Goal: Task Accomplishment & Management: Use online tool/utility

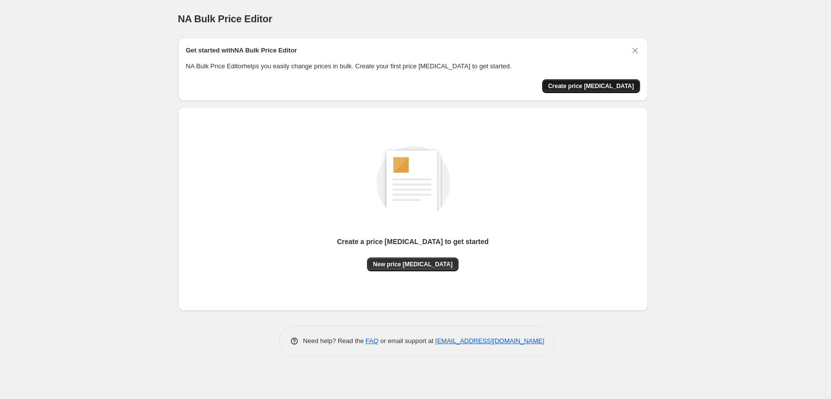
click at [611, 88] on span "Create price change job" at bounding box center [591, 86] width 86 height 8
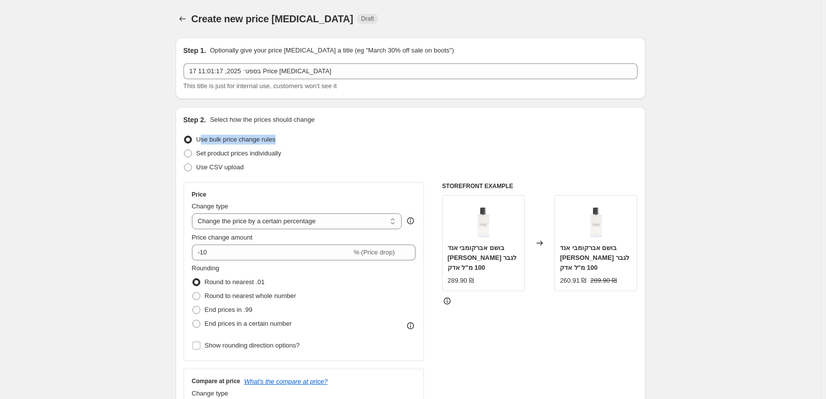
drag, startPoint x: 320, startPoint y: 141, endPoint x: 201, endPoint y: 140, distance: 119.2
click at [201, 140] on div "Use bulk price change rules" at bounding box center [410, 140] width 454 height 14
click at [266, 221] on select "Change the price to a certain amount Change the price by a certain amount Chang…" at bounding box center [297, 221] width 210 height 16
select select "to"
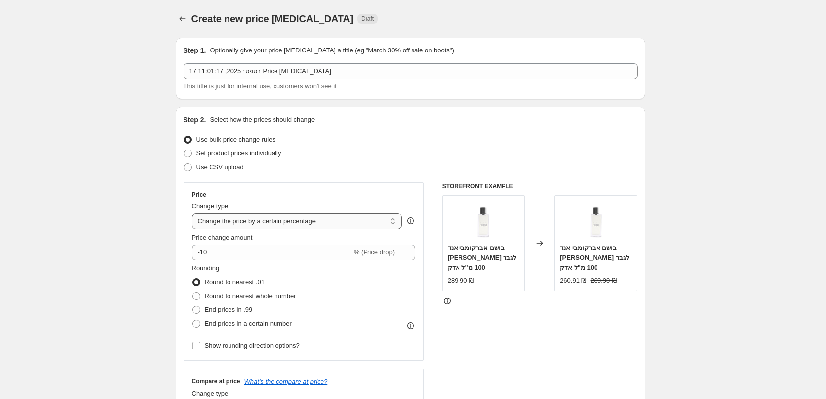
click at [194, 213] on select "Change the price to a certain amount Change the price by a certain amount Chang…" at bounding box center [297, 221] width 210 height 16
type input "80.00"
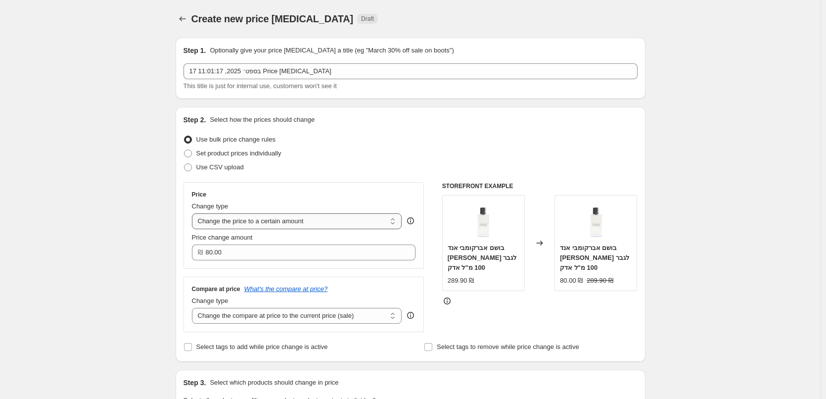
drag, startPoint x: 342, startPoint y: 217, endPoint x: 219, endPoint y: 221, distance: 123.2
click at [219, 221] on select "Change the price to a certain amount Change the price by a certain amount Chang…" at bounding box center [297, 221] width 210 height 16
click at [365, 187] on div "Price Change type Change the price to a certain amount Change the price by a ce…" at bounding box center [303, 225] width 241 height 87
click at [343, 228] on select "Change the price to a certain amount Change the price by a certain amount Chang…" at bounding box center [297, 221] width 210 height 16
select select "percentage"
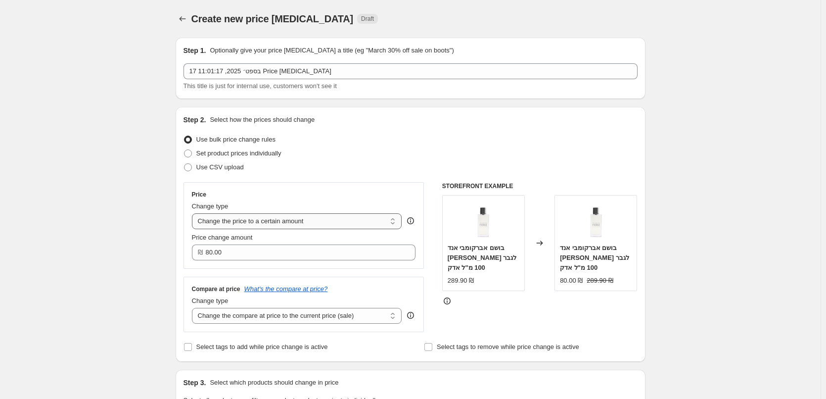
click at [194, 213] on select "Change the price to a certain amount Change the price by a certain amount Chang…" at bounding box center [297, 221] width 210 height 16
type input "-15"
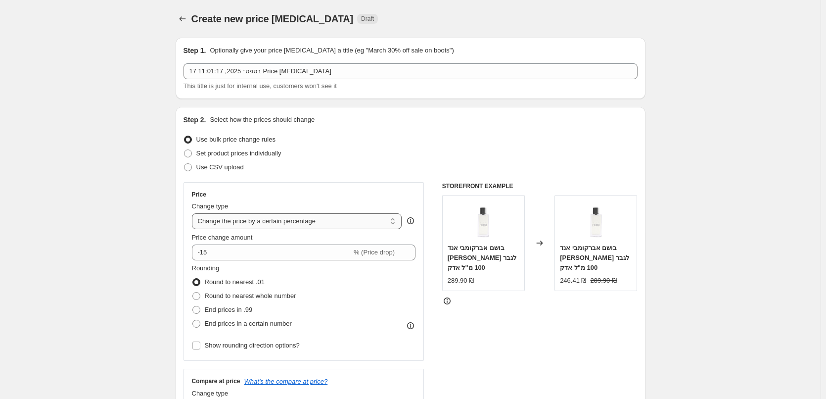
click at [327, 219] on select "Change the price to a certain amount Change the price by a certain amount Chang…" at bounding box center [297, 221] width 210 height 16
click at [194, 213] on select "Change the price to a certain amount Change the price by a certain amount Chang…" at bounding box center [297, 221] width 210 height 16
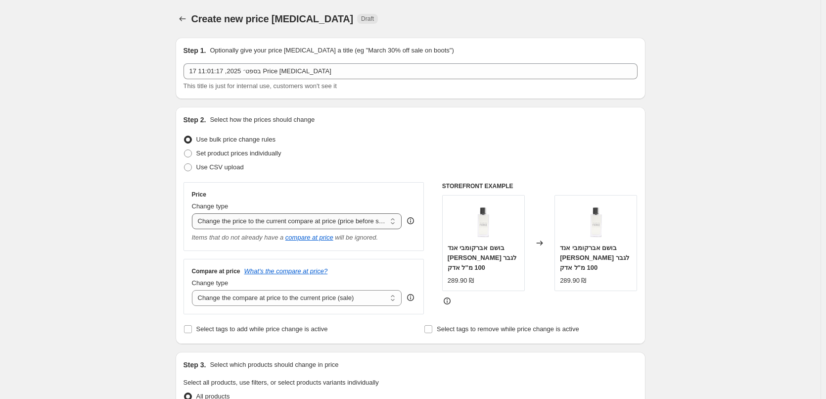
click at [320, 225] on select "Change the price to a certain amount Change the price by a certain amount Chang…" at bounding box center [297, 221] width 210 height 16
click at [194, 213] on select "Change the price to a certain amount Change the price by a certain amount Chang…" at bounding box center [297, 221] width 210 height 16
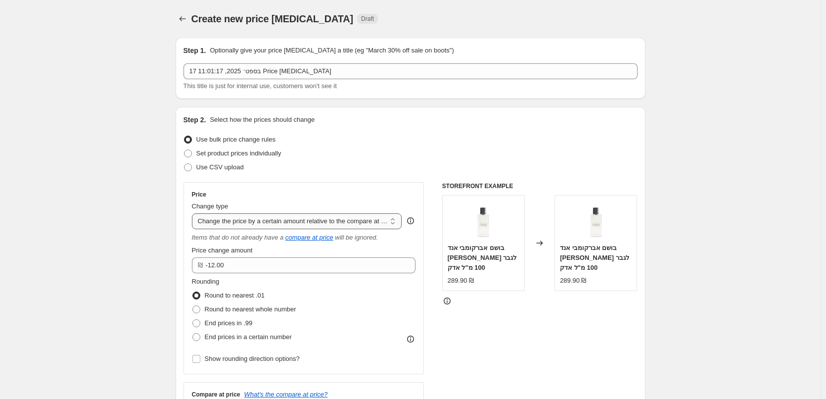
click at [291, 223] on select "Change the price to a certain amount Change the price by a certain amount Chang…" at bounding box center [297, 221] width 210 height 16
select select "pcap"
click at [194, 213] on select "Change the price to a certain amount Change the price by a certain amount Chang…" at bounding box center [297, 221] width 210 height 16
type input "-20"
click at [281, 224] on select "Change the price to a certain amount Change the price by a certain amount Chang…" at bounding box center [297, 221] width 210 height 16
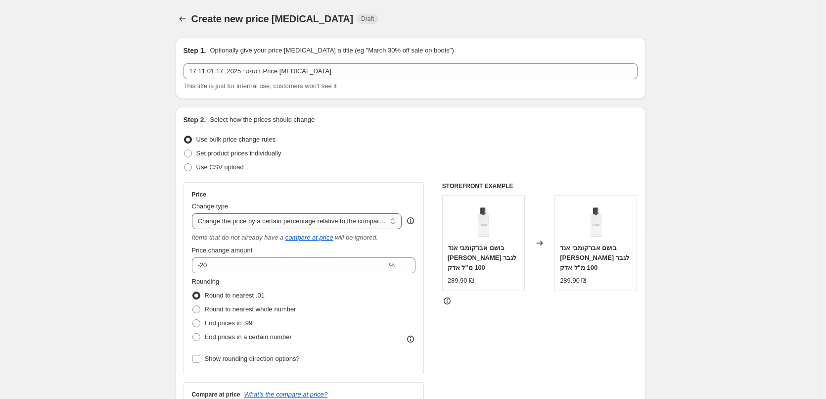
click at [194, 213] on select "Change the price to a certain amount Change the price by a certain amount Chang…" at bounding box center [297, 221] width 210 height 16
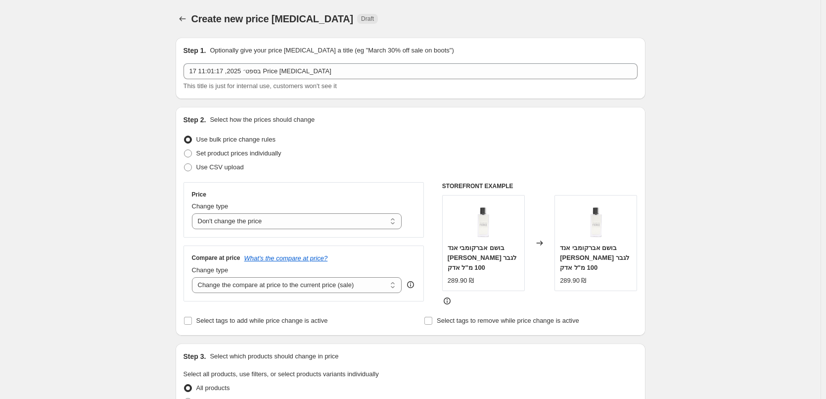
click at [485, 186] on h6 "STOREFRONT EXAMPLE" at bounding box center [539, 186] width 195 height 8
click at [448, 302] on icon at bounding box center [447, 301] width 1 height 2
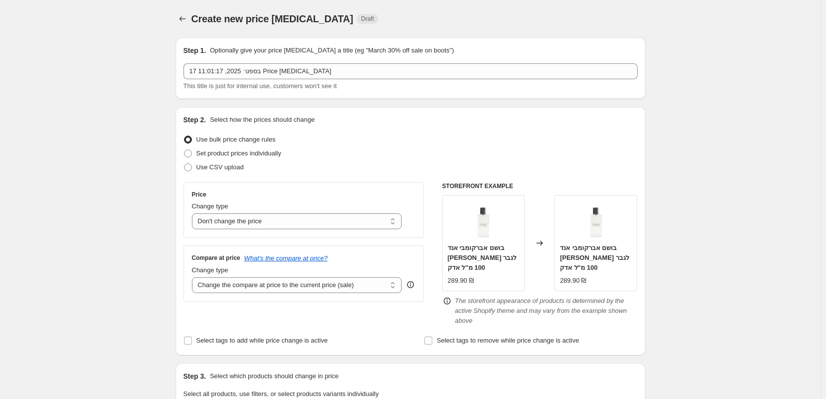
click at [448, 302] on icon at bounding box center [447, 301] width 1 height 2
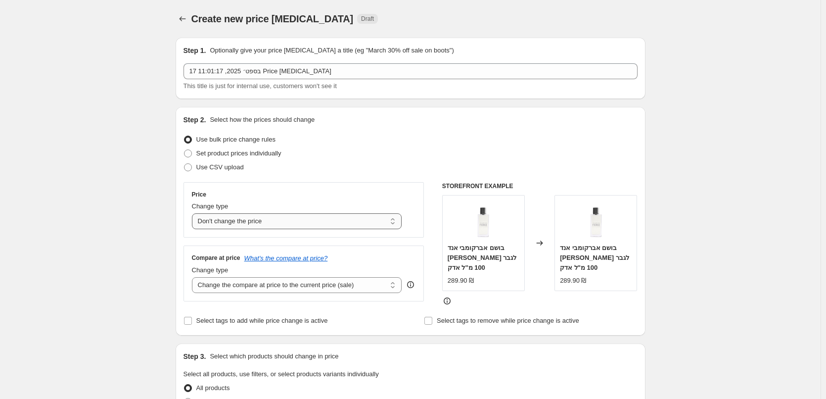
click at [250, 219] on select "Change the price to a certain amount Change the price by a certain amount Chang…" at bounding box center [297, 221] width 210 height 16
click at [194, 213] on select "Change the price to a certain amount Change the price by a certain amount Chang…" at bounding box center [297, 221] width 210 height 16
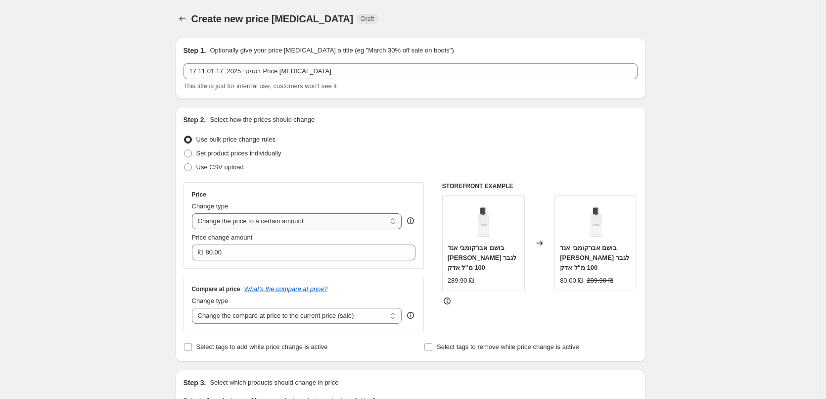
drag, startPoint x: 254, startPoint y: 218, endPoint x: 251, endPoint y: 226, distance: 8.9
click at [254, 218] on select "Change the price to a certain amount Change the price by a certain amount Chang…" at bounding box center [297, 221] width 210 height 16
select select "margin"
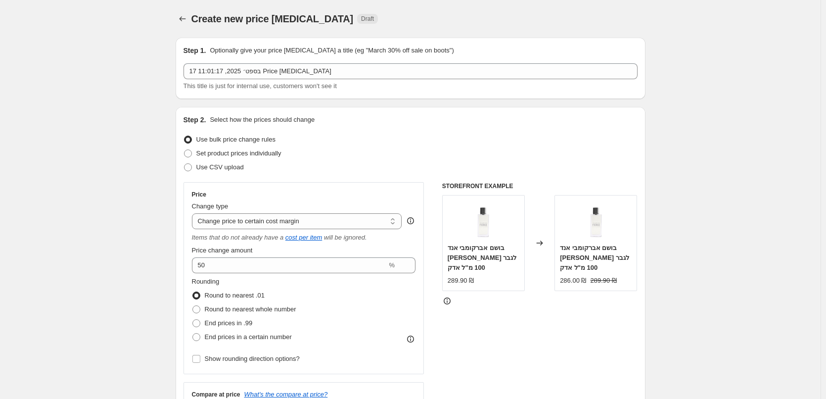
click at [601, 277] on strike "289.90 ₪" at bounding box center [603, 280] width 26 height 10
click at [598, 281] on strike "289.90 ₪" at bounding box center [603, 280] width 26 height 10
click at [598, 294] on div "STOREFRONT EXAMPLE בושם אברקומבי אנד פיץ' פירס קולון לגבר 100 מ"ל אדק 289.90 ₪ …" at bounding box center [539, 309] width 195 height 255
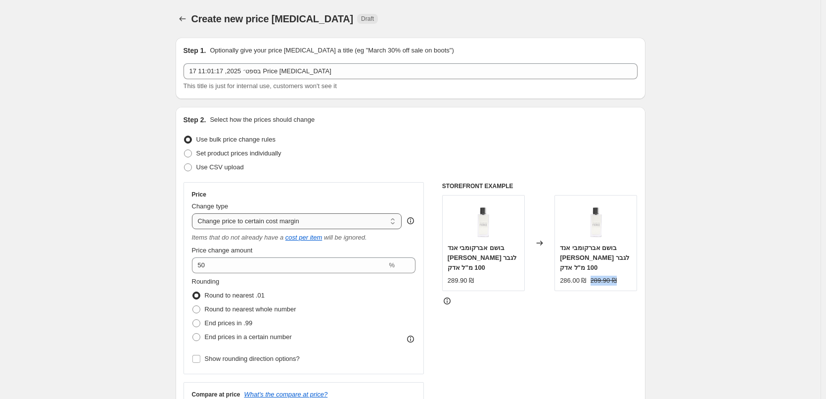
copy div "289.90 ₪"
click at [614, 281] on div "286.00 ₪ 289.90 ₪" at bounding box center [596, 280] width 72 height 10
click at [595, 284] on strike "289.90 ₪" at bounding box center [603, 280] width 26 height 10
click at [597, 282] on strike "289.90 ₪" at bounding box center [603, 280] width 26 height 10
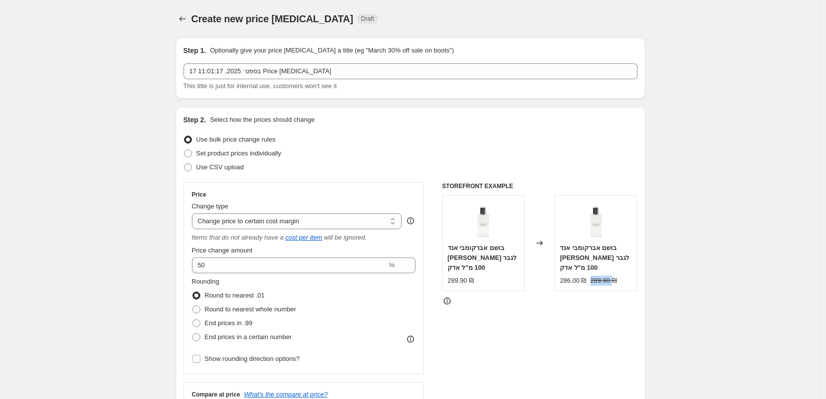
click at [597, 282] on strike "289.90 ₪" at bounding box center [603, 280] width 26 height 10
copy strike "289.90"
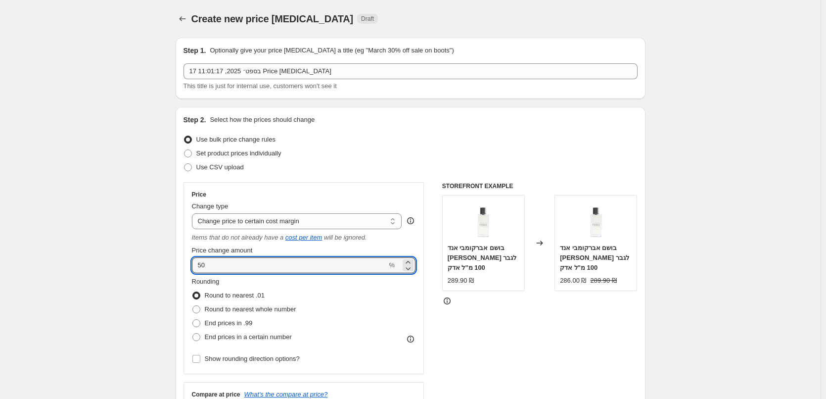
drag, startPoint x: 298, startPoint y: 264, endPoint x: 187, endPoint y: 250, distance: 112.1
click at [187, 250] on div "Price Change type Change the price to a certain amount Change the price by a ce…" at bounding box center [303, 278] width 241 height 192
type input "10"
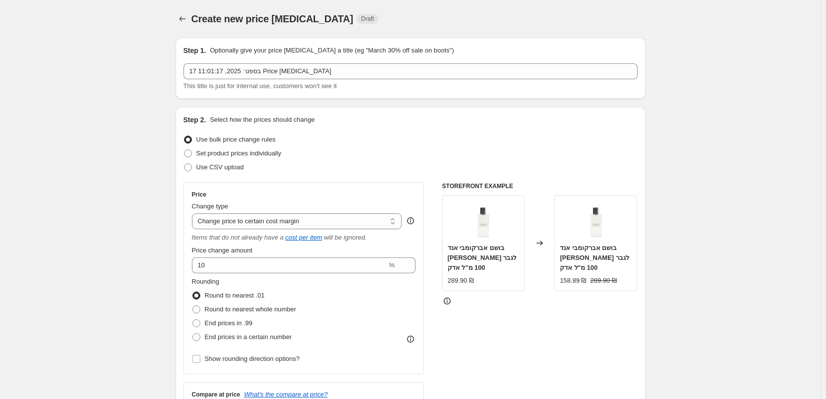
drag, startPoint x: 760, startPoint y: 248, endPoint x: 752, endPoint y: 246, distance: 7.7
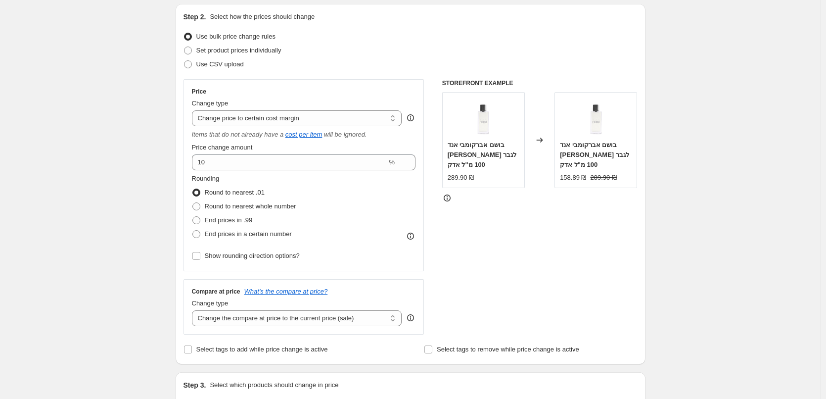
scroll to position [198, 0]
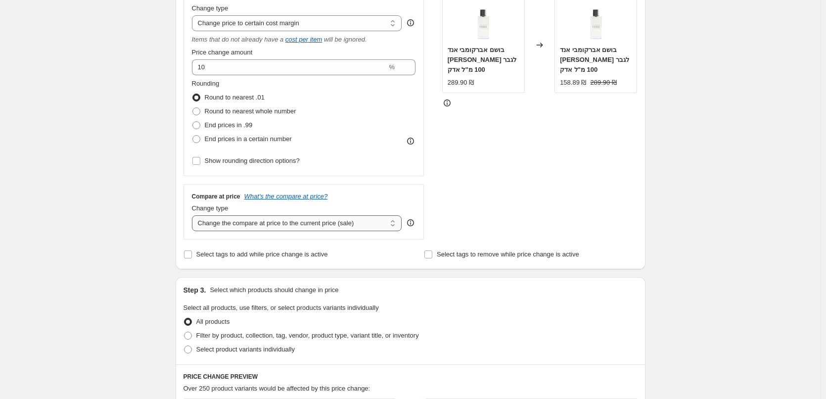
click at [283, 224] on select "Change the compare at price to the current price (sale) Change the compare at p…" at bounding box center [297, 223] width 210 height 16
click at [320, 228] on select "Change the compare at price to the current price (sale) Change the compare at p…" at bounding box center [297, 223] width 210 height 16
click at [321, 226] on select "Change the compare at price to the current price (sale) Change the compare at p…" at bounding box center [297, 223] width 210 height 16
drag, startPoint x: 329, startPoint y: 20, endPoint x: 206, endPoint y: 23, distance: 123.2
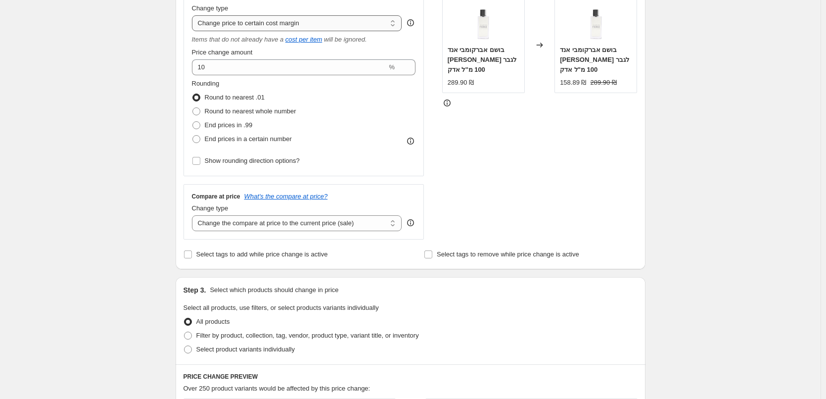
click at [206, 23] on select "Change the price to a certain amount Change the price by a certain amount Chang…" at bounding box center [297, 23] width 210 height 16
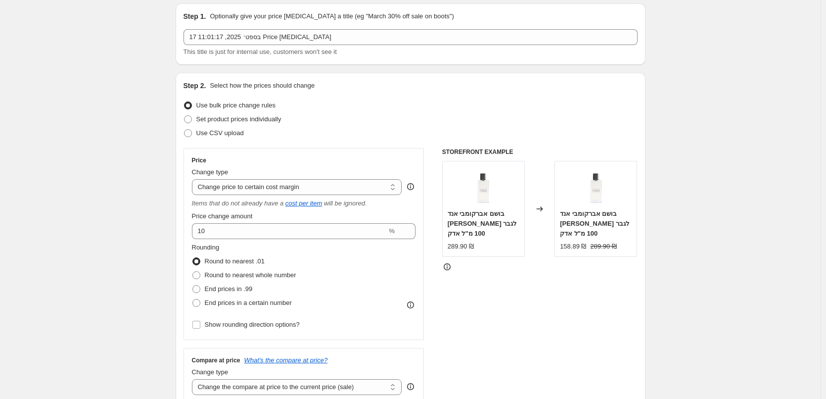
scroll to position [0, 0]
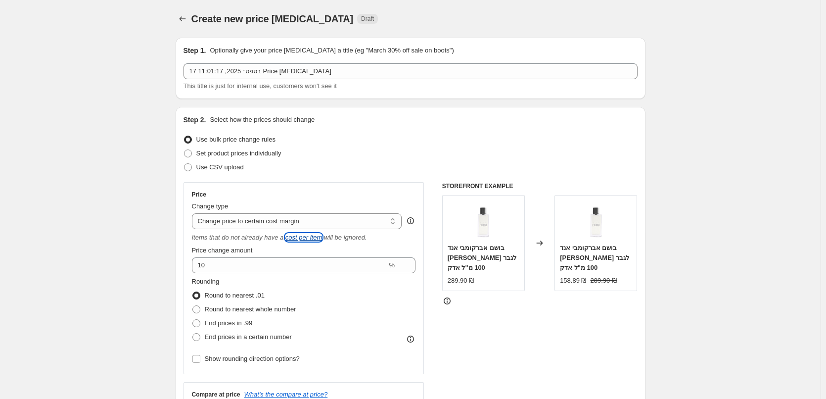
click at [303, 237] on icon "cost per item" at bounding box center [303, 236] width 37 height 7
drag, startPoint x: 297, startPoint y: 153, endPoint x: 199, endPoint y: 154, distance: 97.4
click at [199, 154] on div "Set product prices individually" at bounding box center [410, 153] width 454 height 14
copy span "Set product prices individually"
click at [282, 144] on div "Use bulk price change rules" at bounding box center [410, 140] width 454 height 14
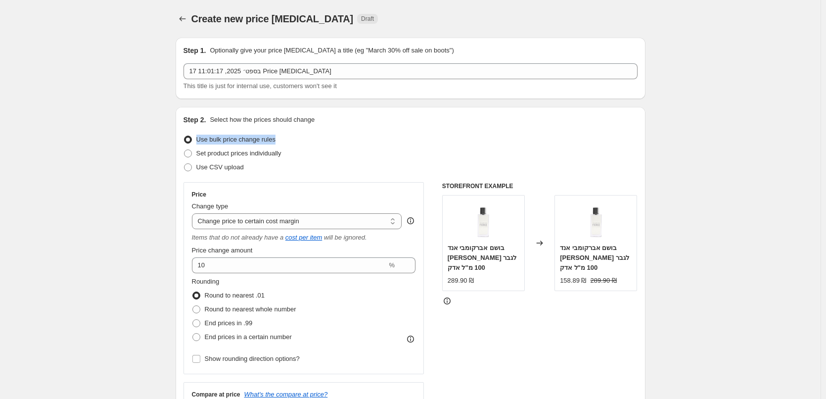
drag, startPoint x: 293, startPoint y: 140, endPoint x: 197, endPoint y: 138, distance: 96.0
click at [197, 138] on div "Use bulk price change rules" at bounding box center [410, 140] width 454 height 14
copy span "Use bulk price change rules"
drag, startPoint x: 150, startPoint y: 222, endPoint x: 321, endPoint y: 220, distance: 171.6
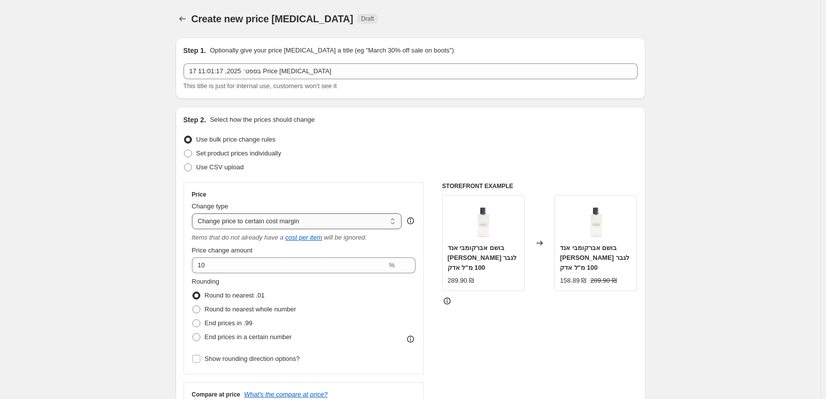
click at [322, 220] on select "Change the price to a certain amount Change the price by a certain amount Chang…" at bounding box center [297, 221] width 210 height 16
select select "to"
click at [194, 213] on select "Change the price to a certain amount Change the price by a certain amount Chang…" at bounding box center [297, 221] width 210 height 16
type input "80.00"
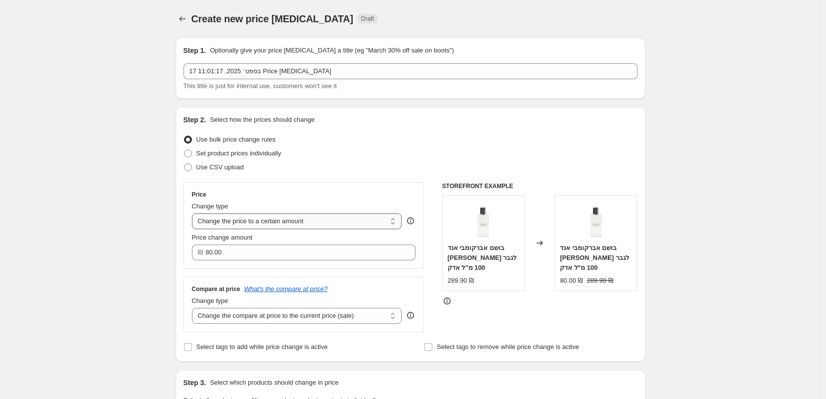
drag, startPoint x: 330, startPoint y: 221, endPoint x: 209, endPoint y: 218, distance: 121.2
click at [208, 218] on select "Change the price to a certain amount Change the price by a certain amount Chang…" at bounding box center [297, 221] width 210 height 16
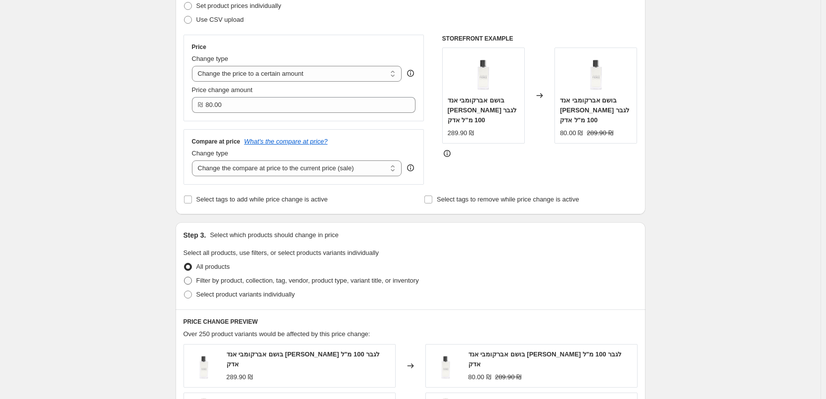
scroll to position [148, 0]
click at [259, 280] on span "Filter by product, collection, tag, vendor, product type, variant title, or inv…" at bounding box center [307, 278] width 223 height 7
click at [184, 276] on input "Filter by product, collection, tag, vendor, product type, variant title, or inv…" at bounding box center [184, 275] width 0 height 0
radio input "true"
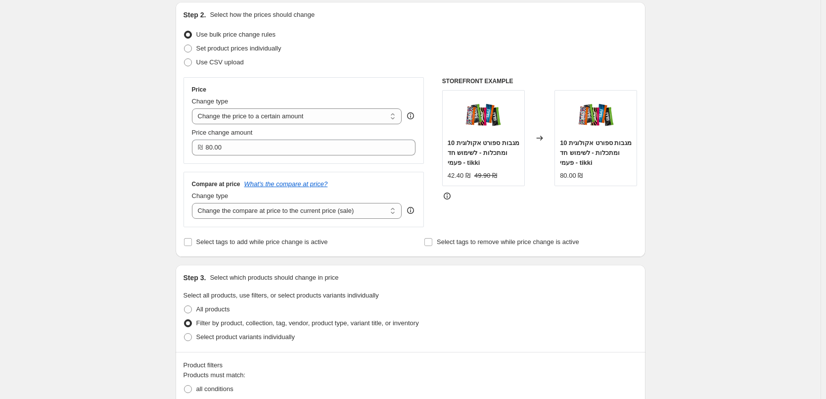
scroll to position [49, 0]
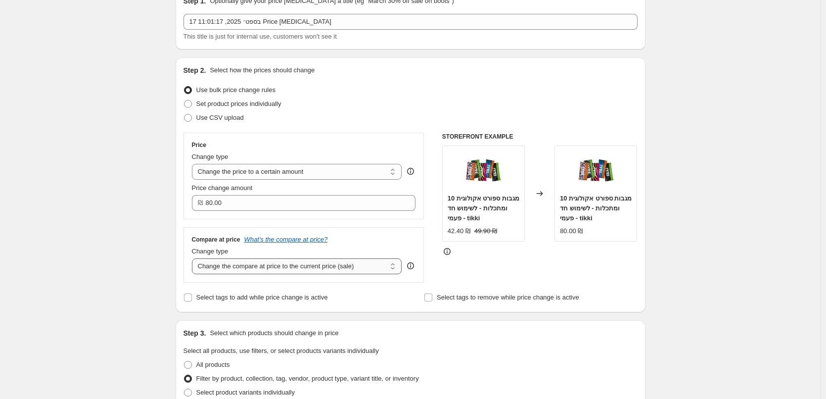
click at [375, 268] on select "Change the compare at price to the current price (sale) Change the compare at p…" at bounding box center [297, 266] width 210 height 16
click at [194, 259] on select "Change the compare at price to the current price (sale) Change the compare at p…" at bounding box center [297, 266] width 210 height 16
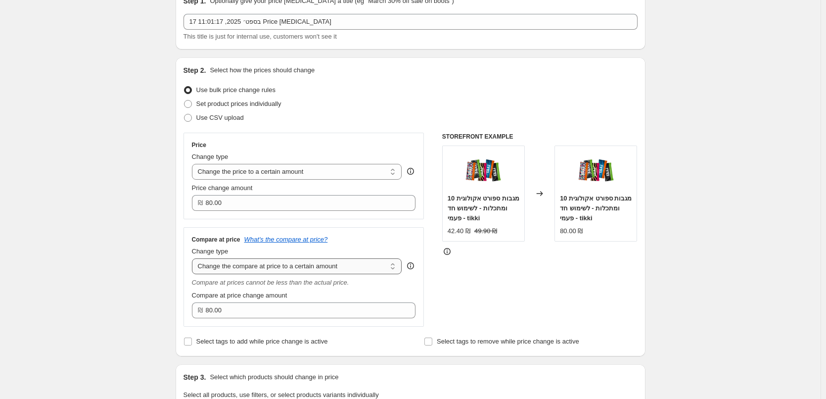
click at [299, 267] on select "Change the compare at price to the current price (sale) Change the compare at p…" at bounding box center [297, 266] width 210 height 16
select select "percentage"
click at [194, 259] on select "Change the compare at price to the current price (sale) Change the compare at p…" at bounding box center [297, 266] width 210 height 16
type input "-15"
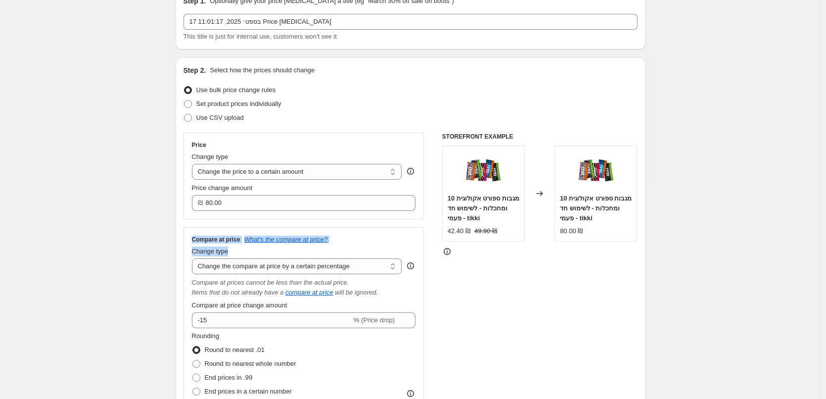
drag, startPoint x: 179, startPoint y: 233, endPoint x: 335, endPoint y: 248, distance: 157.0
click at [335, 248] on div "Step 2. Select how the prices should change Use bulk price change rules Set pro…" at bounding box center [411, 257] width 470 height 401
copy div "Compare at price What's the compare at price? Change type"
click at [292, 265] on select "Change the compare at price to the current price (sale) Change the compare at p…" at bounding box center [297, 266] width 210 height 16
click at [194, 259] on select "Change the compare at price to the current price (sale) Change the compare at p…" at bounding box center [297, 266] width 210 height 16
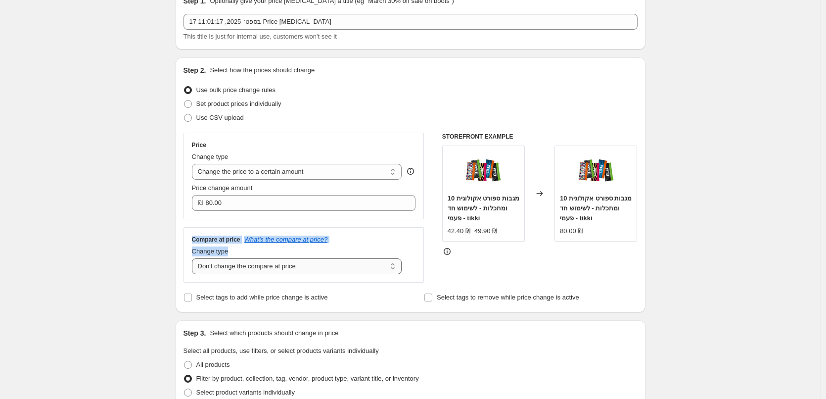
click at [242, 274] on select "Change the compare at price to the current price (sale) Change the compare at p…" at bounding box center [297, 266] width 210 height 16
select select "ep"
click at [194, 259] on select "Change the compare at price to the current price (sale) Change the compare at p…" at bounding box center [297, 266] width 210 height 16
click at [569, 301] on span "Select tags to remove while price change is active" at bounding box center [508, 296] width 142 height 7
click at [432, 301] on input "Select tags to remove while price change is active" at bounding box center [428, 297] width 8 height 8
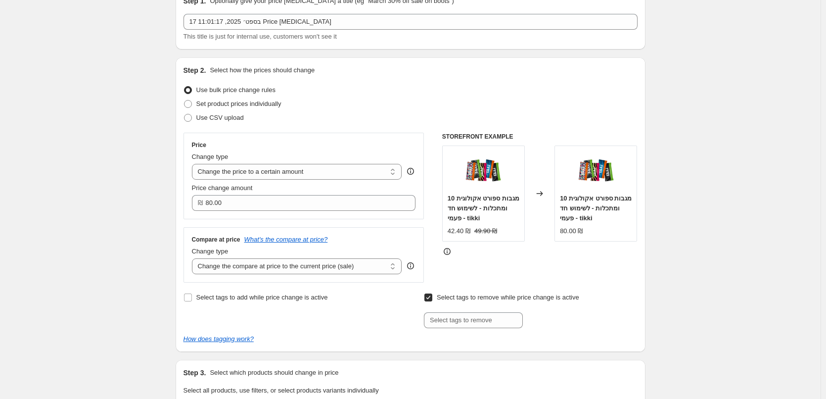
click at [569, 301] on span "Select tags to remove while price change is active" at bounding box center [508, 296] width 142 height 7
click at [432, 301] on input "Select tags to remove while price change is active" at bounding box center [428, 297] width 8 height 8
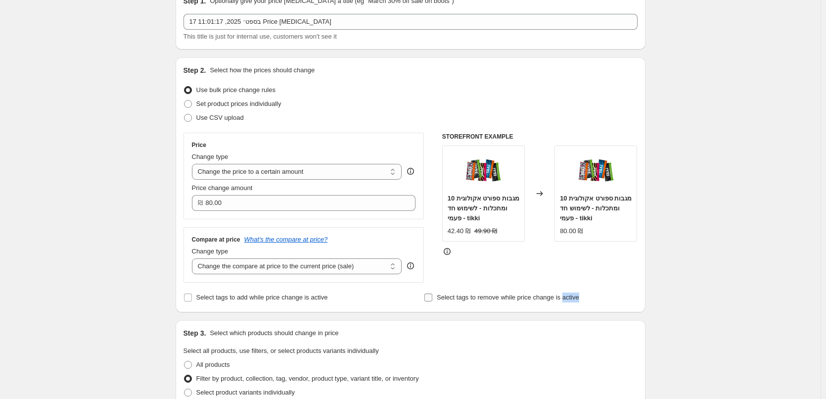
click at [569, 301] on span "Select tags to remove while price change is active" at bounding box center [508, 296] width 142 height 7
click at [432, 301] on input "Select tags to remove while price change is active" at bounding box center [428, 297] width 8 height 8
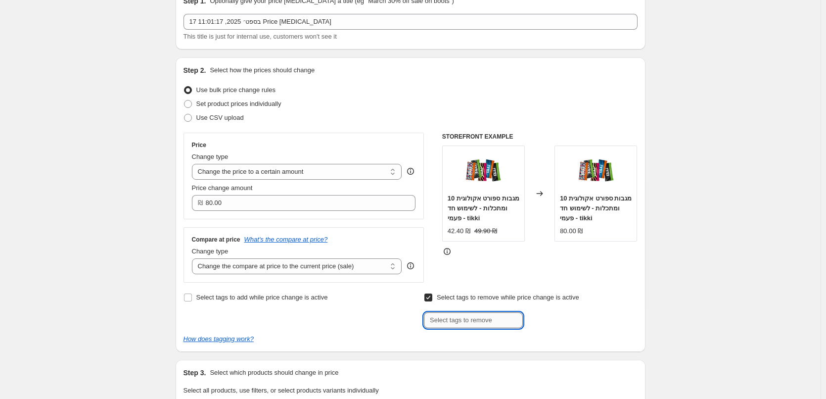
click at [469, 326] on input "text" at bounding box center [473, 320] width 99 height 16
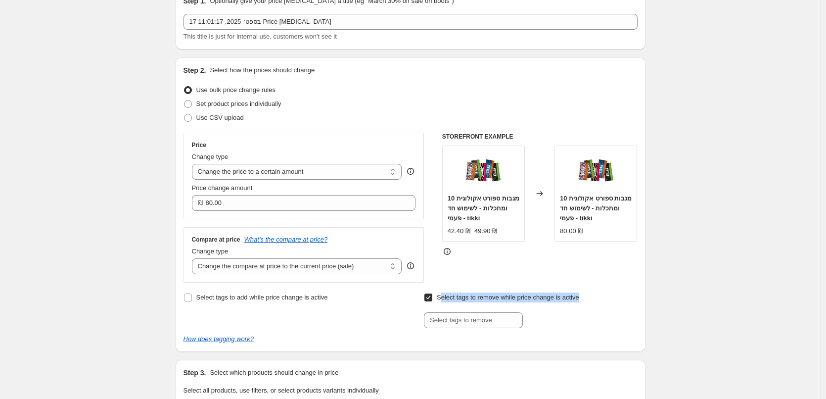
drag, startPoint x: 585, startPoint y: 298, endPoint x: 443, endPoint y: 300, distance: 142.9
click at [443, 300] on div "Select tags to remove while price change is active Submit" at bounding box center [530, 309] width 213 height 38
click at [442, 300] on span "Select tags to remove while price change is active" at bounding box center [508, 296] width 142 height 7
click at [432, 300] on input "Select tags to remove while price change is active" at bounding box center [428, 297] width 8 height 8
checkbox input "false"
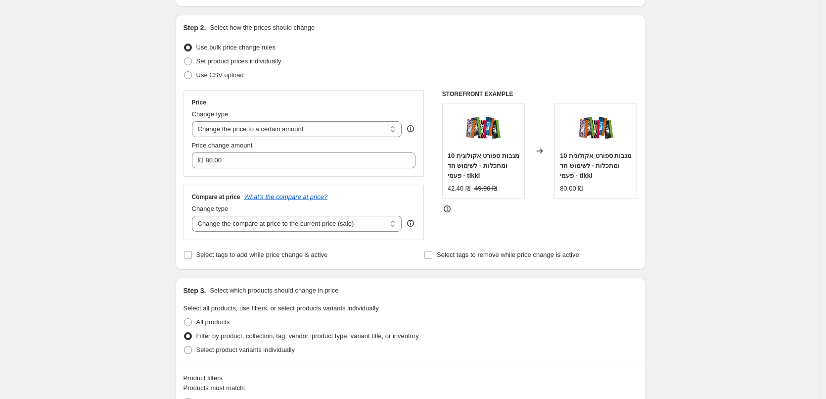
scroll to position [198, 0]
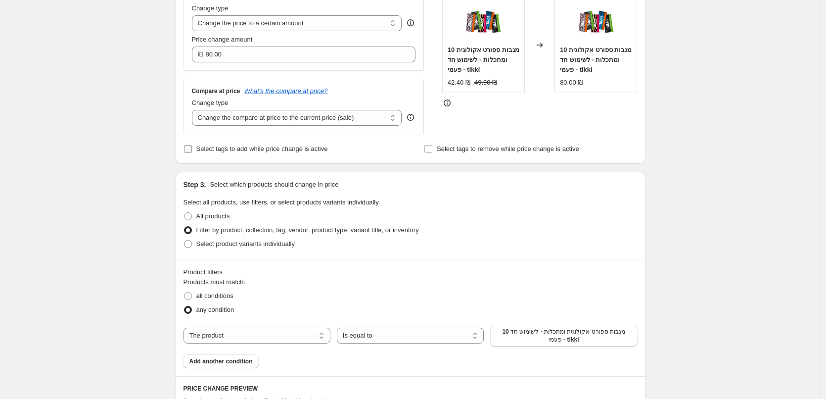
click at [253, 148] on span "Select tags to add while price change is active" at bounding box center [262, 148] width 132 height 7
click at [192, 148] on input "Select tags to add while price change is active" at bounding box center [188, 149] width 8 height 8
checkbox input "true"
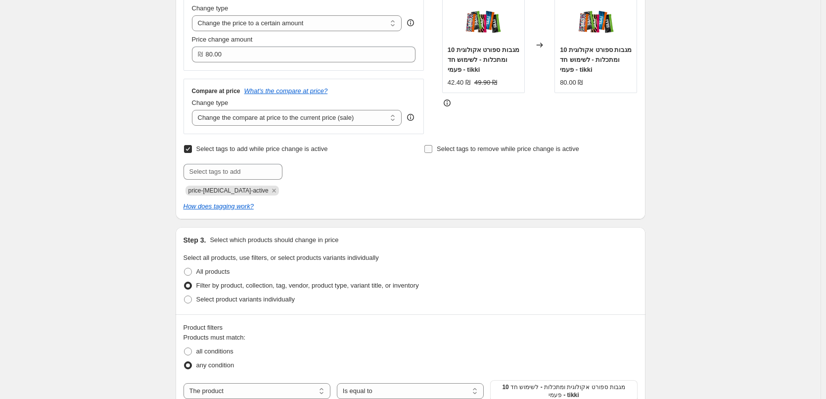
click at [495, 151] on span "Select tags to remove while price change is active" at bounding box center [508, 148] width 142 height 7
click at [432, 151] on input "Select tags to remove while price change is active" at bounding box center [428, 149] width 8 height 8
click at [495, 151] on span "Select tags to remove while price change is active" at bounding box center [508, 148] width 142 height 7
click at [432, 151] on input "Select tags to remove while price change is active" at bounding box center [428, 149] width 8 height 8
checkbox input "false"
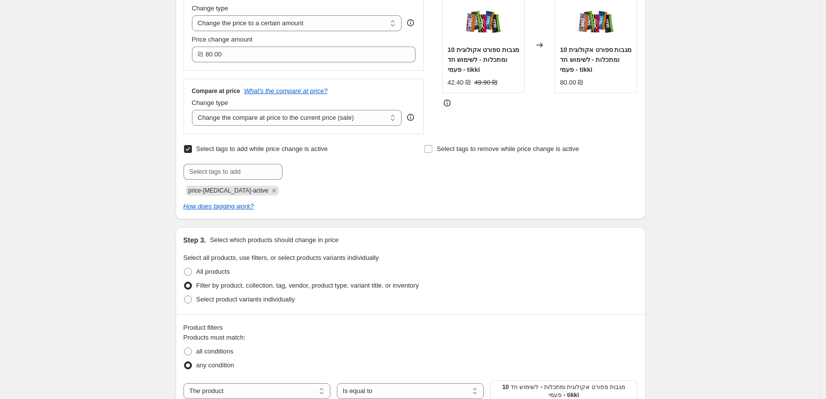
click at [200, 150] on span "Select tags to add while price change is active" at bounding box center [262, 148] width 132 height 7
click at [192, 150] on input "Select tags to add while price change is active" at bounding box center [188, 149] width 8 height 8
checkbox input "false"
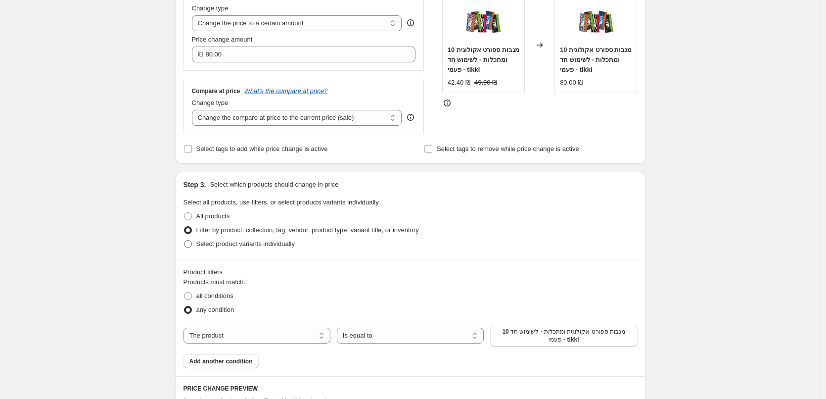
click at [274, 246] on span "Select product variants individually" at bounding box center [245, 243] width 98 height 7
click at [184, 240] on input "Select product variants individually" at bounding box center [184, 240] width 0 height 0
radio input "true"
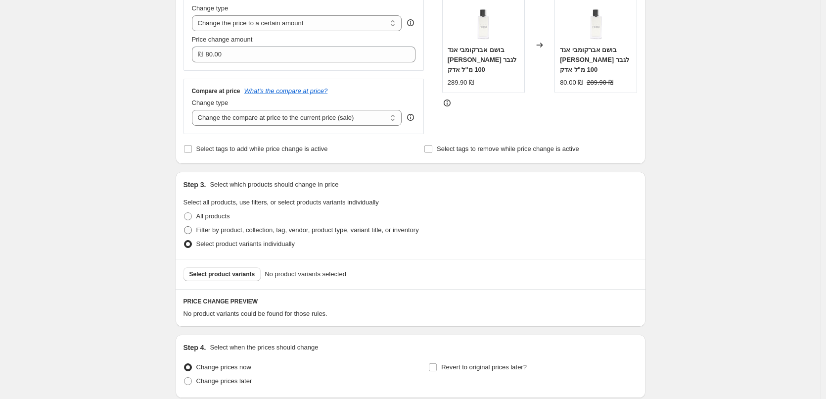
click at [276, 233] on span "Filter by product, collection, tag, vendor, product type, variant title, or inv…" at bounding box center [307, 229] width 223 height 7
click at [184, 226] on input "Filter by product, collection, tag, vendor, product type, variant title, or inv…" at bounding box center [184, 226] width 0 height 0
radio input "true"
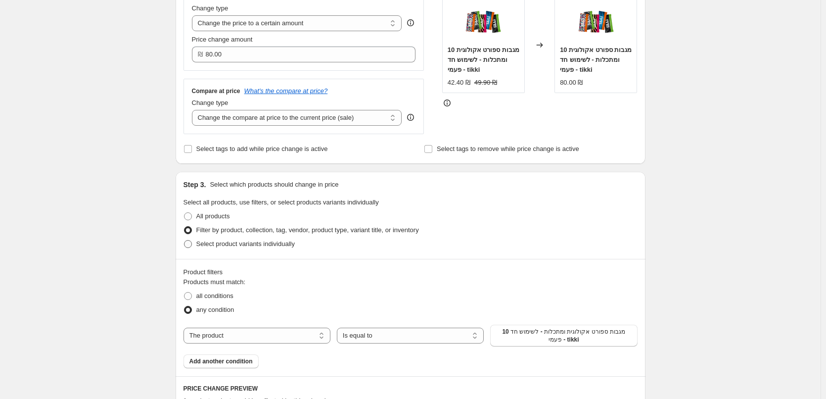
click at [271, 244] on span "Select product variants individually" at bounding box center [245, 243] width 98 height 7
click at [184, 240] on input "Select product variants individually" at bounding box center [184, 240] width 0 height 0
radio input "true"
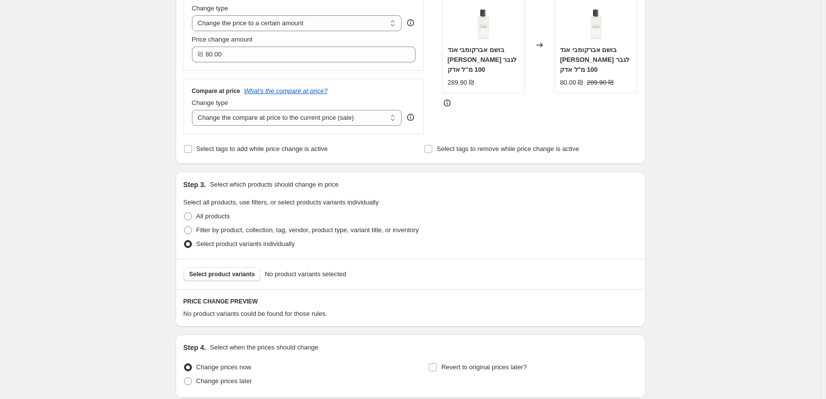
click at [274, 237] on label "Select product variants individually" at bounding box center [238, 244] width 111 height 14
click at [184, 240] on input "Select product variants individually" at bounding box center [184, 240] width 0 height 0
click at [274, 233] on span "Filter by product, collection, tag, vendor, product type, variant title, or inv…" at bounding box center [307, 229] width 223 height 7
click at [184, 226] on input "Filter by product, collection, tag, vendor, product type, variant title, or inv…" at bounding box center [184, 226] width 0 height 0
radio input "true"
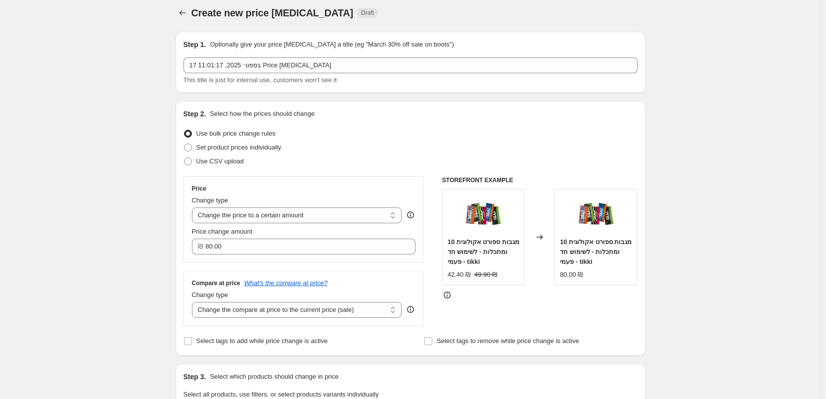
scroll to position [0, 0]
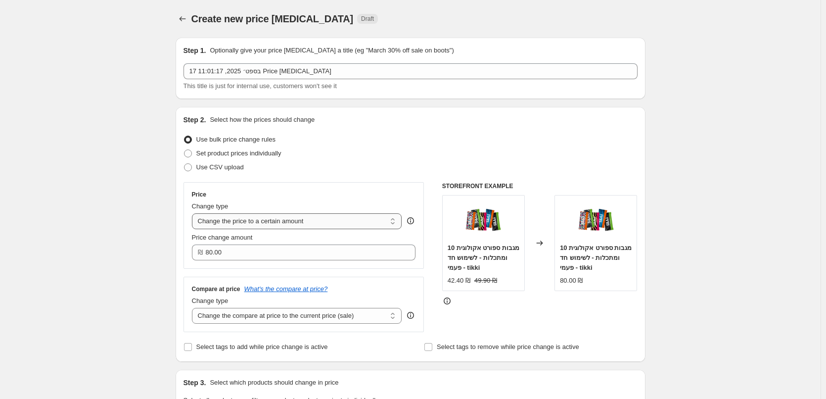
click at [263, 223] on select "Change the price to a certain amount Change the price by a certain amount Chang…" at bounding box center [297, 221] width 210 height 16
select select "margin"
type input "50"
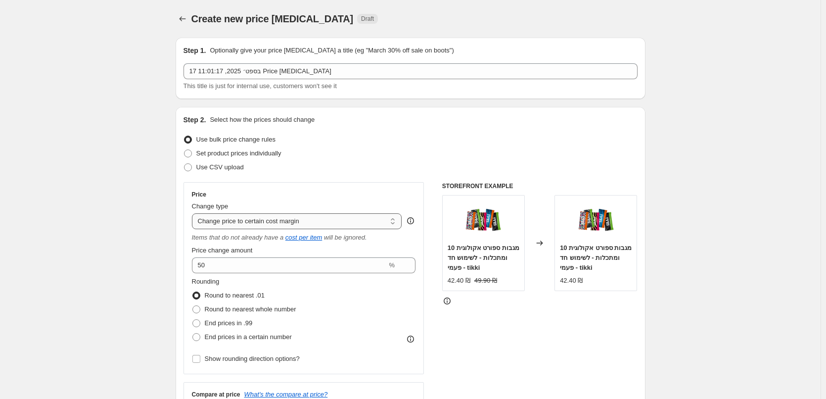
click at [263, 223] on select "Change the price to a certain amount Change the price by a certain amount Chang…" at bounding box center [297, 221] width 210 height 16
click at [477, 220] on img at bounding box center [483, 220] width 40 height 40
click at [503, 202] on img at bounding box center [483, 220] width 40 height 40
click at [496, 254] on span "10 מגבות ספורט אקולוגית ומתכלות - לשימוש חד פעמי - tikki" at bounding box center [484, 257] width 72 height 27
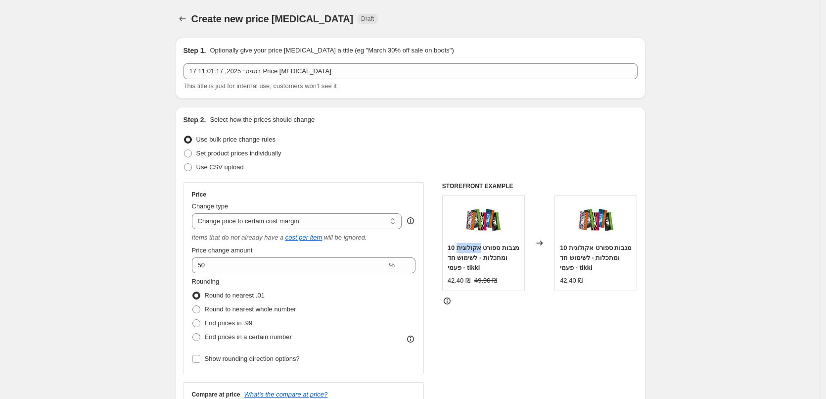
click at [496, 254] on span "10 מגבות ספורט אקולוגית ומתכלות - לשימוש חד פעמי - tikki" at bounding box center [484, 257] width 72 height 27
copy span "10 מגבות ספורט אקולוגית ומתכלות - לשימוש חד פעמי - tikki"
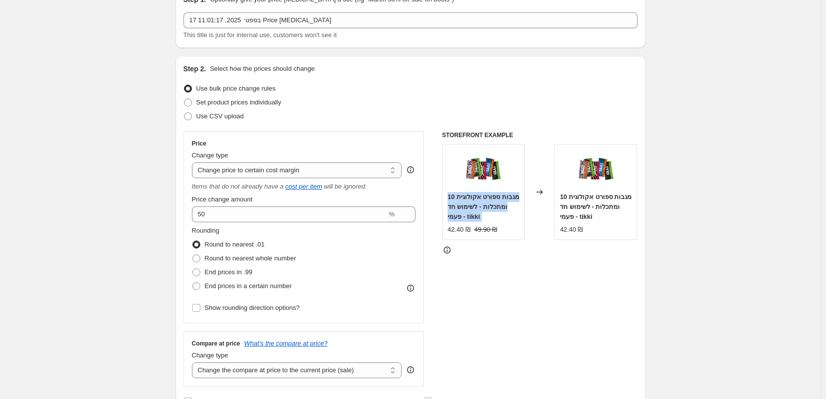
scroll to position [99, 0]
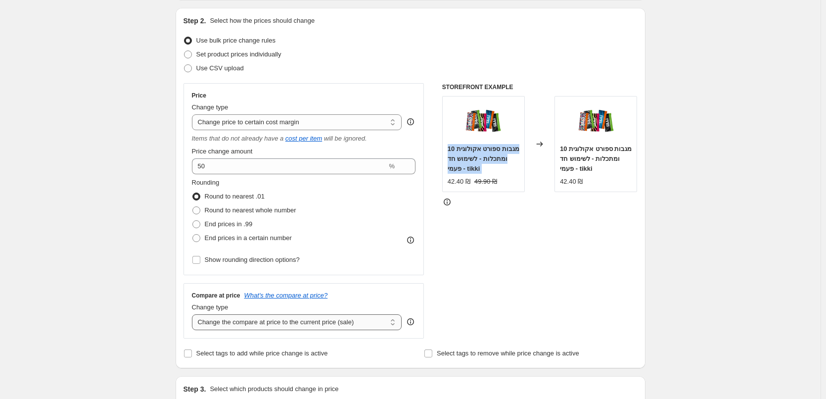
click at [246, 322] on select "Change the compare at price to the current price (sale) Change the compare at p…" at bounding box center [297, 322] width 210 height 16
click at [247, 322] on select "Change the compare at price to the current price (sale) Change the compare at p…" at bounding box center [297, 322] width 210 height 16
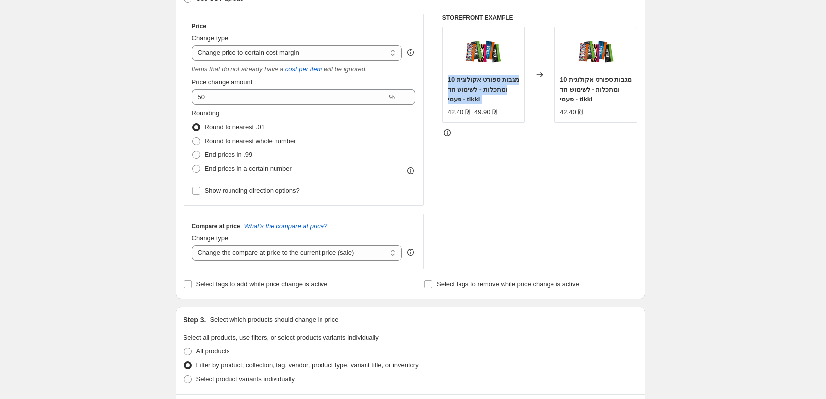
scroll to position [297, 0]
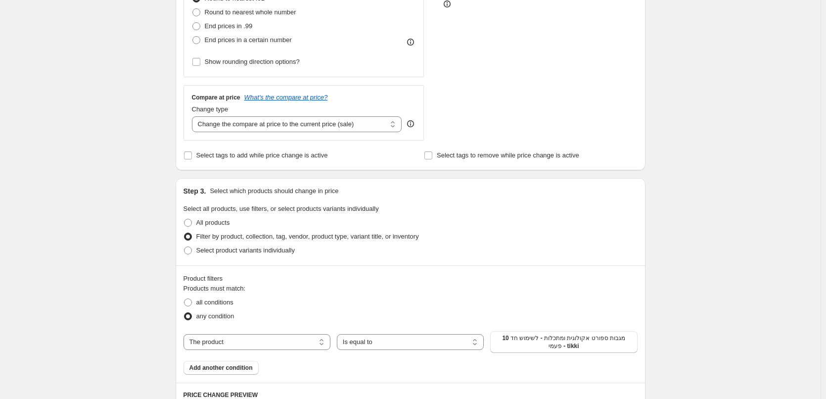
click at [235, 238] on span "Filter by product, collection, tag, vendor, product type, variant title, or inv…" at bounding box center [307, 235] width 223 height 7
click at [184, 233] on input "Filter by product, collection, tag, vendor, product type, variant title, or inv…" at bounding box center [184, 232] width 0 height 0
click at [235, 238] on span "Filter by product, collection, tag, vendor, product type, variant title, or inv…" at bounding box center [307, 235] width 223 height 7
click at [184, 233] on input "Filter by product, collection, tag, vendor, product type, variant title, or inv…" at bounding box center [184, 232] width 0 height 0
drag, startPoint x: 486, startPoint y: 283, endPoint x: 503, endPoint y: 290, distance: 18.5
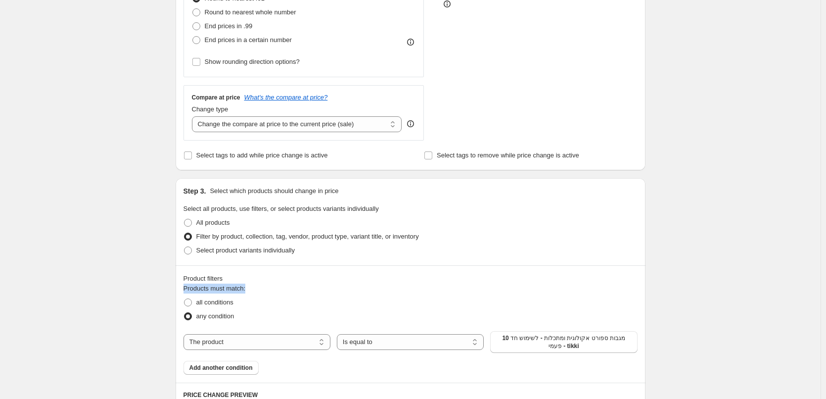
click at [486, 281] on div "Product filters Products must match: all conditions any condition The product T…" at bounding box center [411, 323] width 470 height 117
click at [585, 345] on span "10 מגבות ספורט אקולוגית ומתכלות - לשימוש חד פעמי - tikki" at bounding box center [563, 342] width 135 height 16
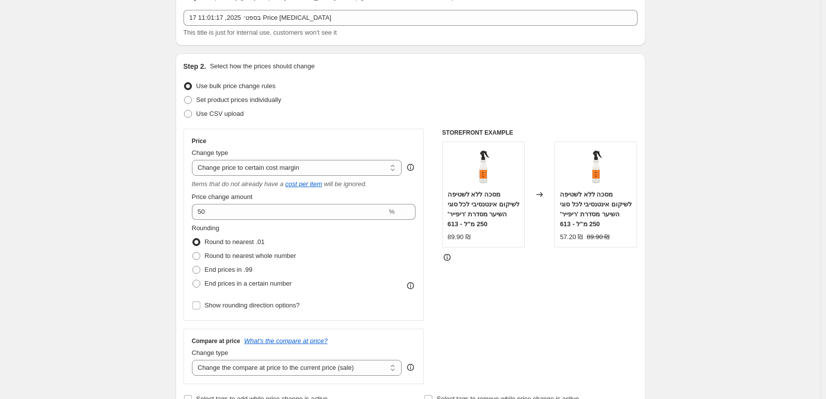
scroll to position [49, 0]
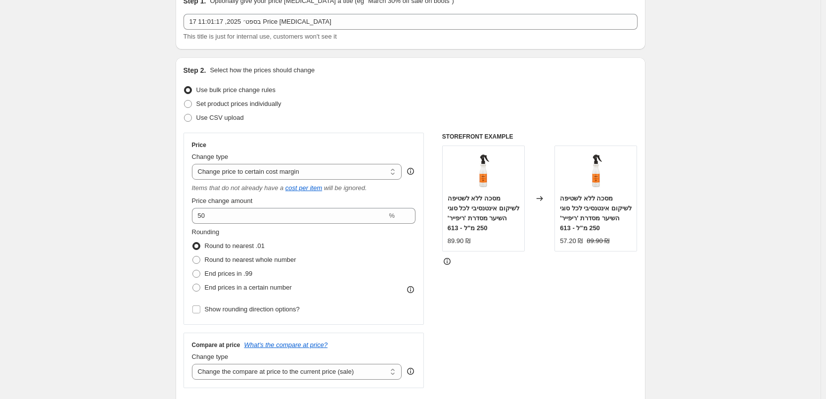
click at [488, 204] on span "מסכה ללא לשטיפה לשיקום אינטנסיבי לכל סוגי השיער מסדרת 'ריפייר' 250 מ"ל - 613" at bounding box center [484, 212] width 72 height 37
copy span "מסכה ללא לשטיפה לשיקום אינטנסיבי לכל סוגי השיער מסדרת 'ריפייר' 250 מ"ל - 613"
click at [556, 295] on div "STOREFRONT EXAMPLE מסכה ללא לשטיפה לשיקום אינטנסיבי לכל סוגי השיער מסדרת 'ריפיי…" at bounding box center [539, 260] width 195 height 255
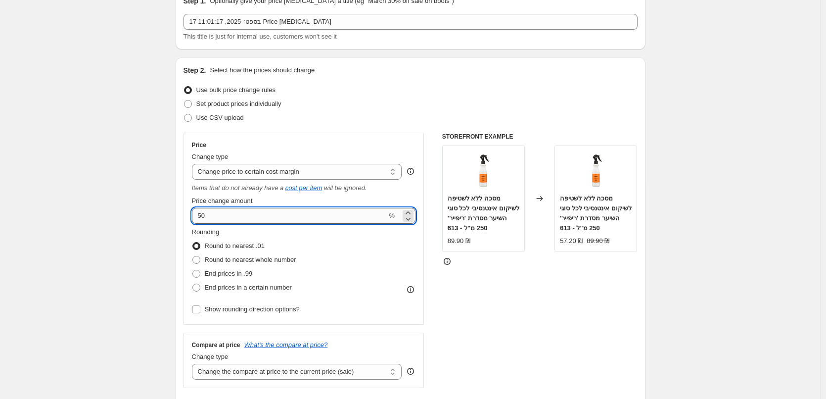
click at [236, 217] on input "50" at bounding box center [289, 216] width 195 height 16
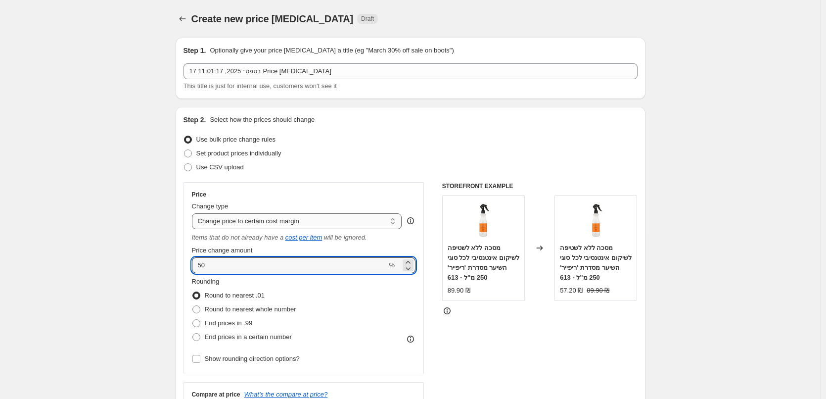
click at [311, 224] on select "Change the price to a certain amount Change the price by a certain amount Chang…" at bounding box center [297, 221] width 210 height 16
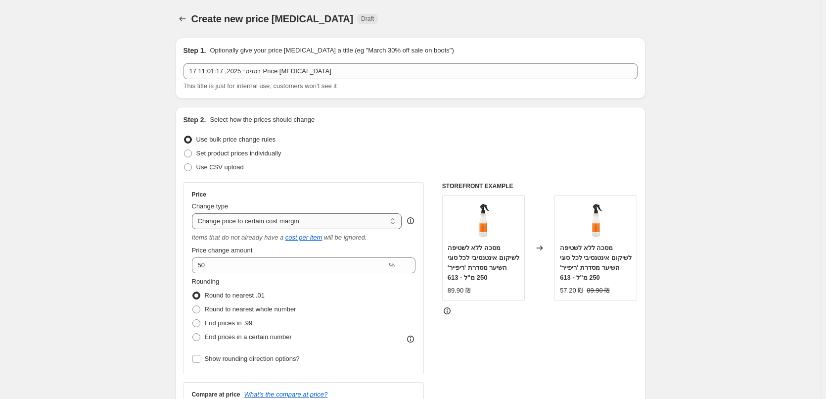
select select "to"
click at [194, 213] on select "Change the price to a certain amount Change the price by a certain amount Chang…" at bounding box center [297, 221] width 210 height 16
type input "80.00"
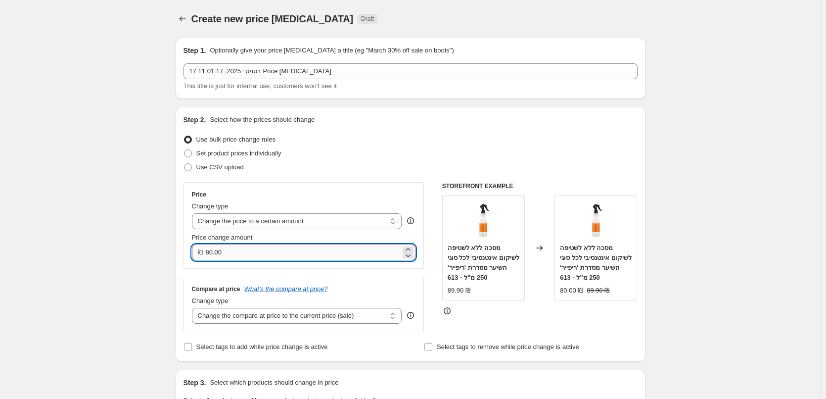
click at [262, 257] on input "80.00" at bounding box center [303, 252] width 195 height 16
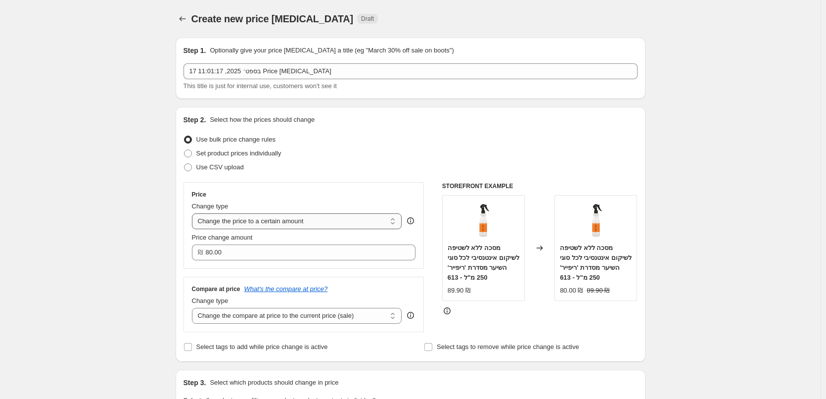
click at [223, 221] on select "Change the price to a certain amount Change the price by a certain amount Chang…" at bounding box center [297, 221] width 210 height 16
select select "by"
click at [194, 213] on select "Change the price to a certain amount Change the price by a certain amount Chang…" at bounding box center [297, 221] width 210 height 16
type input "-10.00"
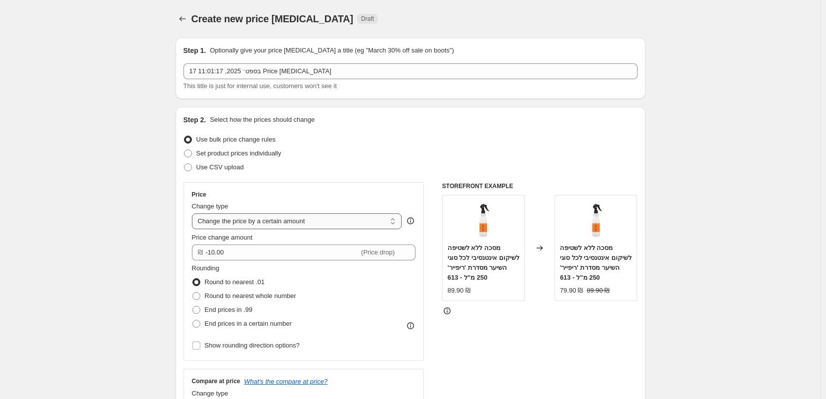
click at [266, 224] on select "Change the price to a certain amount Change the price by a certain amount Chang…" at bounding box center [297, 221] width 210 height 16
select select "percentage"
click at [194, 213] on select "Change the price to a certain amount Change the price by a certain amount Chang…" at bounding box center [297, 221] width 210 height 16
type input "-15"
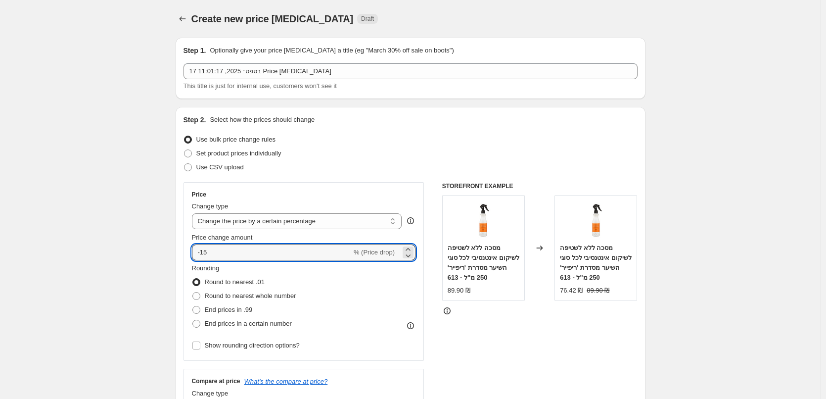
drag, startPoint x: 307, startPoint y: 249, endPoint x: 119, endPoint y: 242, distance: 187.5
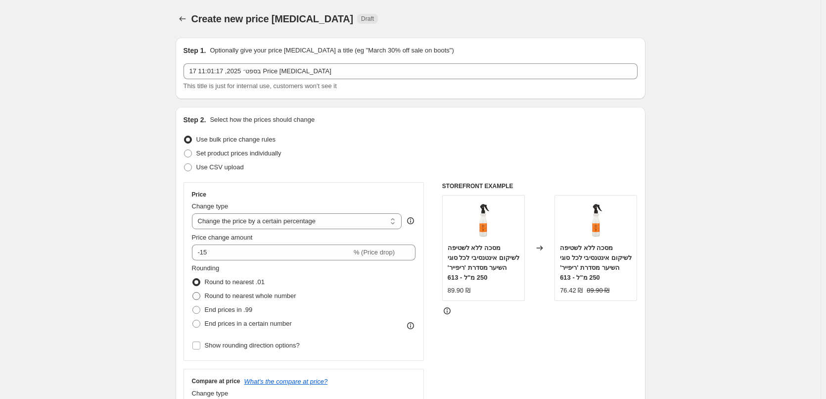
click at [248, 297] on span "Round to nearest whole number" at bounding box center [250, 295] width 91 height 7
click at [193, 292] on input "Round to nearest whole number" at bounding box center [192, 292] width 0 height 0
radio input "true"
click at [229, 312] on span "End prices in .99" at bounding box center [229, 309] width 48 height 7
click at [193, 306] on input "End prices in .99" at bounding box center [192, 306] width 0 height 0
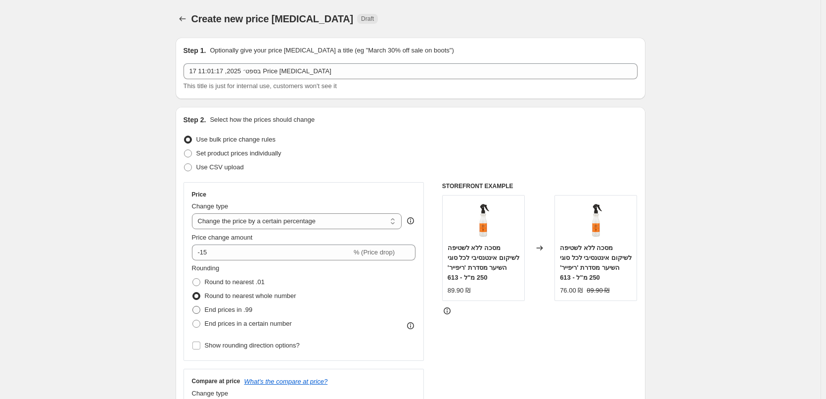
radio input "true"
click at [243, 327] on span "End prices in a certain number" at bounding box center [248, 322] width 87 height 7
click at [193, 320] on input "End prices in a certain number" at bounding box center [192, 319] width 0 height 0
radio input "true"
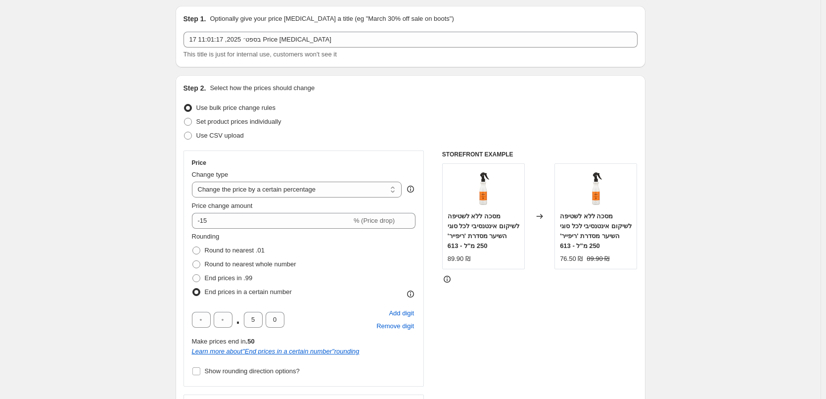
scroll to position [49, 0]
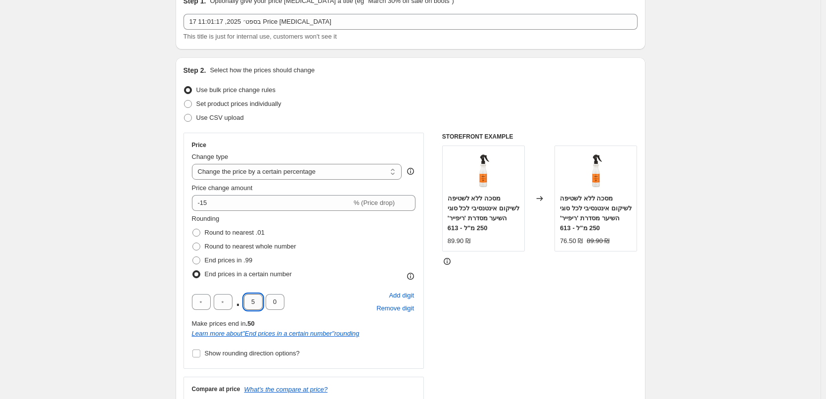
drag, startPoint x: 258, startPoint y: 300, endPoint x: 249, endPoint y: 300, distance: 8.9
click at [249, 300] on input "5" at bounding box center [253, 302] width 19 height 16
type input "9"
drag, startPoint x: 526, startPoint y: 305, endPoint x: 328, endPoint y: 308, distance: 197.8
click at [525, 305] on div "STOREFRONT EXAMPLE מסכה ללא לשטיפה לשיקום אינטנסיבי לכל סוגי השיער מסדרת 'ריפיי…" at bounding box center [539, 283] width 195 height 300
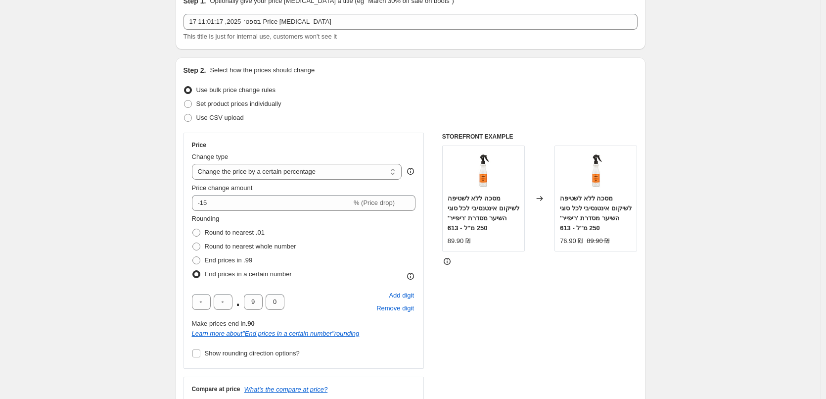
drag, startPoint x: 522, startPoint y: 318, endPoint x: 289, endPoint y: 300, distance: 233.1
click at [521, 318] on div "STOREFRONT EXAMPLE מסכה ללא לשטיפה לשיקום אינטנסיבי לכל סוגי השיער מסדרת 'ריפיי…" at bounding box center [539, 283] width 195 height 300
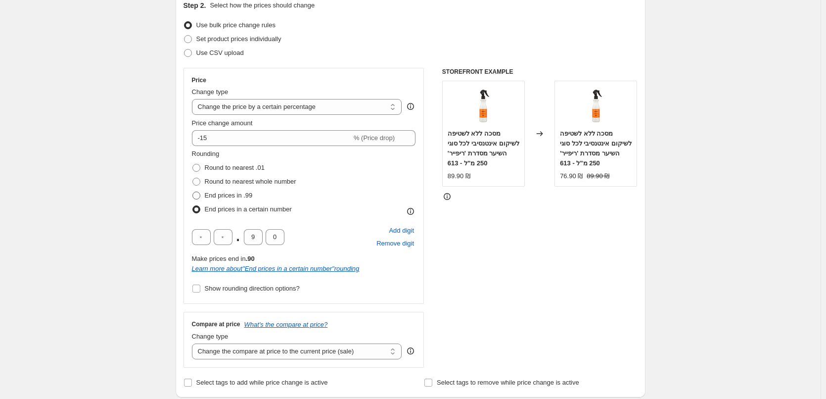
scroll to position [99, 0]
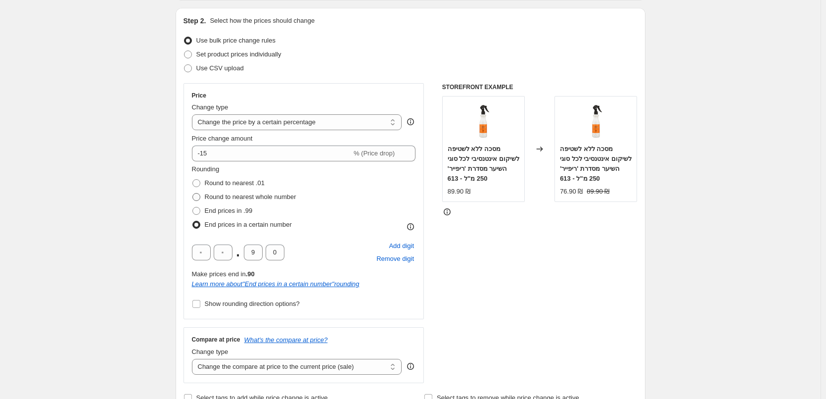
click at [283, 199] on span "Round to nearest whole number" at bounding box center [250, 196] width 91 height 7
click at [193, 193] on input "Round to nearest whole number" at bounding box center [192, 193] width 0 height 0
radio input "true"
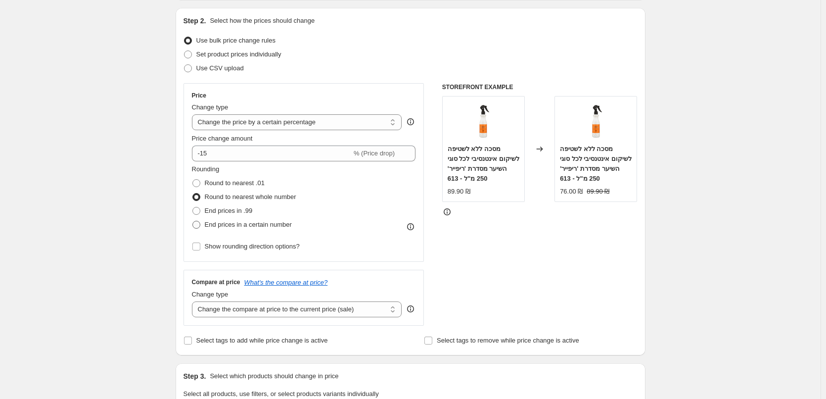
click at [211, 225] on span "End prices in a certain number" at bounding box center [248, 224] width 87 height 7
click at [193, 221] on input "End prices in a certain number" at bounding box center [192, 221] width 0 height 0
radio input "true"
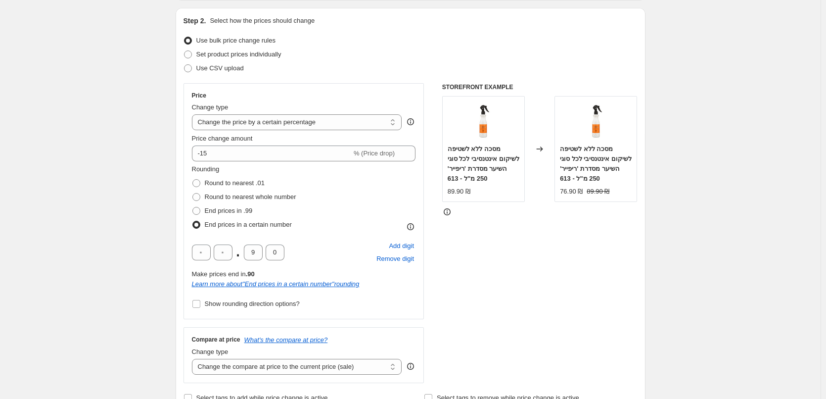
click at [555, 261] on div "STOREFRONT EXAMPLE מסכה ללא לשטיפה לשיקום אינטנסיבי לכל סוגי השיער מסדרת 'ריפיי…" at bounding box center [539, 233] width 195 height 300
click at [494, 253] on div "STOREFRONT EXAMPLE מסכה ללא לשטיפה לשיקום אינטנסיבי לכל סוגי השיער מסדרת 'ריפיי…" at bounding box center [539, 233] width 195 height 300
click at [259, 199] on span "Round to nearest whole number" at bounding box center [250, 196] width 91 height 7
click at [193, 193] on input "Round to nearest whole number" at bounding box center [192, 193] width 0 height 0
radio input "true"
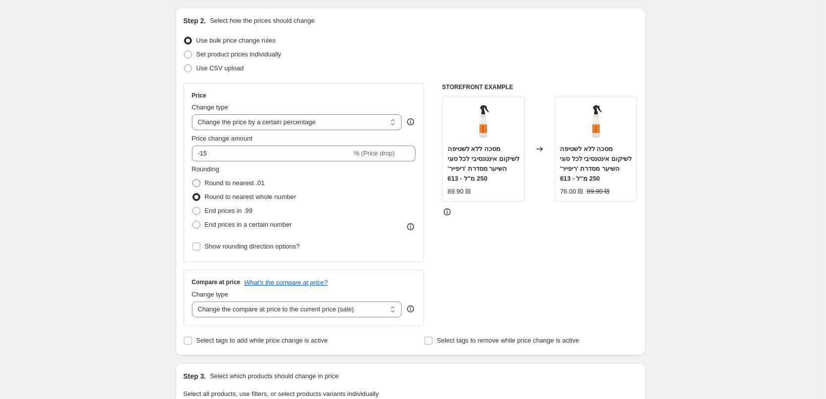
click at [235, 186] on span "Round to nearest .01" at bounding box center [235, 182] width 60 height 7
click at [193, 180] on input "Round to nearest .01" at bounding box center [192, 179] width 0 height 0
radio input "true"
click at [226, 195] on span "Round to nearest whole number" at bounding box center [250, 196] width 91 height 7
click at [193, 193] on input "Round to nearest whole number" at bounding box center [192, 193] width 0 height 0
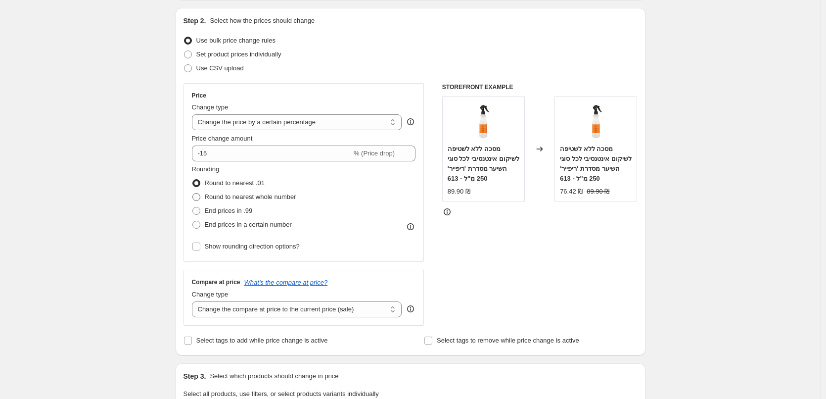
radio input "true"
click at [234, 184] on span "Round to nearest .01" at bounding box center [235, 182] width 60 height 7
click at [193, 180] on input "Round to nearest .01" at bounding box center [192, 179] width 0 height 0
radio input "true"
click at [234, 196] on span "Round to nearest whole number" at bounding box center [250, 196] width 91 height 7
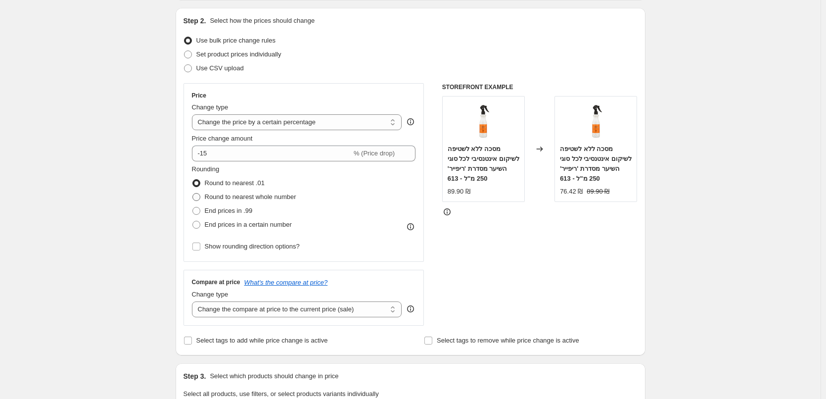
click at [193, 193] on input "Round to nearest whole number" at bounding box center [192, 193] width 0 height 0
radio input "true"
drag, startPoint x: 305, startPoint y: 196, endPoint x: 208, endPoint y: 200, distance: 97.0
click at [208, 200] on div "Rounding Round to nearest .01 Round to nearest whole number End prices in .99 E…" at bounding box center [304, 197] width 224 height 67
copy span "Round to nearest whole number"
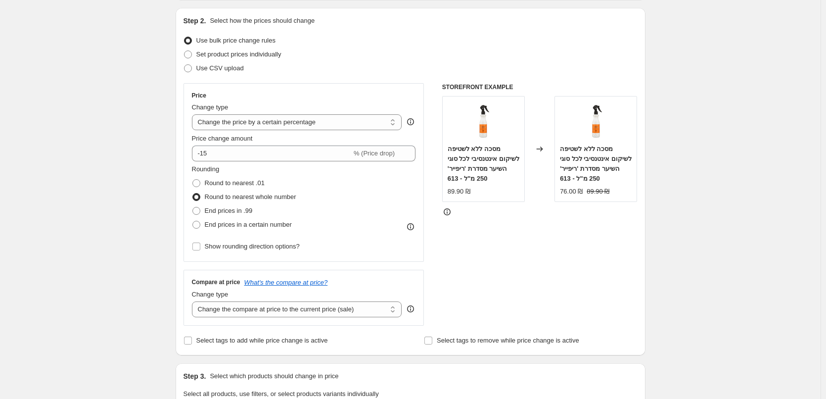
drag, startPoint x: 563, startPoint y: 290, endPoint x: 488, endPoint y: 270, distance: 78.2
click at [563, 290] on div "STOREFRONT EXAMPLE מסכה ללא לשטיפה לשיקום אינטנסיבי לכל סוגי השיער מסדרת 'ריפיי…" at bounding box center [539, 204] width 195 height 242
click at [252, 226] on span "End prices in a certain number" at bounding box center [248, 224] width 87 height 7
click at [193, 221] on input "End prices in a certain number" at bounding box center [192, 221] width 0 height 0
radio input "true"
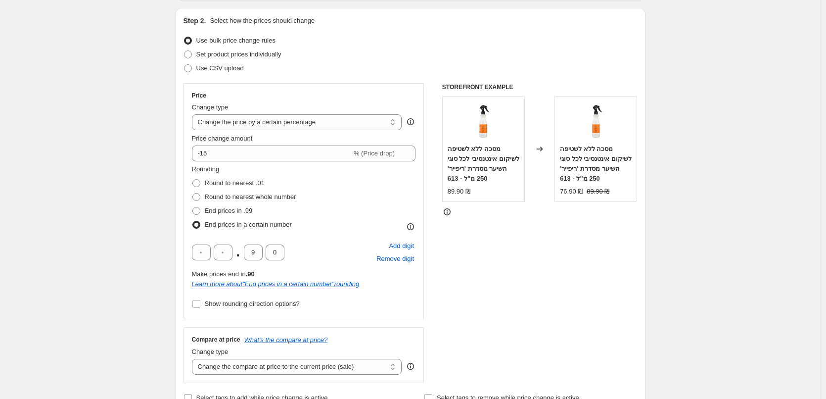
click at [252, 226] on span "End prices in a certain number" at bounding box center [248, 224] width 87 height 7
click at [193, 221] on input "End prices in a certain number" at bounding box center [192, 221] width 0 height 0
click at [242, 213] on span "End prices in .99" at bounding box center [229, 210] width 48 height 7
click at [193, 207] on input "End prices in .99" at bounding box center [192, 207] width 0 height 0
radio input "true"
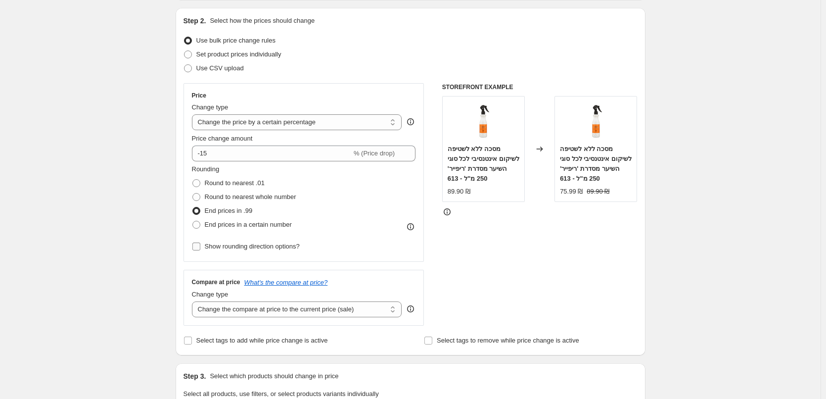
click at [258, 247] on span "Show rounding direction options?" at bounding box center [252, 245] width 95 height 7
click at [200, 247] on input "Show rounding direction options?" at bounding box center [196, 246] width 8 height 8
checkbox input "true"
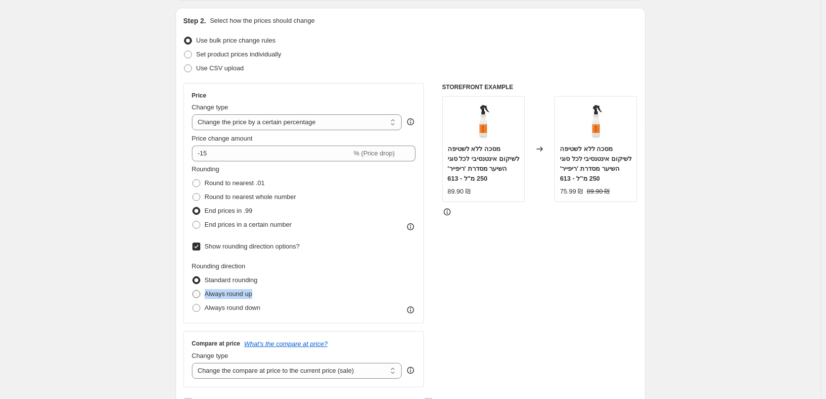
drag, startPoint x: 268, startPoint y: 294, endPoint x: 208, endPoint y: 297, distance: 59.9
click at [208, 297] on div "Rounding direction Standard rounding Always round up Always round down" at bounding box center [304, 287] width 224 height 53
copy span "Always round up"
click at [267, 312] on div "Rounding direction Standard rounding Always round up Always round down" at bounding box center [304, 287] width 224 height 53
click at [245, 310] on span "Always round down" at bounding box center [233, 307] width 56 height 7
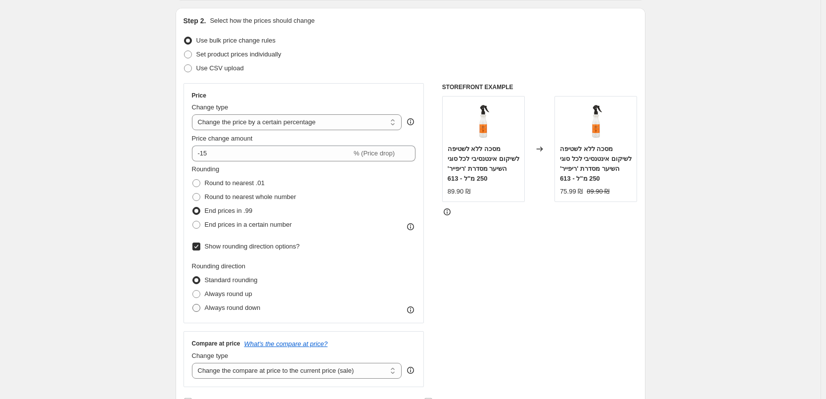
click at [193, 304] on input "Always round down" at bounding box center [192, 304] width 0 height 0
radio input "true"
drag, startPoint x: 284, startPoint y: 314, endPoint x: 207, endPoint y: 308, distance: 77.4
click at [207, 308] on div "Rounding direction Standard rounding Always round up Always round down" at bounding box center [304, 287] width 224 height 53
click at [222, 290] on span "Always round up" at bounding box center [228, 293] width 47 height 7
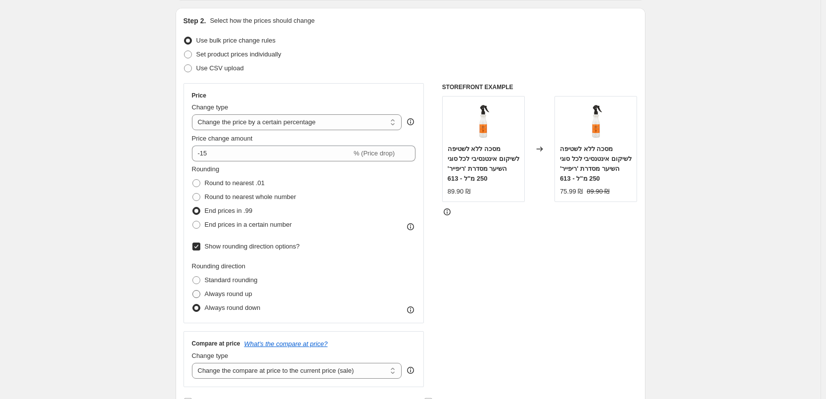
click at [193, 290] on input "Always round up" at bounding box center [192, 290] width 0 height 0
radio input "true"
click at [233, 281] on span "Standard rounding" at bounding box center [231, 279] width 53 height 7
click at [193, 276] on input "Standard rounding" at bounding box center [192, 276] width 0 height 0
radio input "true"
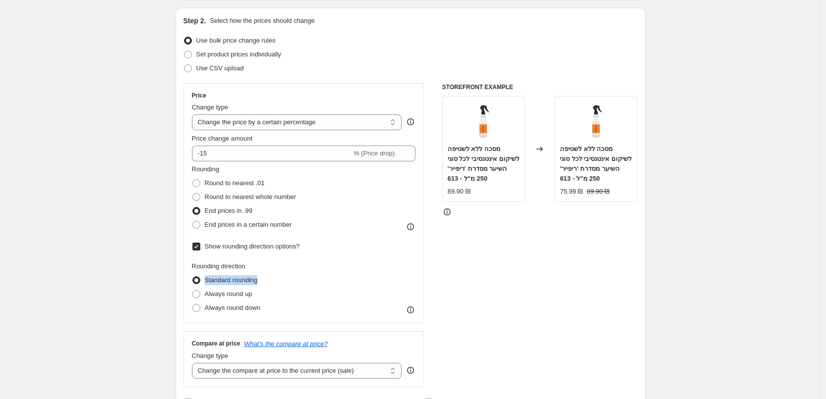
copy span "Standard rounding"
drag, startPoint x: 286, startPoint y: 284, endPoint x: 207, endPoint y: 285, distance: 79.1
click at [207, 285] on div "Rounding direction Standard rounding Always round up Always round down" at bounding box center [304, 287] width 224 height 53
click at [222, 227] on span "End prices in a certain number" at bounding box center [248, 224] width 87 height 7
click at [193, 221] on input "End prices in a certain number" at bounding box center [192, 221] width 0 height 0
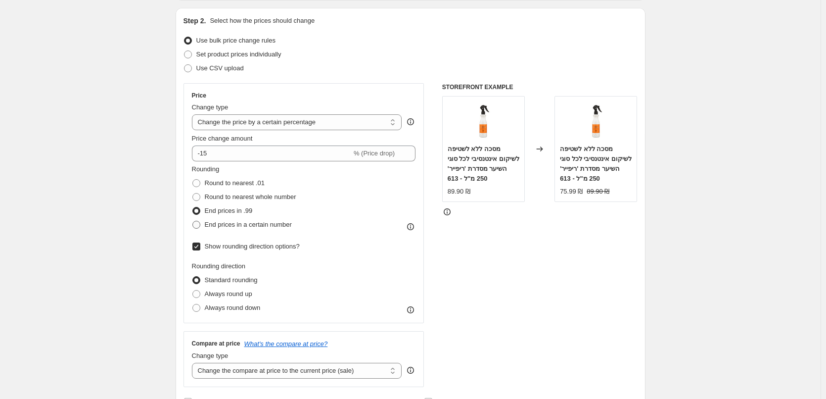
radio input "true"
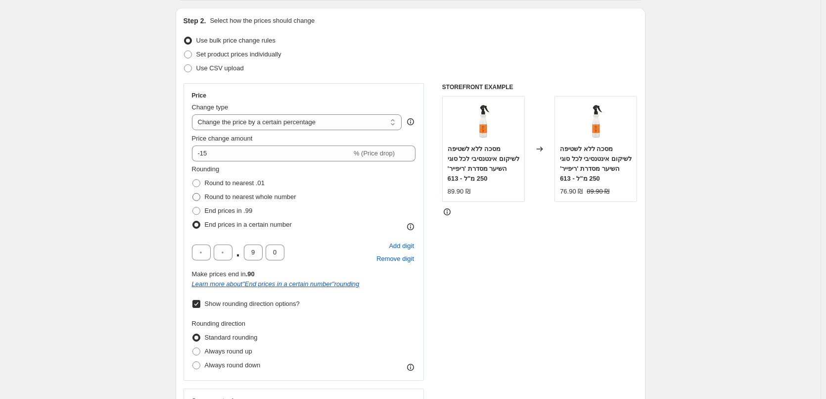
click at [277, 200] on span "Round to nearest whole number" at bounding box center [250, 196] width 91 height 7
click at [193, 193] on input "Round to nearest whole number" at bounding box center [192, 193] width 0 height 0
radio input "true"
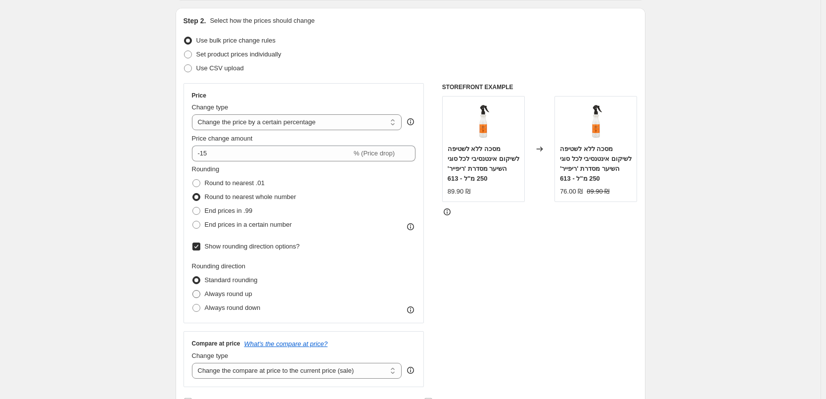
click at [238, 294] on span "Always round up" at bounding box center [228, 293] width 47 height 7
click at [193, 290] on input "Always round up" at bounding box center [192, 290] width 0 height 0
radio input "true"
click at [241, 310] on span "Always round down" at bounding box center [233, 307] width 56 height 7
click at [193, 304] on input "Always round down" at bounding box center [192, 304] width 0 height 0
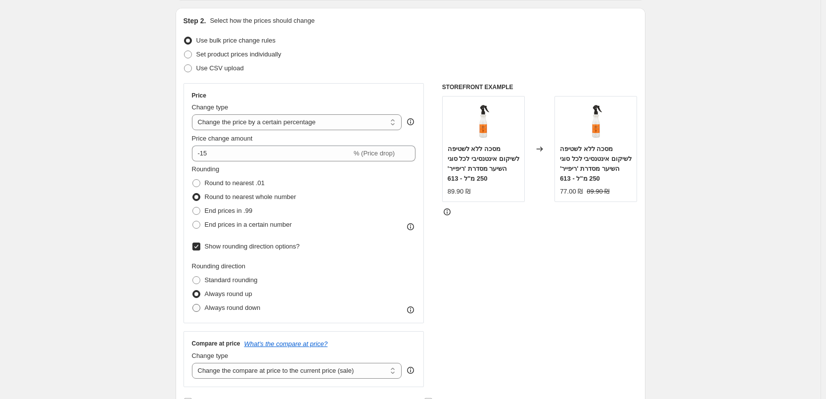
radio input "true"
click at [243, 293] on span "Always round up" at bounding box center [228, 293] width 47 height 7
click at [193, 290] on input "Always round up" at bounding box center [192, 290] width 0 height 0
radio input "true"
click at [243, 283] on span "Standard rounding" at bounding box center [231, 279] width 53 height 7
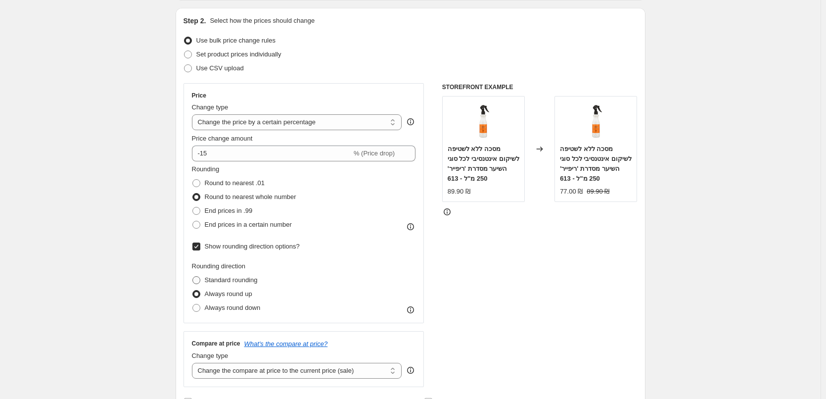
click at [193, 276] on input "Standard rounding" at bounding box center [192, 276] width 0 height 0
radio input "true"
click at [244, 296] on span "Always round up" at bounding box center [228, 293] width 47 height 7
click at [193, 290] on input "Always round up" at bounding box center [192, 290] width 0 height 0
radio input "true"
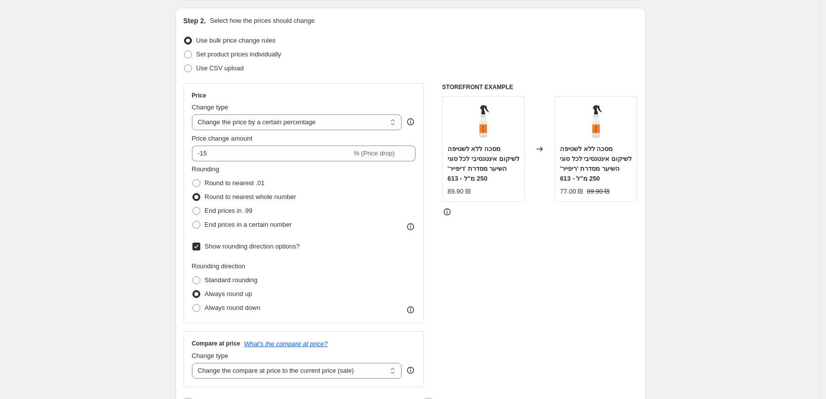
click at [264, 241] on span "Show rounding direction options?" at bounding box center [252, 246] width 95 height 10
click at [200, 242] on input "Show rounding direction options?" at bounding box center [196, 246] width 8 height 8
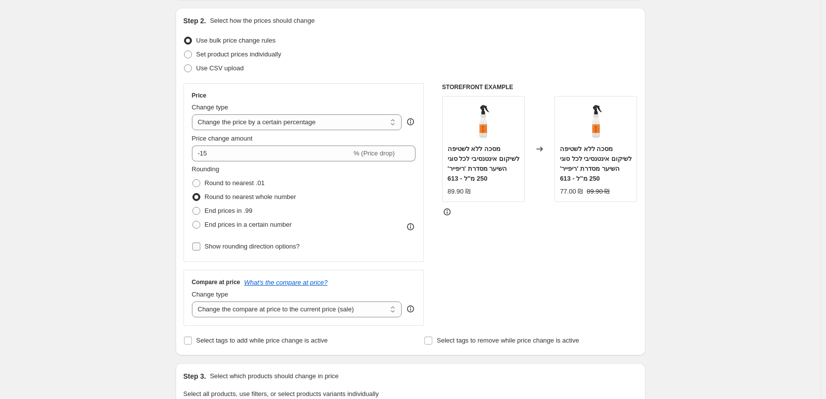
click at [264, 246] on span "Show rounding direction options?" at bounding box center [252, 245] width 95 height 7
click at [200, 246] on input "Show rounding direction options?" at bounding box center [196, 246] width 8 height 8
checkbox input "true"
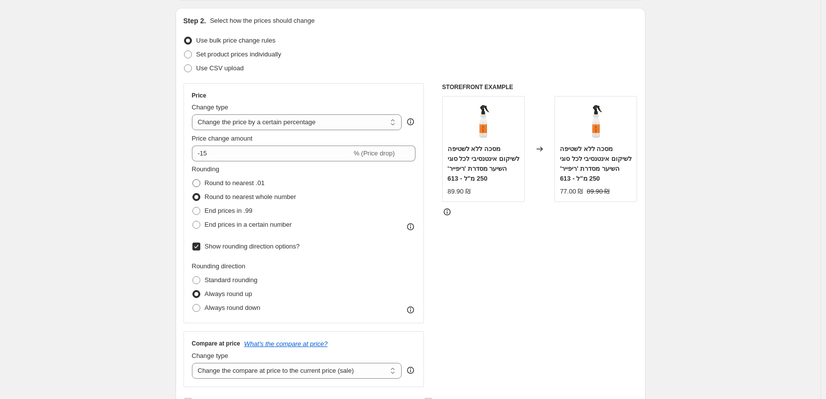
click at [242, 180] on span "Round to nearest .01" at bounding box center [235, 182] width 60 height 7
click at [193, 180] on input "Round to nearest .01" at bounding box center [192, 179] width 0 height 0
radio input "true"
click at [224, 221] on span "End prices in a certain number" at bounding box center [248, 224] width 87 height 7
click at [193, 221] on input "End prices in a certain number" at bounding box center [192, 221] width 0 height 0
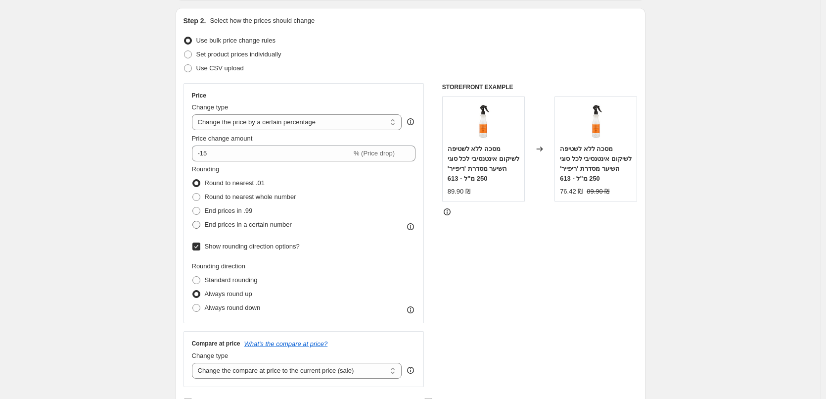
radio input "true"
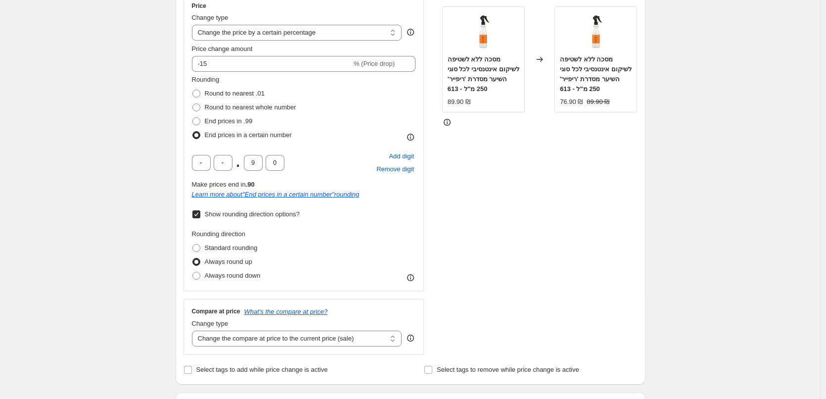
scroll to position [198, 0]
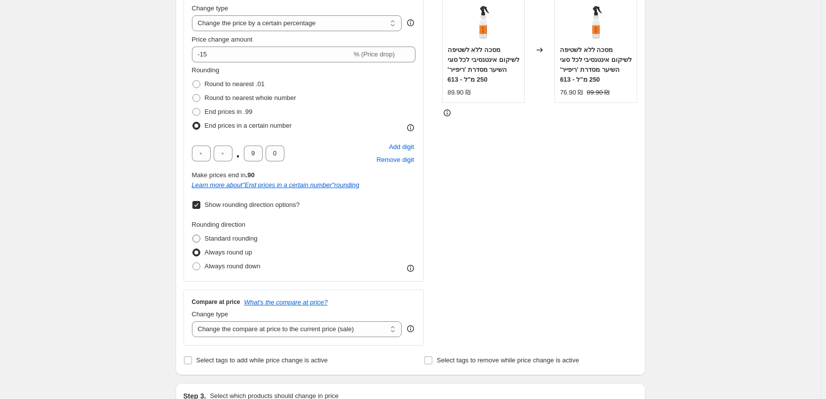
click at [239, 241] on span "Standard rounding" at bounding box center [231, 237] width 53 height 7
click at [193, 235] on input "Standard rounding" at bounding box center [192, 234] width 0 height 0
radio input "true"
drag, startPoint x: 535, startPoint y: 235, endPoint x: 458, endPoint y: 235, distance: 76.6
click at [535, 235] on div "STOREFRONT EXAMPLE מסכה ללא לשטיפה לשיקום אינטנסיבי לכל סוגי השיער מסדרת 'ריפיי…" at bounding box center [539, 164] width 195 height 361
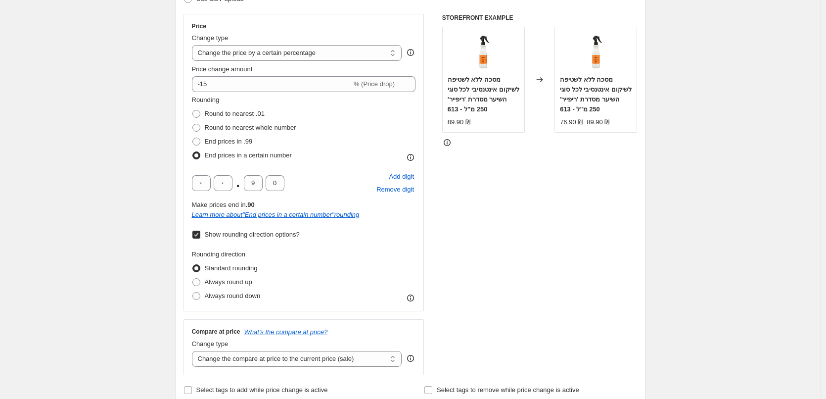
scroll to position [99, 0]
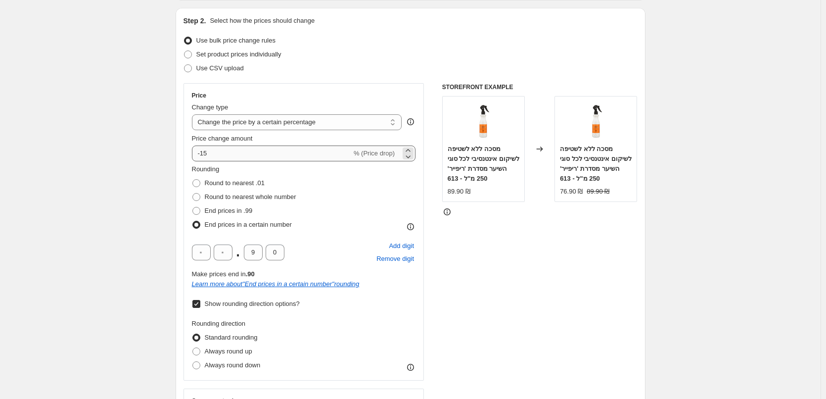
drag, startPoint x: 217, startPoint y: 161, endPoint x: 219, endPoint y: 156, distance: 6.0
click at [217, 161] on div "Price Change type Change the price to a certain amount Change the price by a ce…" at bounding box center [304, 231] width 224 height 280
drag, startPoint x: 219, startPoint y: 155, endPoint x: 206, endPoint y: 154, distance: 13.4
click at [206, 154] on input "-15" at bounding box center [272, 153] width 160 height 16
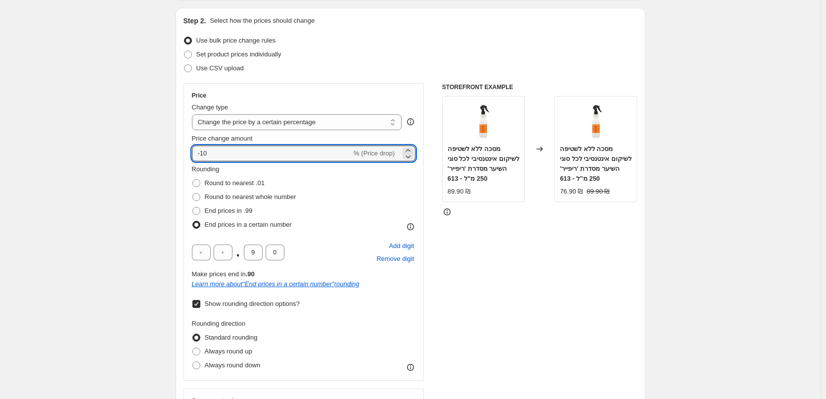
type input "-10"
click at [520, 256] on div "STOREFRONT EXAMPLE מסכה ללא לשטיפה לשיקום אינטנסיבי לכל סוגי השיער מסדרת 'ריפיי…" at bounding box center [539, 263] width 195 height 361
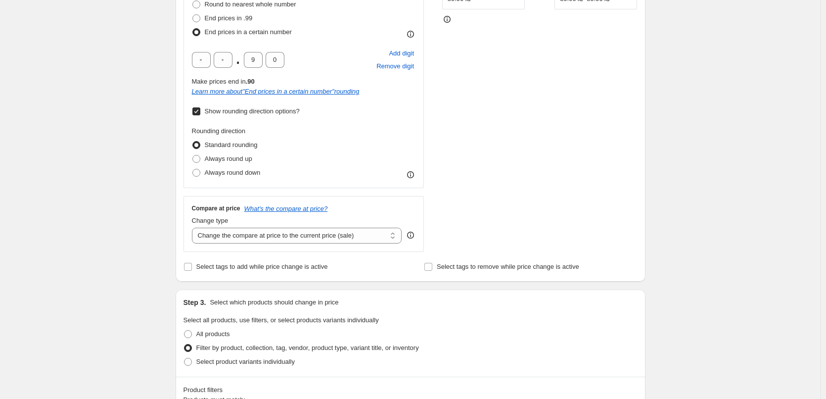
scroll to position [247, 0]
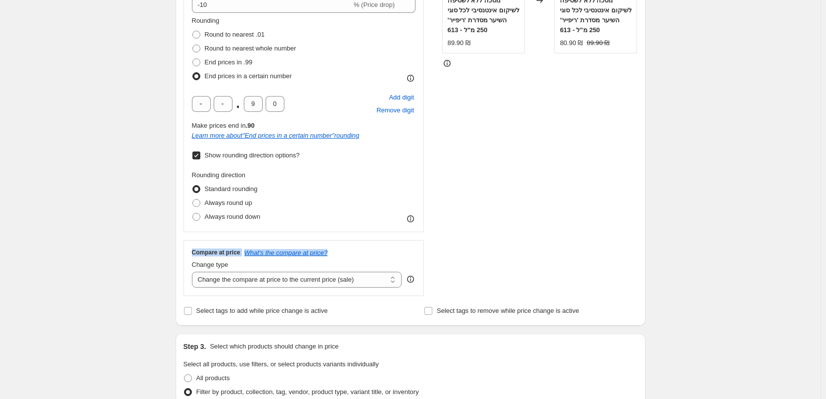
drag, startPoint x: 190, startPoint y: 252, endPoint x: 327, endPoint y: 251, distance: 137.0
click at [327, 251] on div "Compare at price What's the compare at price? Change type Change the compare at…" at bounding box center [303, 267] width 241 height 55
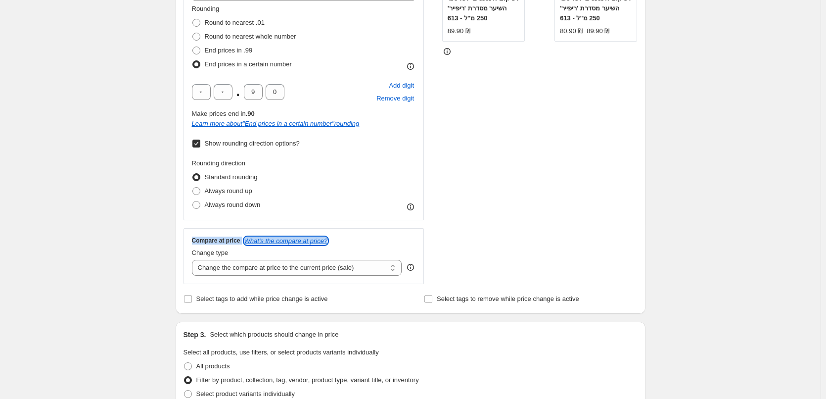
scroll to position [261, 0]
click at [287, 241] on icon "What's the compare at price?" at bounding box center [286, 238] width 84 height 7
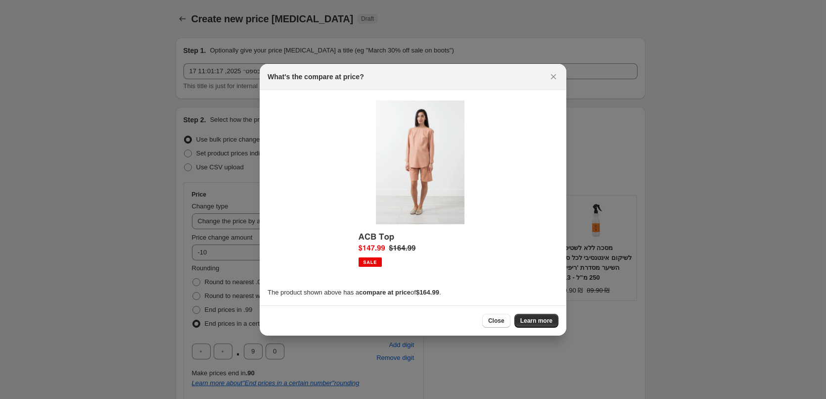
scroll to position [0, 0]
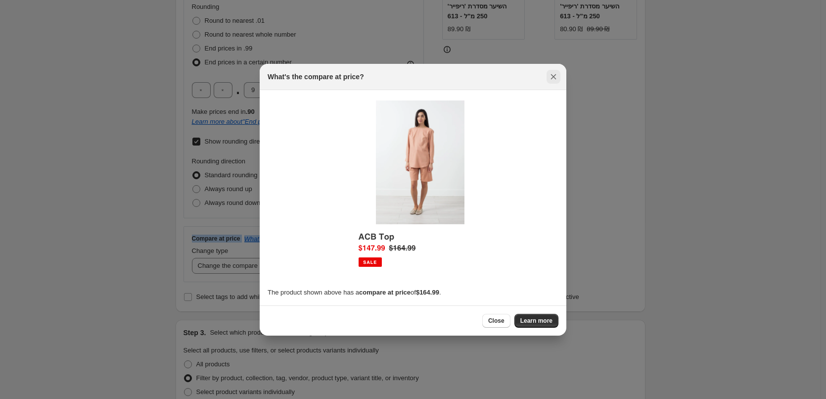
click at [555, 80] on icon "Close" at bounding box center [553, 77] width 10 height 10
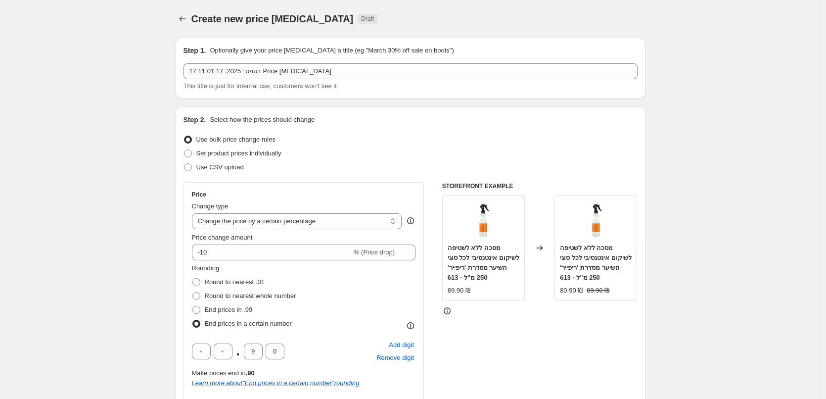
scroll to position [261, 0]
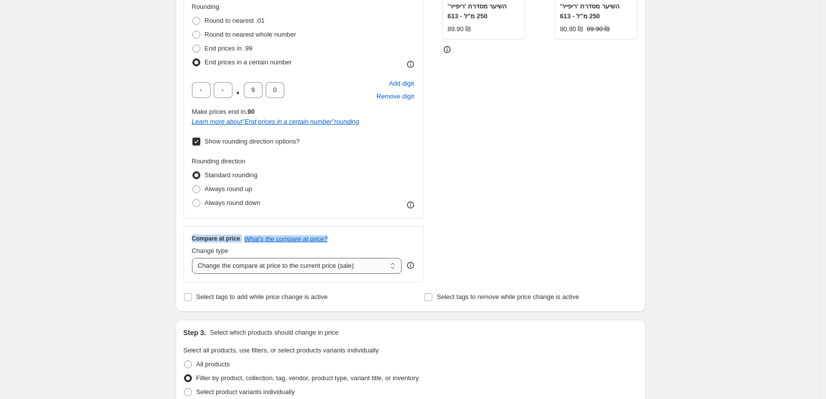
click at [338, 268] on select "Change the compare at price to the current price (sale) Change the compare at p…" at bounding box center [297, 266] width 210 height 16
click at [194, 258] on select "Change the compare at price to the current price (sale) Change the compare at p…" at bounding box center [297, 266] width 210 height 16
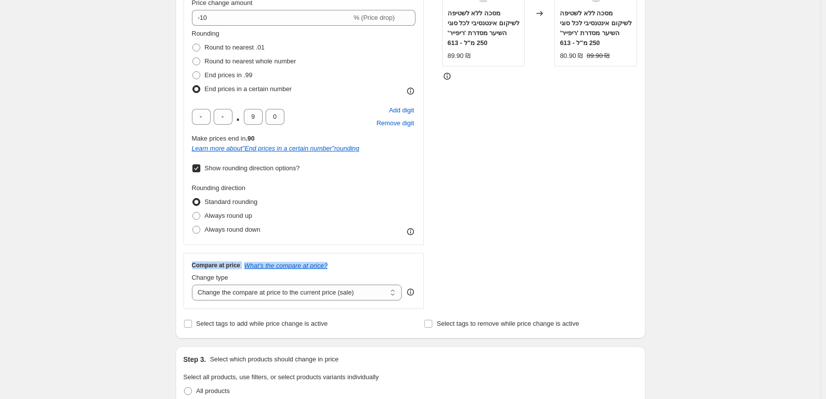
scroll to position [212, 0]
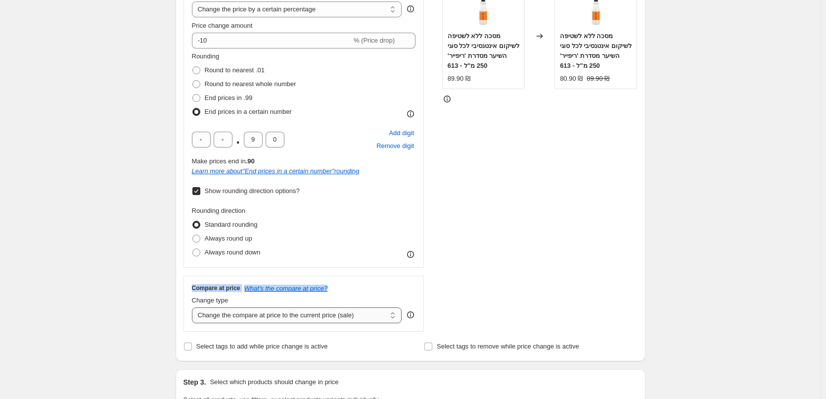
click at [339, 314] on select "Change the compare at price to the current price (sale) Change the compare at p…" at bounding box center [297, 315] width 210 height 16
click at [194, 307] on select "Change the compare at price to the current price (sale) Change the compare at p…" at bounding box center [297, 315] width 210 height 16
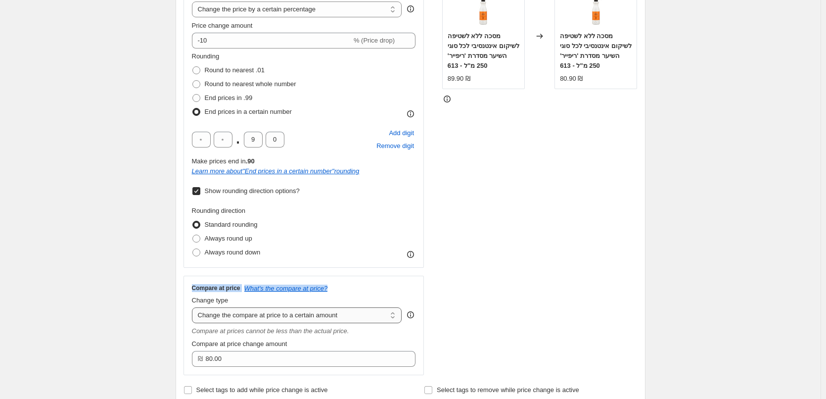
click at [280, 316] on select "Change the compare at price to the current price (sale) Change the compare at p…" at bounding box center [297, 315] width 210 height 16
select select "by"
click at [194, 307] on select "Change the compare at price to the current price (sale) Change the compare at p…" at bounding box center [297, 315] width 210 height 16
type input "-10.00"
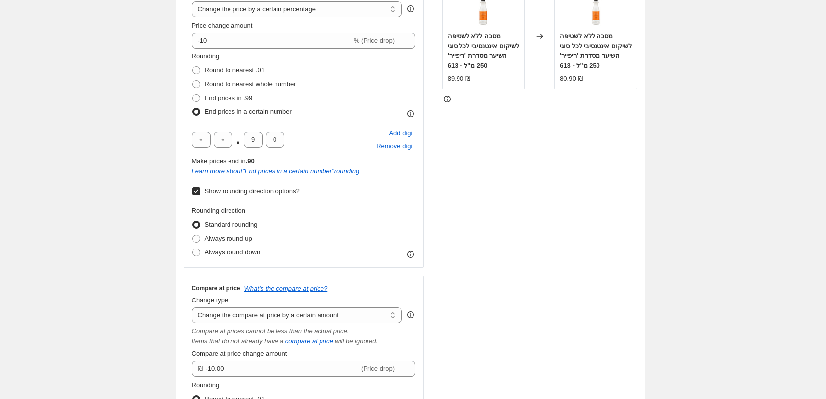
click at [236, 326] on div "Compare at prices cannot be less than the actual price." at bounding box center [304, 331] width 224 height 10
click at [240, 318] on select "Change the compare at price to the current price (sale) Change the compare at p…" at bounding box center [297, 315] width 210 height 16
select select "percentage"
click at [194, 307] on select "Change the compare at price to the current price (sale) Change the compare at p…" at bounding box center [297, 315] width 210 height 16
type input "-15"
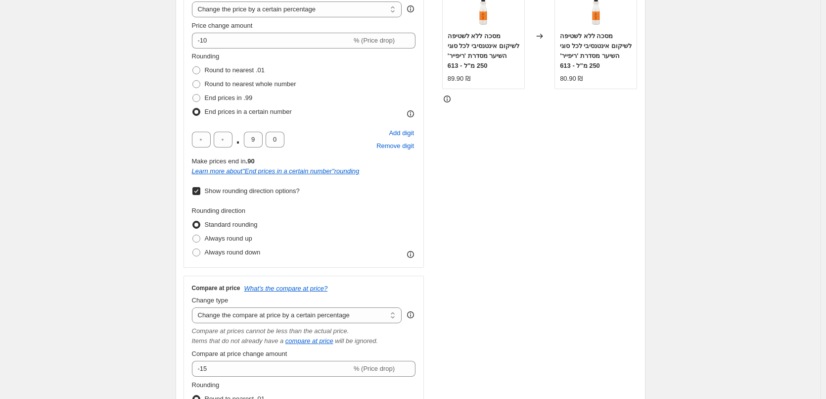
click at [273, 325] on div "Compare at price What's the compare at price? Change type Change the compare at…" at bounding box center [304, 376] width 224 height 185
click at [273, 319] on select "Change the compare at price to the current price (sale) Change the compare at p…" at bounding box center [297, 315] width 210 height 16
select select "ep"
click at [194, 307] on select "Change the compare at price to the current price (sale) Change the compare at p…" at bounding box center [297, 315] width 210 height 16
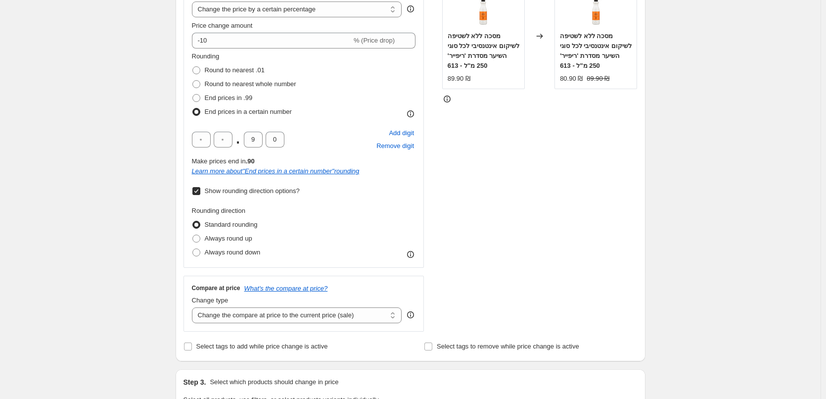
drag, startPoint x: 541, startPoint y: 217, endPoint x: 480, endPoint y: 219, distance: 60.9
click at [540, 217] on div "STOREFRONT EXAMPLE מסכה ללא לשטיפה לשיקום אינטנסיבי לכל סוגי השיער מסדרת 'ריפיי…" at bounding box center [539, 150] width 195 height 361
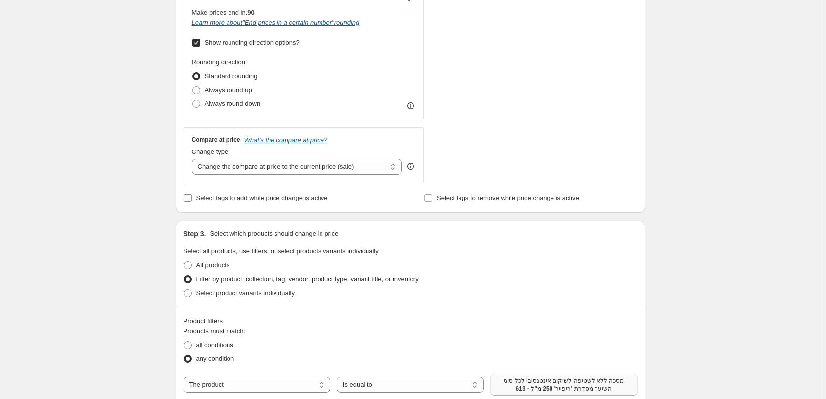
click at [284, 200] on span "Select tags to add while price change is active" at bounding box center [262, 197] width 132 height 7
click at [192, 200] on input "Select tags to add while price change is active" at bounding box center [188, 198] width 8 height 8
checkbox input "true"
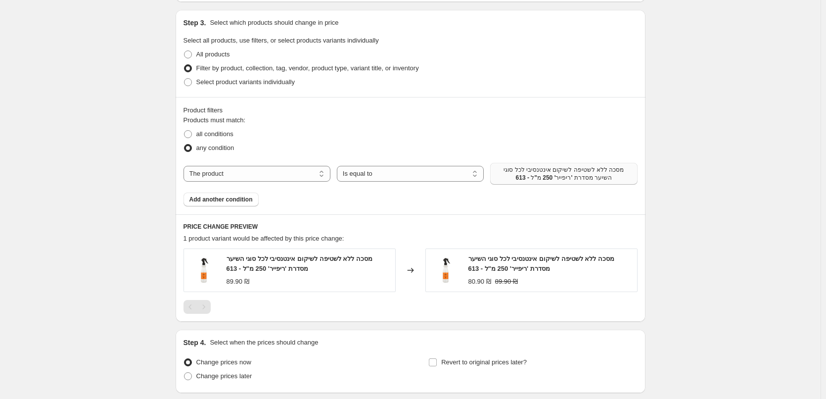
scroll to position [703, 0]
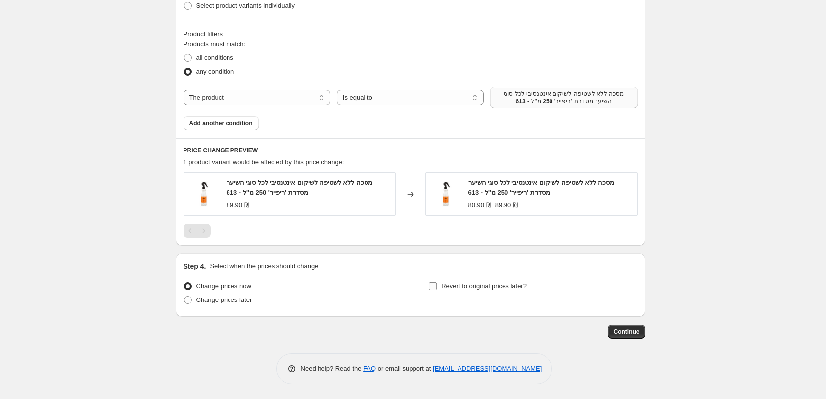
click at [513, 289] on span "Revert to original prices later?" at bounding box center [484, 285] width 86 height 7
click at [437, 289] on input "Revert to original prices later?" at bounding box center [433, 286] width 8 height 8
checkbox input "true"
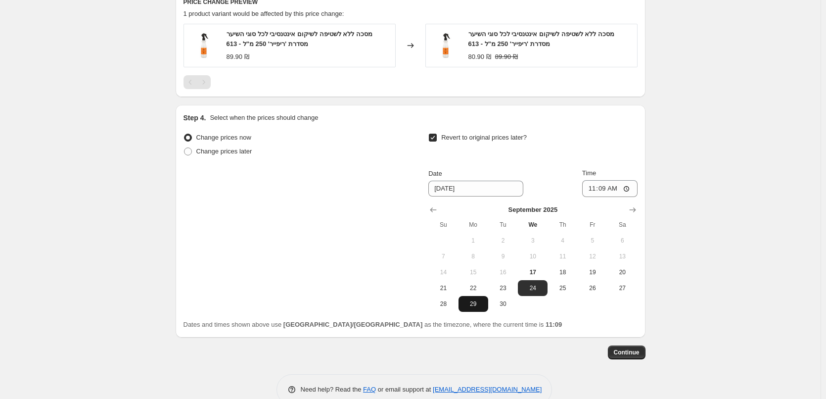
scroll to position [851, 0]
click at [224, 151] on span "Change prices later" at bounding box center [224, 150] width 56 height 7
click at [184, 147] on input "Change prices later" at bounding box center [184, 147] width 0 height 0
radio input "true"
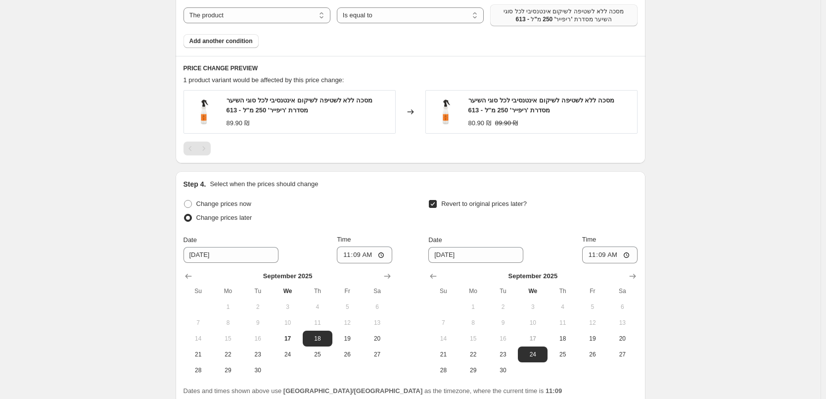
scroll to position [802, 0]
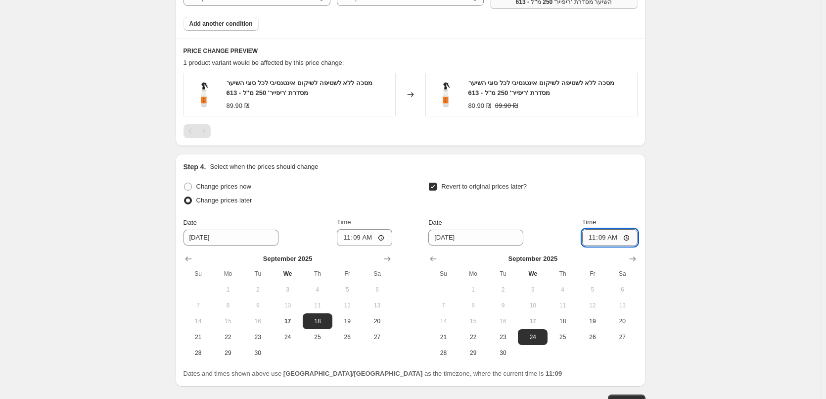
click at [630, 236] on input "11:09" at bounding box center [609, 237] width 55 height 17
type input "11:12"
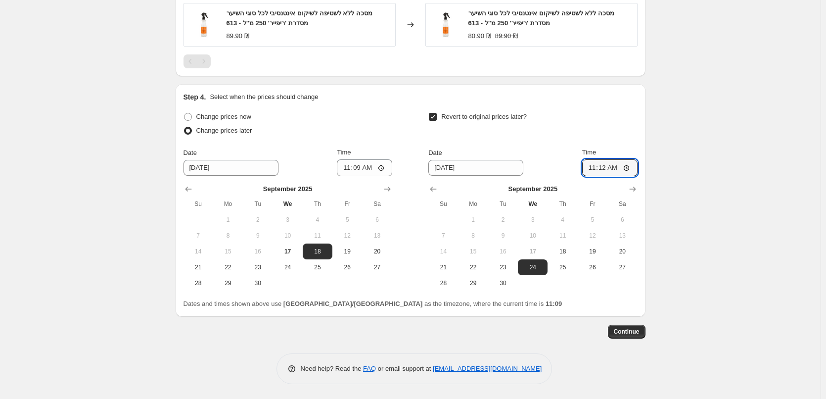
scroll to position [872, 0]
click at [636, 330] on span "Continue" at bounding box center [627, 331] width 26 height 8
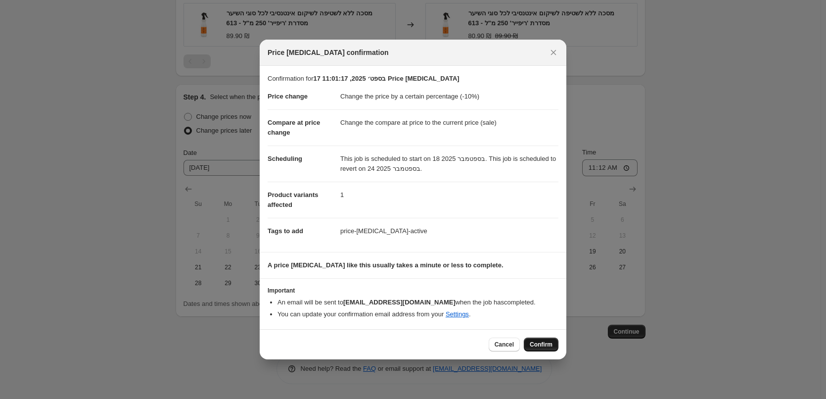
click at [544, 342] on span "Confirm" at bounding box center [541, 344] width 23 height 8
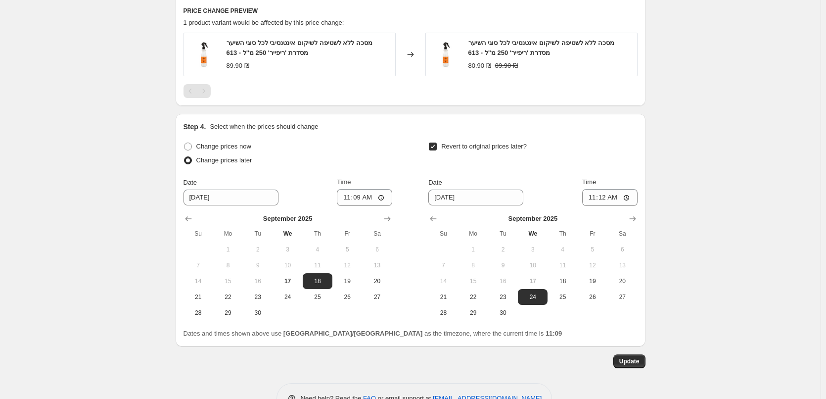
scroll to position [932, 0]
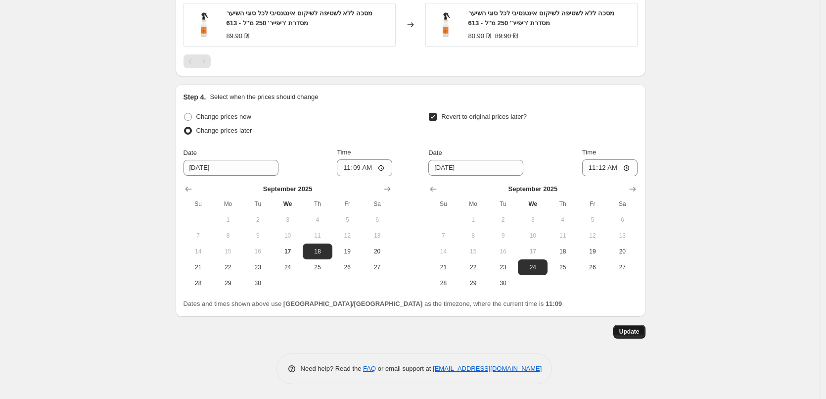
click at [631, 326] on button "Update" at bounding box center [629, 331] width 32 height 14
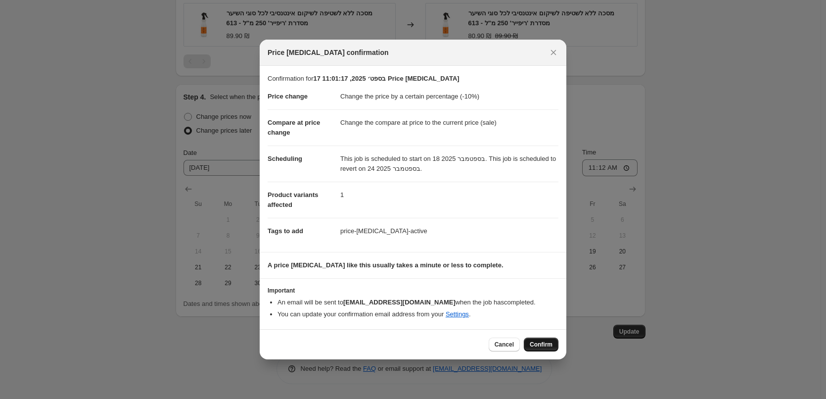
click at [550, 346] on span "Confirm" at bounding box center [541, 344] width 23 height 8
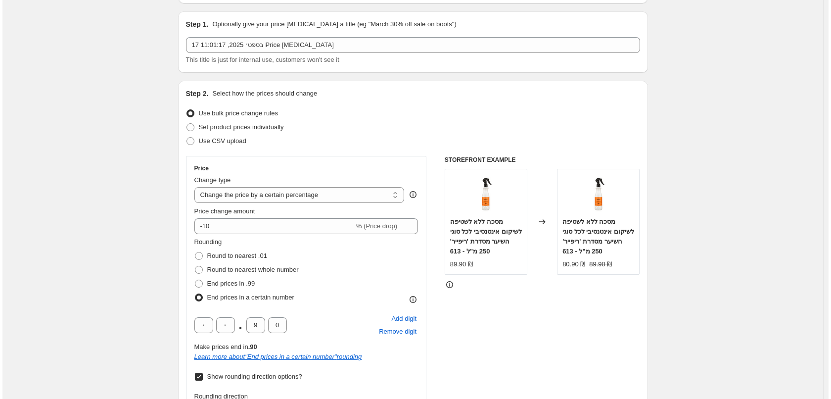
scroll to position [0, 0]
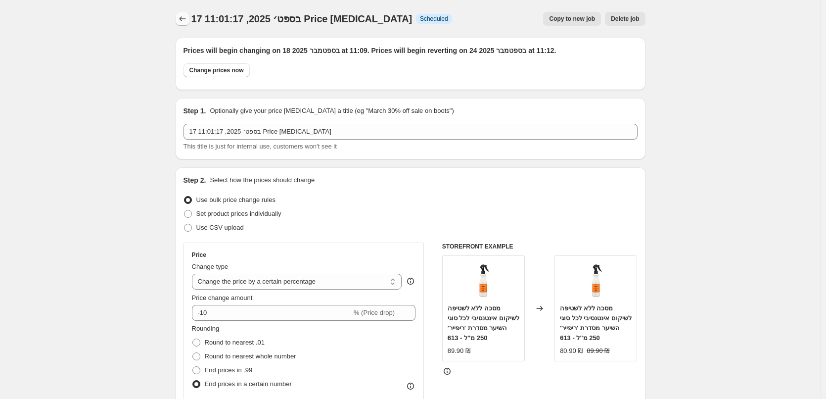
click at [186, 24] on button "Price change jobs" at bounding box center [183, 19] width 14 height 14
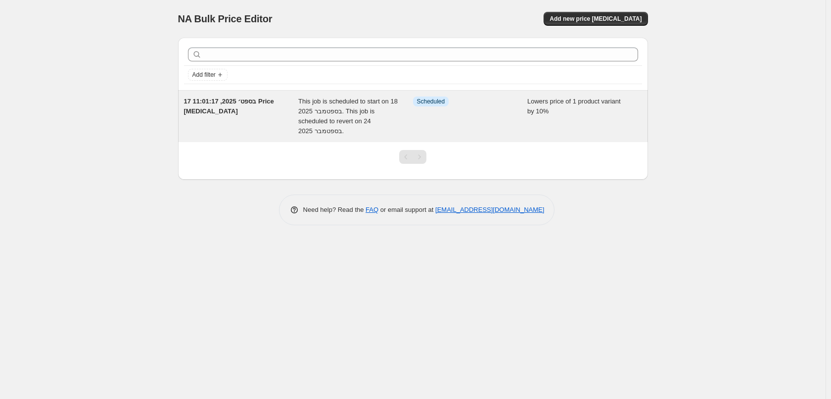
click at [328, 115] on div "This job is scheduled to start on 18 בספטמבר 2025. This job is scheduled to rev…" at bounding box center [355, 116] width 115 height 40
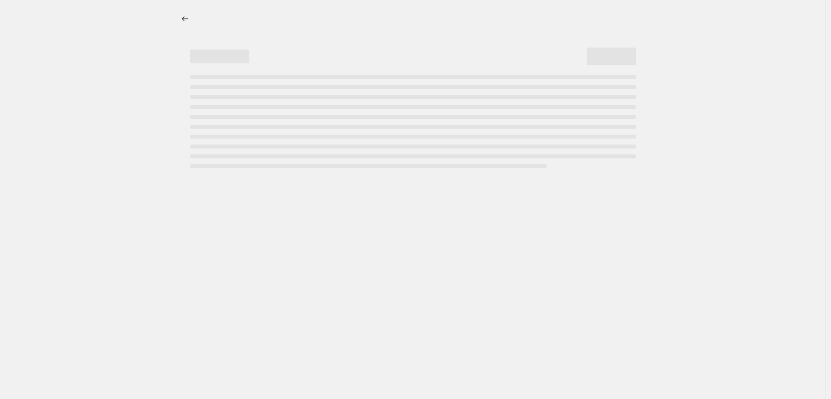
select select "percentage"
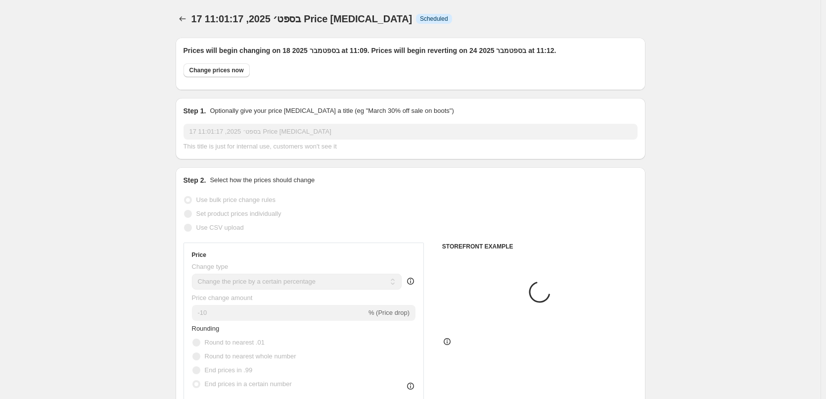
select select "product"
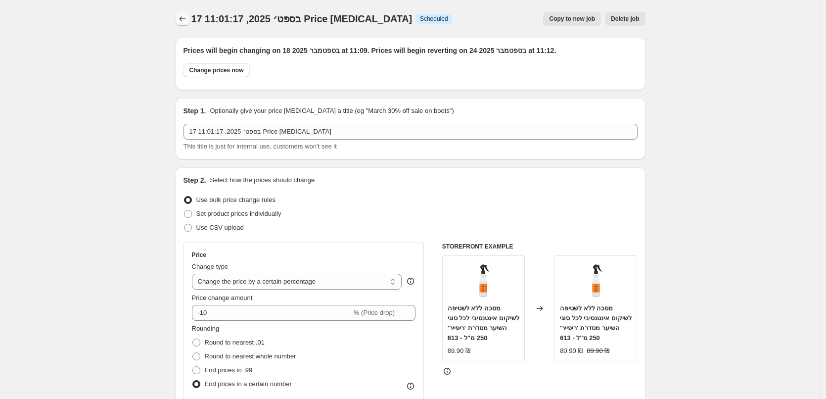
click at [186, 20] on icon "Price change jobs" at bounding box center [183, 19] width 10 height 10
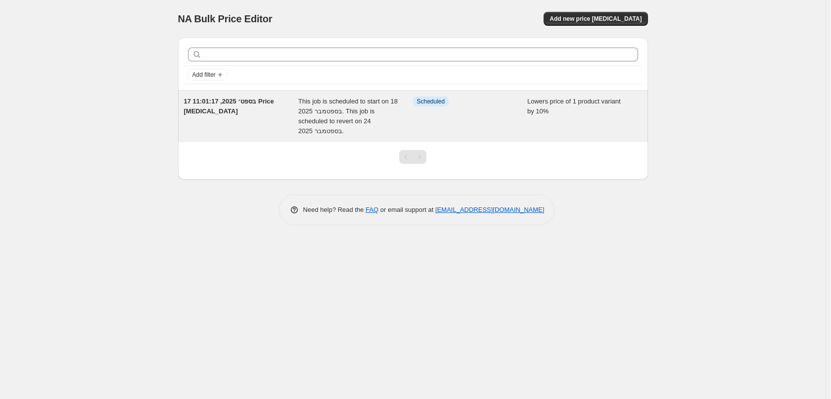
click at [362, 116] on div "This job is scheduled to start on 18 בספטמבר 2025. This job is scheduled to rev…" at bounding box center [355, 116] width 115 height 40
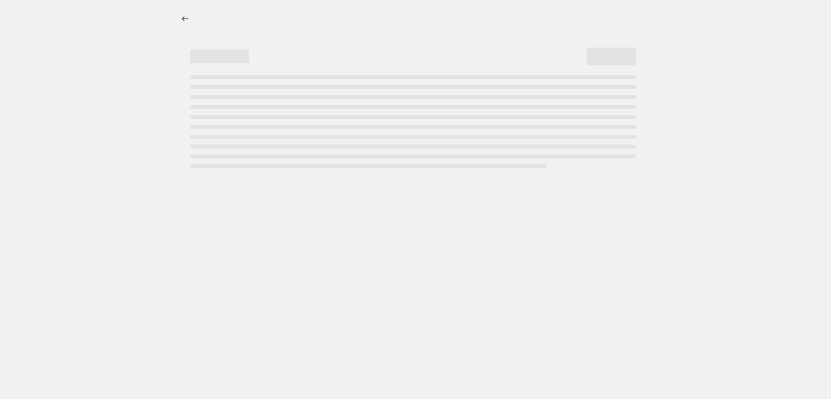
select select "percentage"
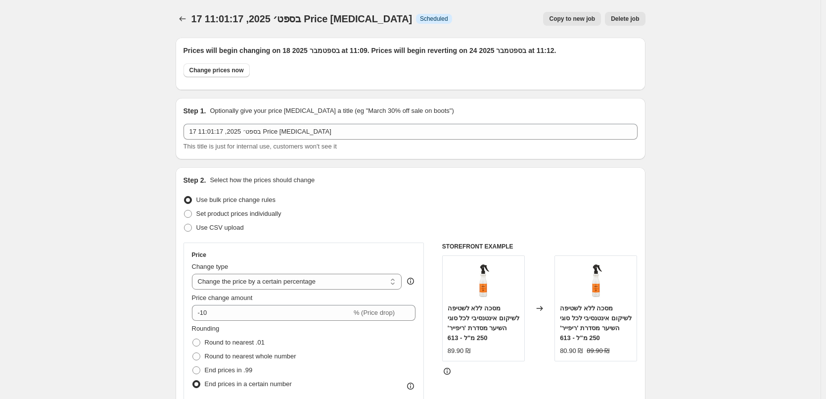
click at [420, 20] on span "Scheduled" at bounding box center [434, 19] width 28 height 8
copy div "Scheduled Copy to new job Delete job More actions Copy to new job Delete job"
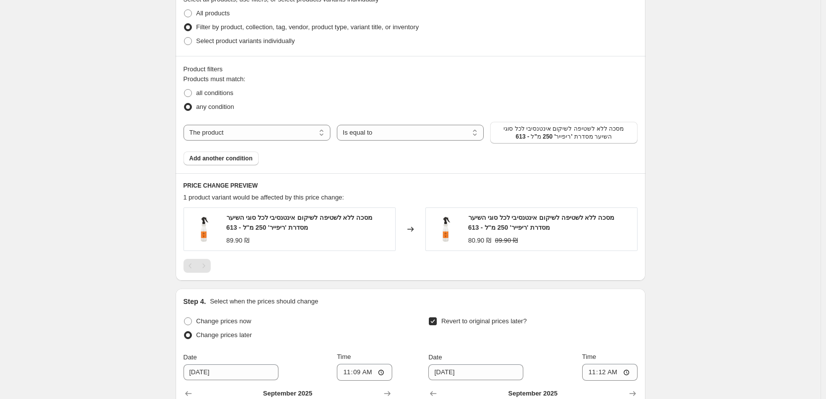
scroll to position [791, 0]
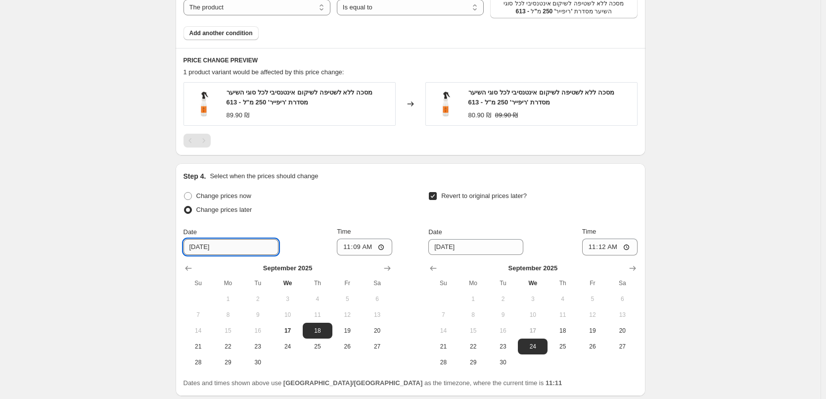
click at [225, 254] on input "9/18/2025" at bounding box center [230, 247] width 95 height 16
click at [223, 248] on input "9/18/2025" at bounding box center [230, 247] width 95 height 16
click at [212, 249] on input "9/18/2025" at bounding box center [230, 247] width 95 height 16
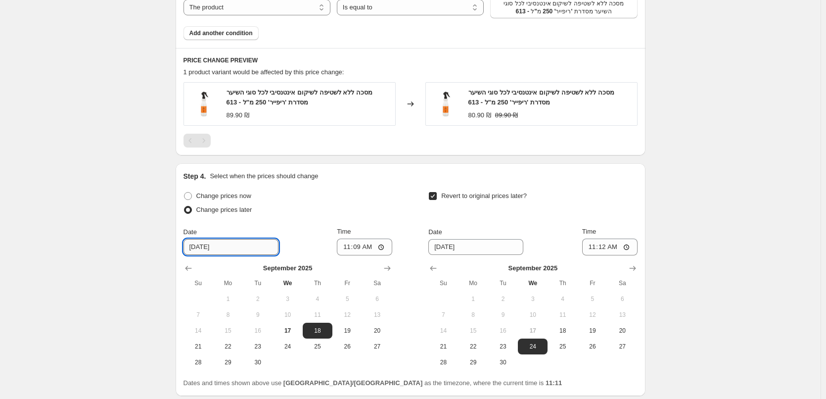
drag, startPoint x: 206, startPoint y: 250, endPoint x: 201, endPoint y: 249, distance: 5.0
click at [201, 249] on input "9/18/2025" at bounding box center [230, 247] width 95 height 16
type input "9/17/2025"
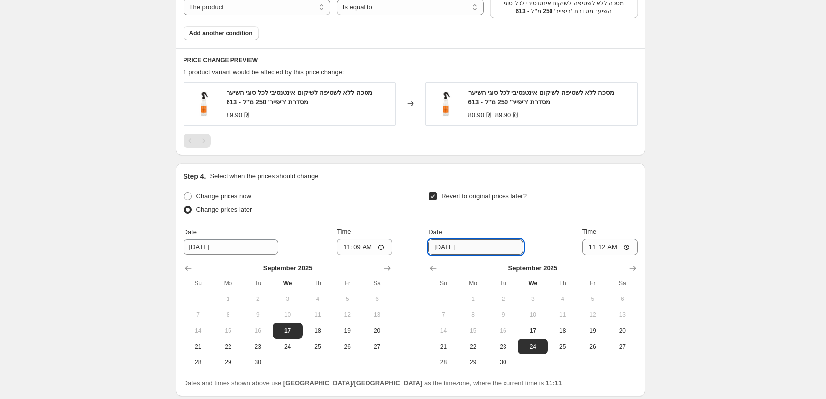
drag, startPoint x: 450, startPoint y: 248, endPoint x: 444, endPoint y: 247, distance: 5.5
click at [444, 247] on input "[DATE]" at bounding box center [475, 247] width 95 height 16
click at [443, 248] on input "9/7/2025" at bounding box center [475, 247] width 95 height 16
type input "9/17/2025"
click at [383, 246] on input "11:09" at bounding box center [364, 246] width 55 height 17
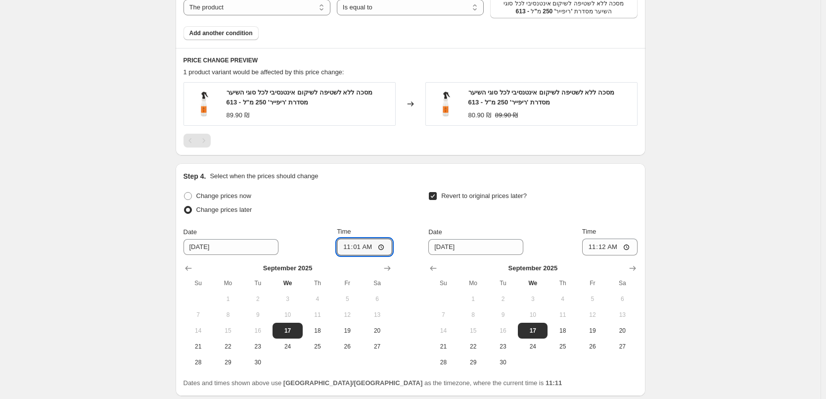
type input "11:12"
click at [633, 247] on input "11:12" at bounding box center [609, 246] width 55 height 17
type input "11:15"
drag, startPoint x: 657, startPoint y: 260, endPoint x: 549, endPoint y: 220, distance: 115.5
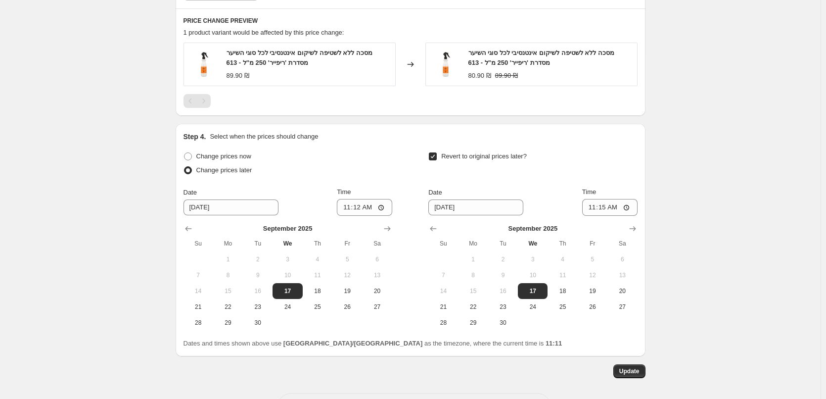
scroll to position [871, 0]
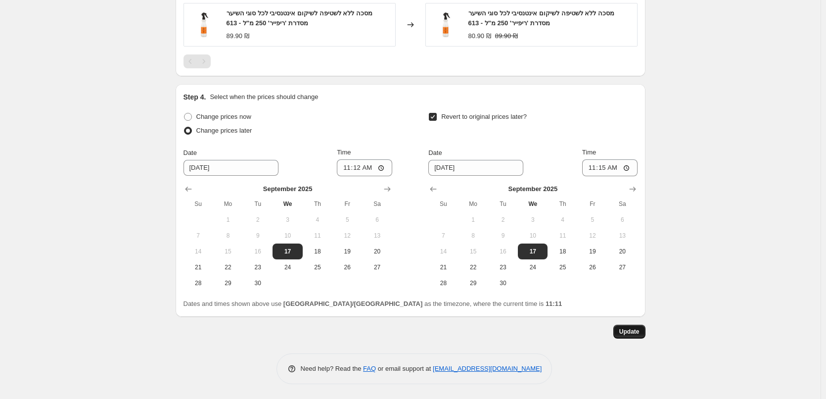
click at [635, 333] on span "Update" at bounding box center [629, 331] width 20 height 8
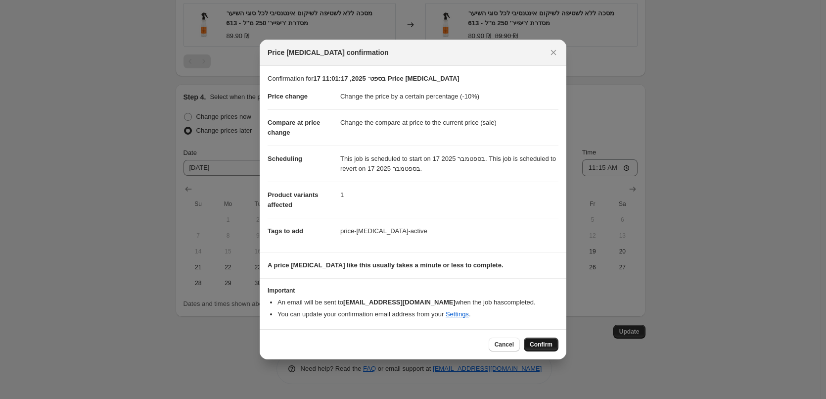
click at [539, 342] on span "Confirm" at bounding box center [541, 344] width 23 height 8
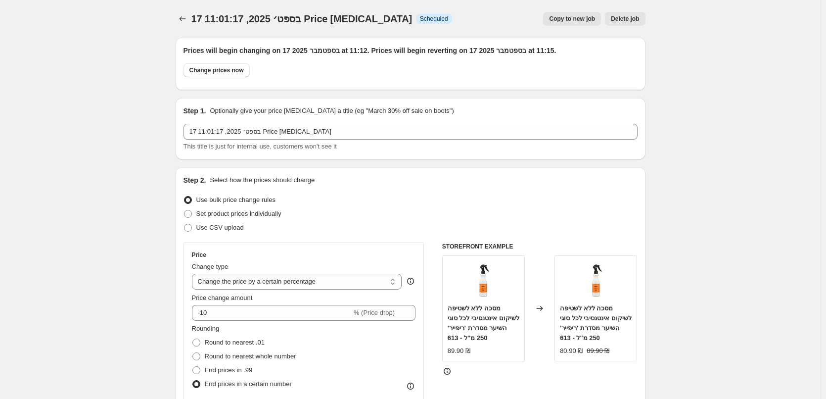
scroll to position [871, 0]
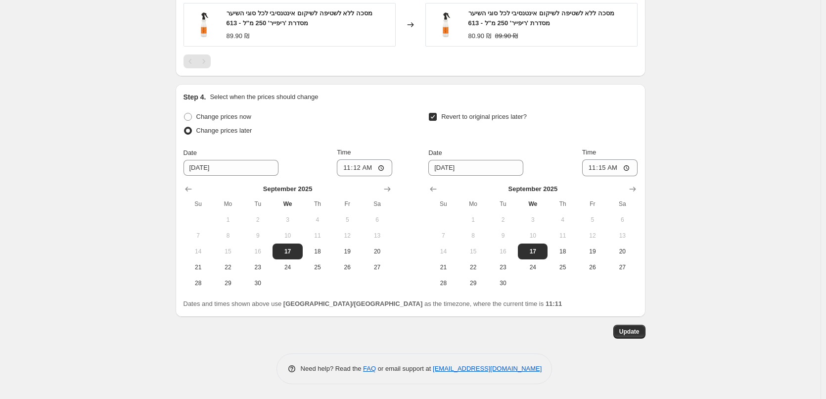
click at [632, 329] on span "Update" at bounding box center [629, 331] width 20 height 8
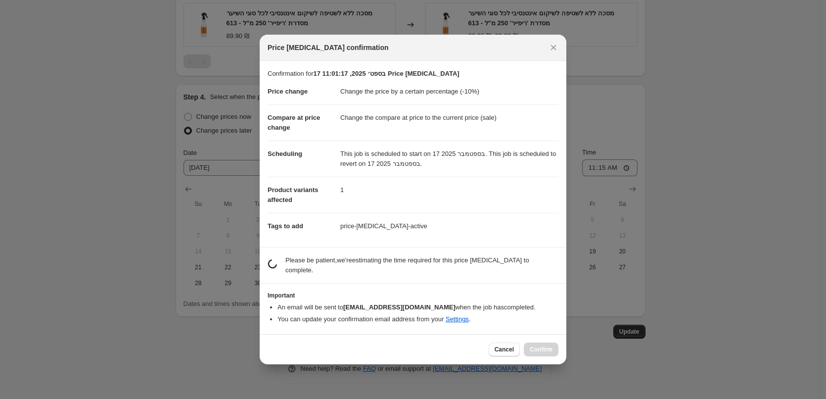
scroll to position [0, 0]
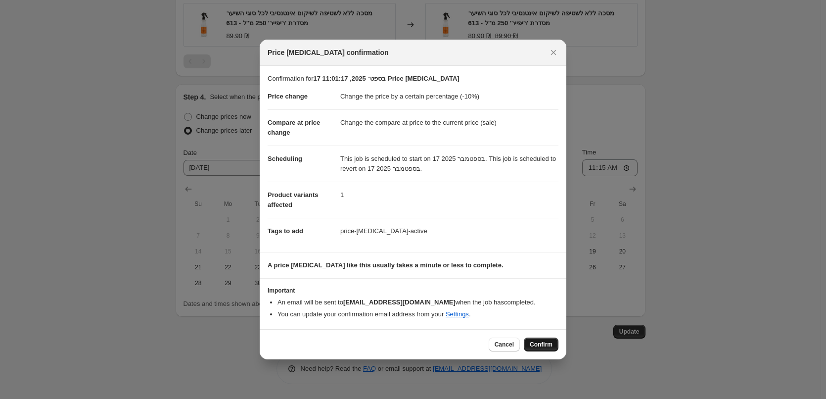
click at [540, 340] on button "Confirm" at bounding box center [541, 344] width 35 height 14
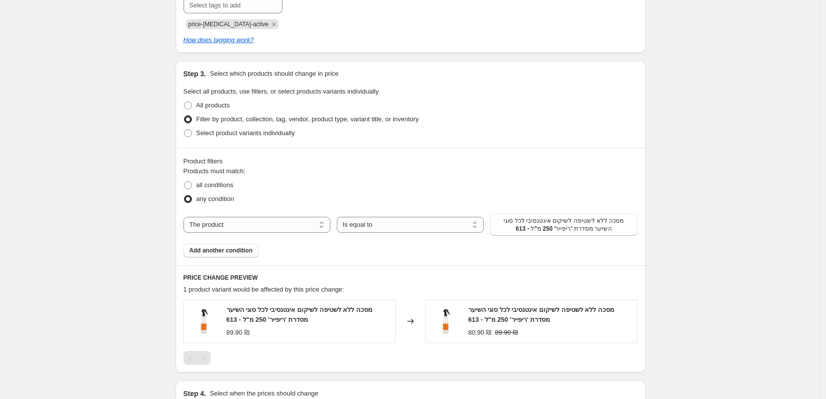
scroll to position [132, 0]
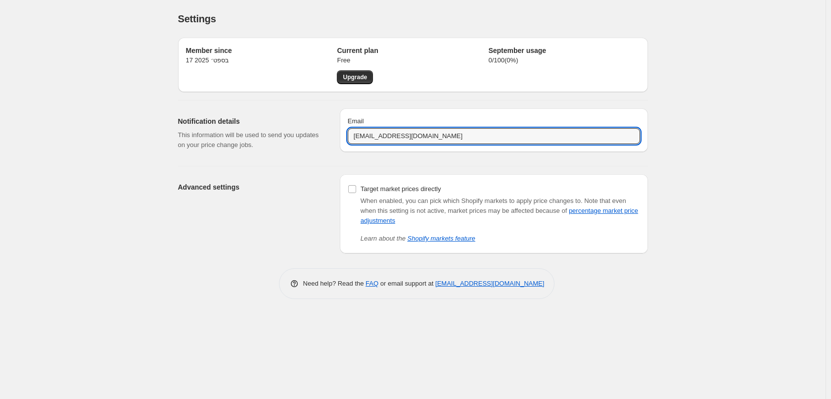
drag, startPoint x: 366, startPoint y: 134, endPoint x: 258, endPoint y: 126, distance: 108.5
click at [259, 129] on div "Notification details This information will be used to send you updates on your …" at bounding box center [409, 128] width 478 height 57
type input "[EMAIL_ADDRESS][DOMAIN_NAME]"
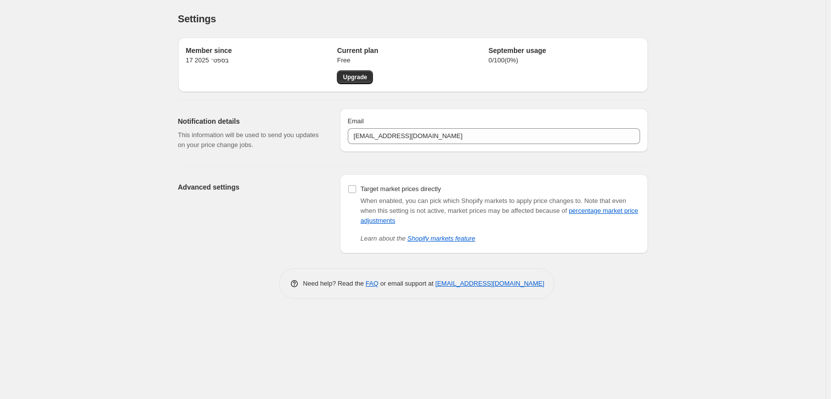
click at [295, 156] on div "Notification details This information will be used to send you updates on your …" at bounding box center [255, 132] width 154 height 49
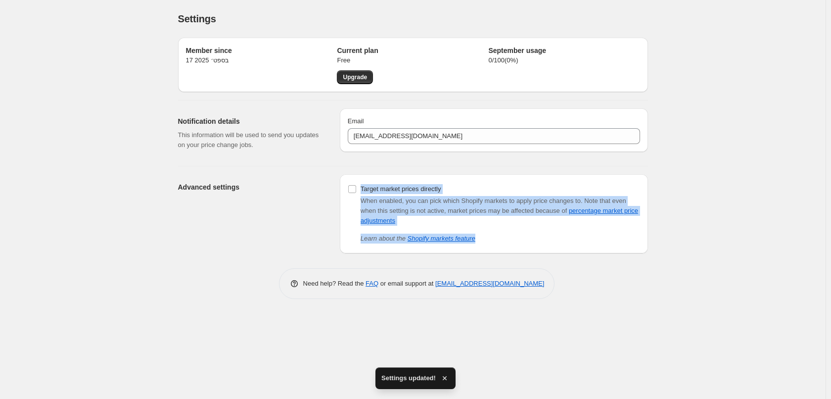
drag, startPoint x: 360, startPoint y: 175, endPoint x: 540, endPoint y: 245, distance: 194.1
click at [542, 245] on div "Target market prices directly When enabled, you can pick which Shopify markets …" at bounding box center [494, 213] width 308 height 79
copy div "Target market prices directly When enabled, you can pick which Shopify markets …"
drag, startPoint x: 354, startPoint y: 228, endPoint x: 364, endPoint y: 226, distance: 10.6
click at [354, 228] on div "When enabled, you can pick which Shopify markets to apply price changes to. Not…" at bounding box center [494, 219] width 292 height 47
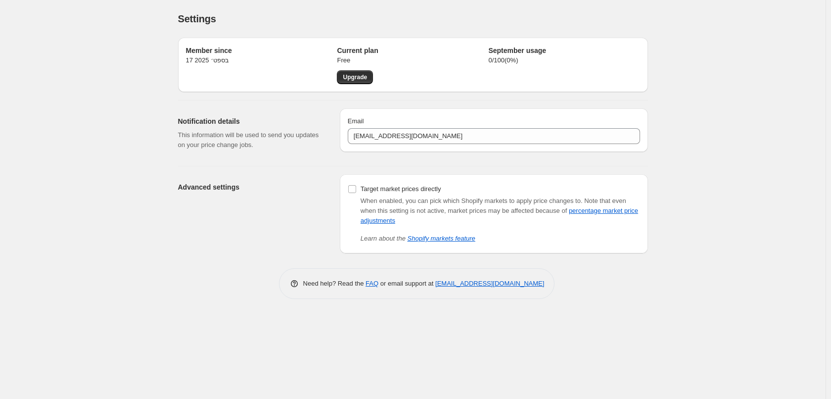
click at [369, 225] on div "When enabled, you can pick which Shopify markets to apply price changes to. Not…" at bounding box center [499, 219] width 279 height 47
click at [372, 223] on link "percentage market price adjustments" at bounding box center [498, 215] width 277 height 17
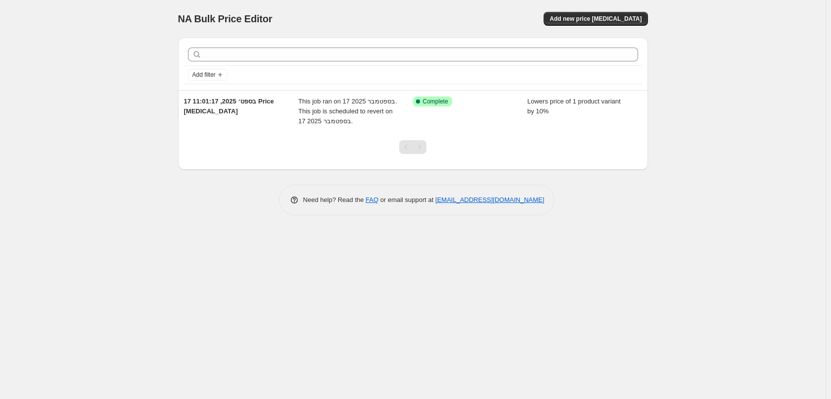
click at [407, 222] on div "NA Bulk Price Editor. This page is ready NA Bulk Price Editor Add new price cha…" at bounding box center [413, 115] width 494 height 230
drag, startPoint x: 329, startPoint y: 282, endPoint x: 326, endPoint y: 259, distance: 22.9
click at [326, 279] on div "NA Bulk Price Editor. This page is ready NA Bulk Price Editor Add new price cha…" at bounding box center [412, 199] width 825 height 399
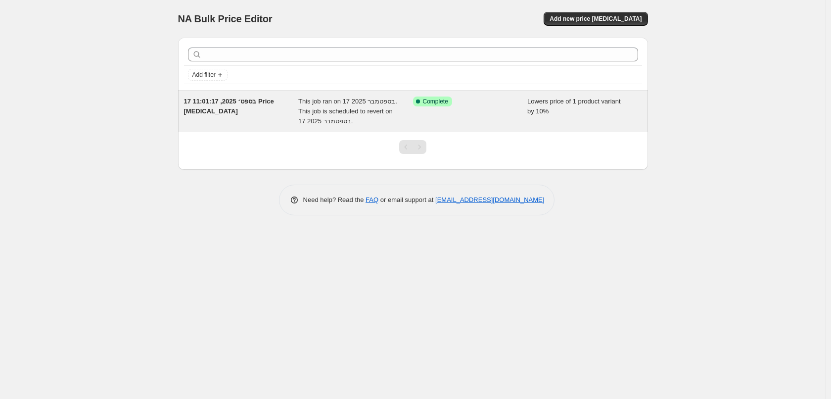
click at [260, 112] on div "17 בספט׳ 2025, 11:01:17 Price [MEDICAL_DATA]" at bounding box center [241, 111] width 115 height 30
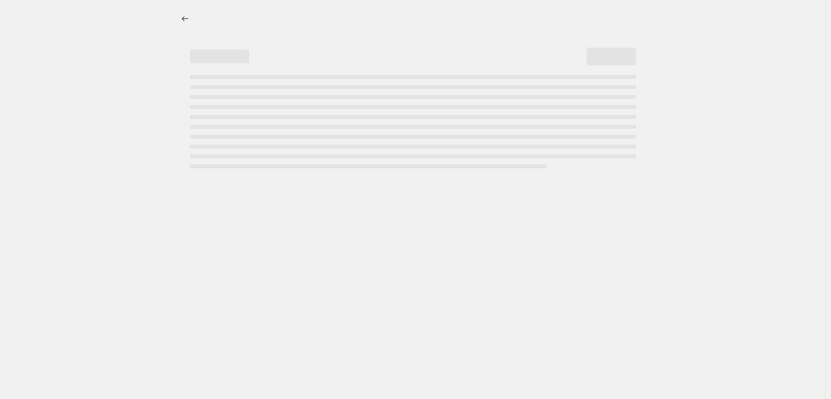
select select "percentage"
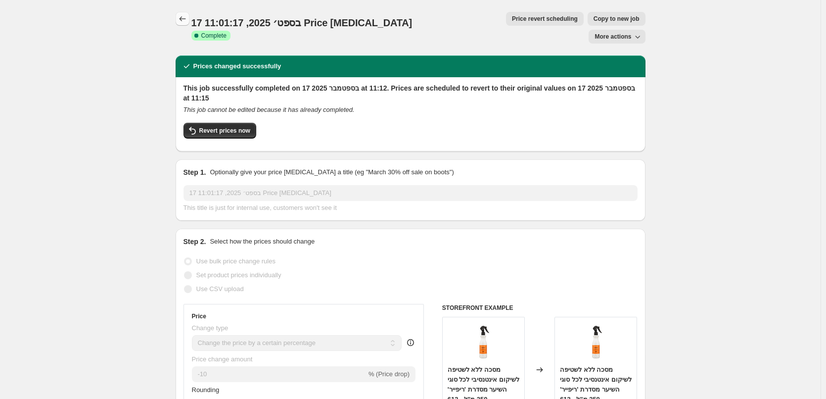
click at [181, 22] on icon "Price change jobs" at bounding box center [183, 19] width 10 height 10
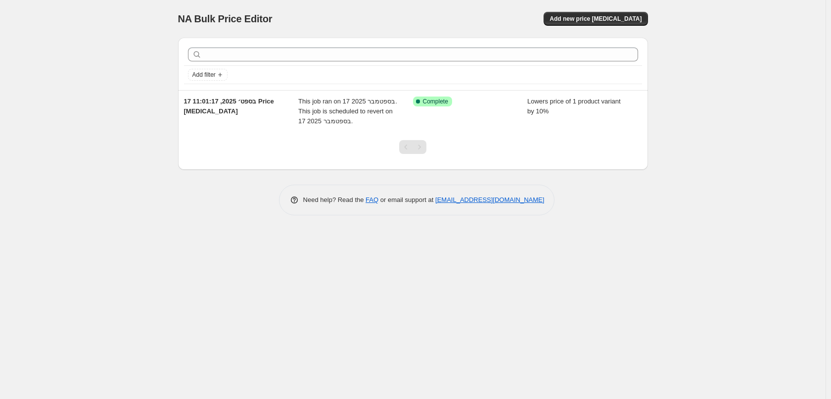
drag, startPoint x: 88, startPoint y: 128, endPoint x: 81, endPoint y: 114, distance: 15.5
click at [88, 127] on div "NA Bulk Price Editor. This page is ready NA Bulk Price Editor Add new price [ME…" at bounding box center [412, 199] width 825 height 399
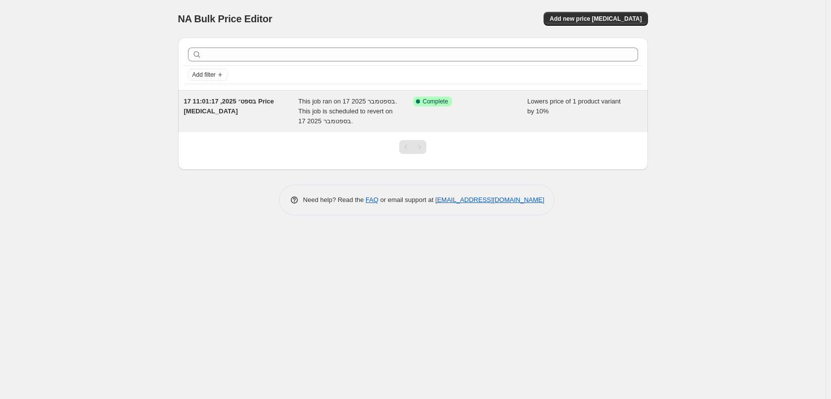
click at [594, 117] on div "Lowers price of 1 product variant by 10%" at bounding box center [584, 111] width 115 height 30
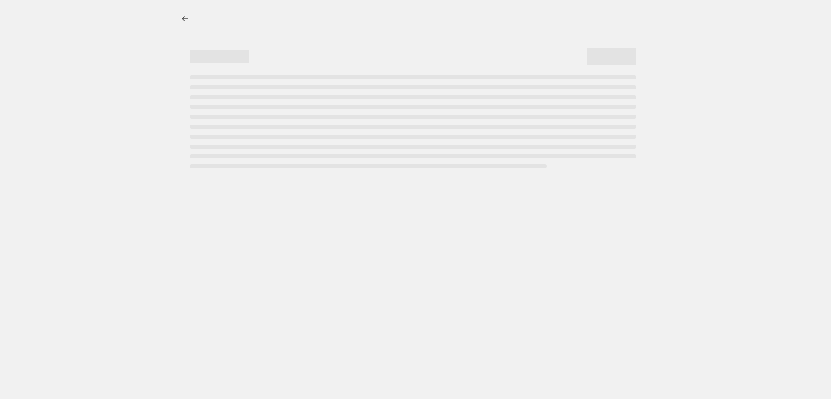
select select "percentage"
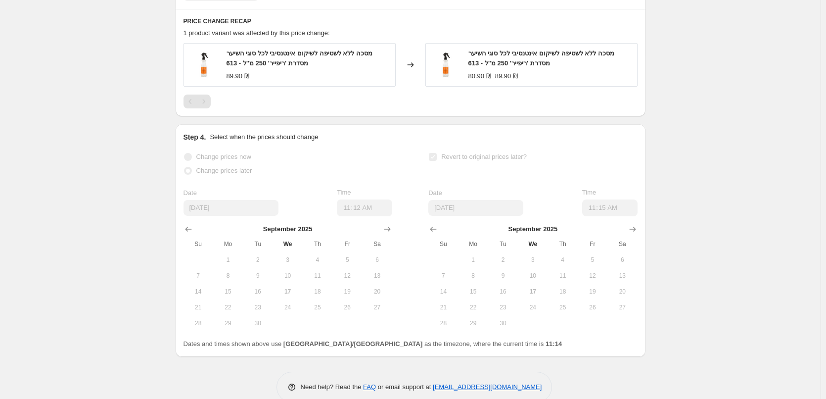
scroll to position [893, 0]
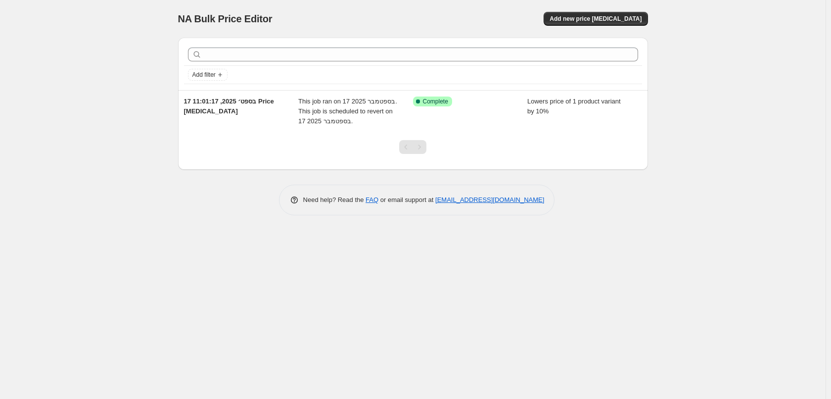
click at [465, 11] on div "NA Bulk Price Editor. This page is ready NA Bulk Price Editor Add new price cha…" at bounding box center [413, 19] width 470 height 38
click at [398, 225] on div "NA Bulk Price Editor. This page is ready NA Bulk Price Editor Add new price cha…" at bounding box center [413, 115] width 494 height 230
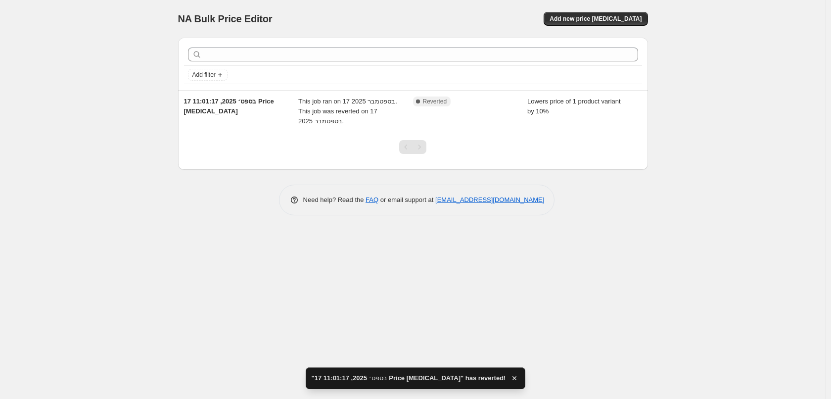
click at [328, 309] on div "NA Bulk Price Editor. This page is ready NA Bulk Price Editor Add new price cha…" at bounding box center [412, 199] width 825 height 399
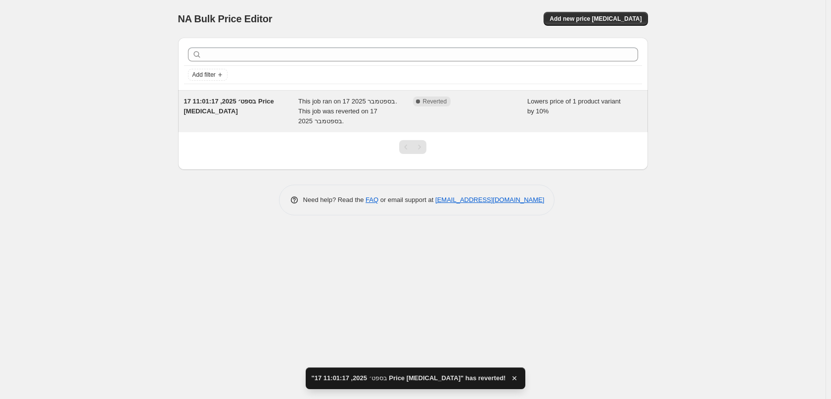
click at [214, 96] on div "17 בספט׳ 2025, 11:01:17 Price change job This job ran on 17 בספטמבר 2025. This …" at bounding box center [413, 111] width 470 height 42
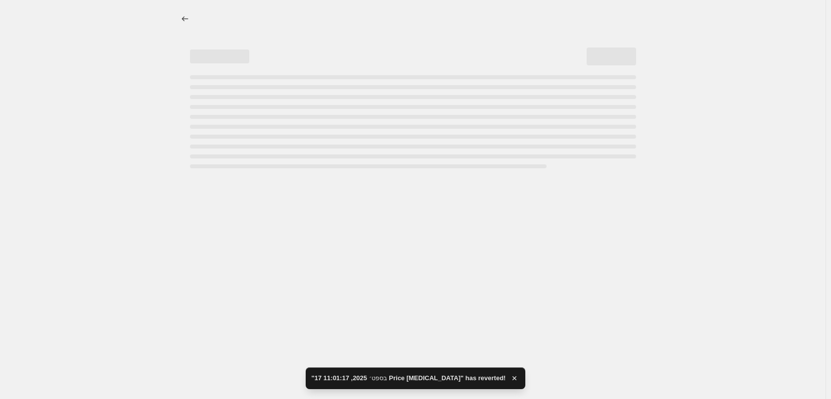
select select "percentage"
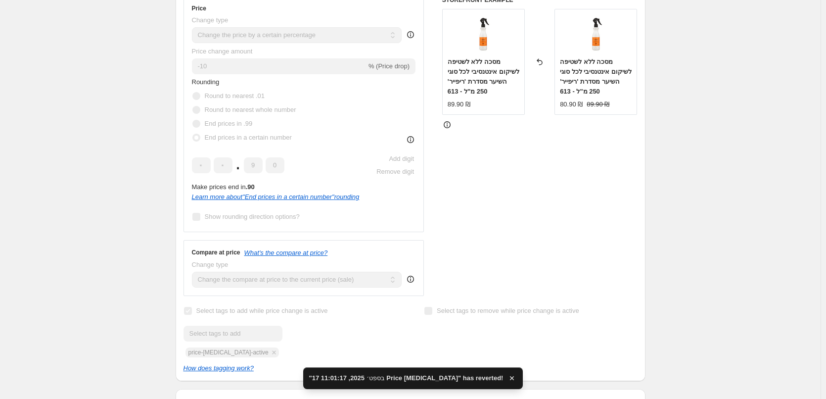
scroll to position [247, 0]
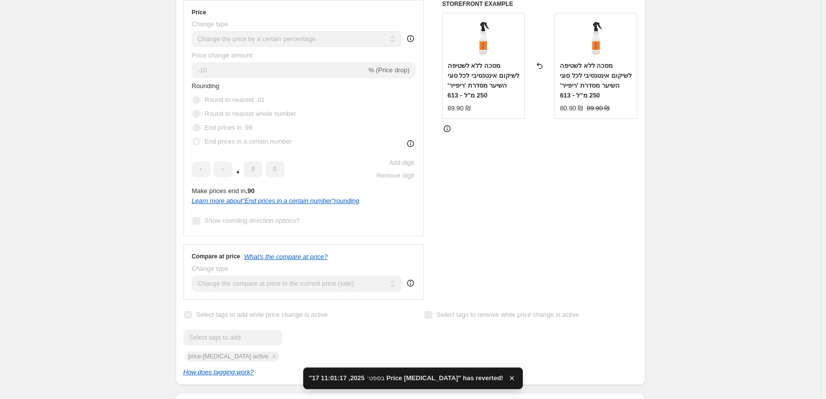
click at [484, 76] on span "מסכה ללא לשטיפה לשיקום אינטנסיבי לכל סוגי השיער מסדרת 'ריפייר' 250 מ"ל - 613" at bounding box center [484, 80] width 72 height 37
copy span "מסכה ללא לשטיפה לשיקום אינטנסיבי לכל סוגי השיער מסדרת 'ריפייר' 250 מ"ל - 613"
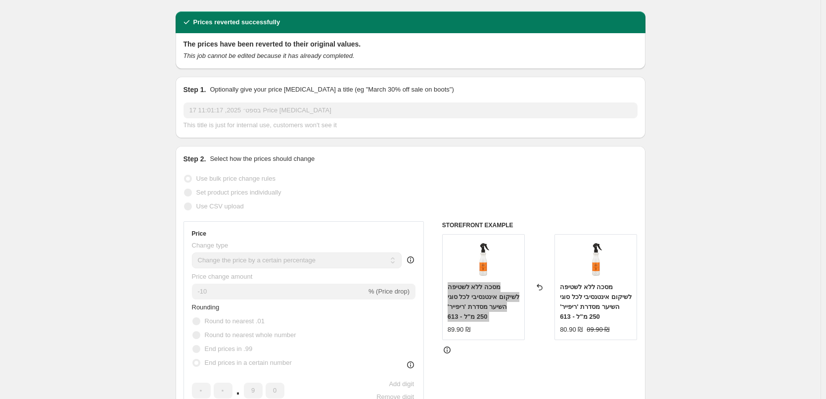
scroll to position [0, 0]
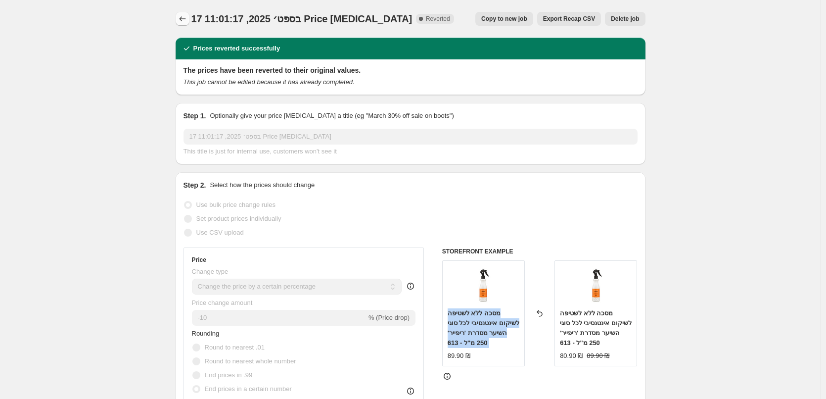
click at [189, 21] on button "Price change jobs" at bounding box center [183, 19] width 14 height 14
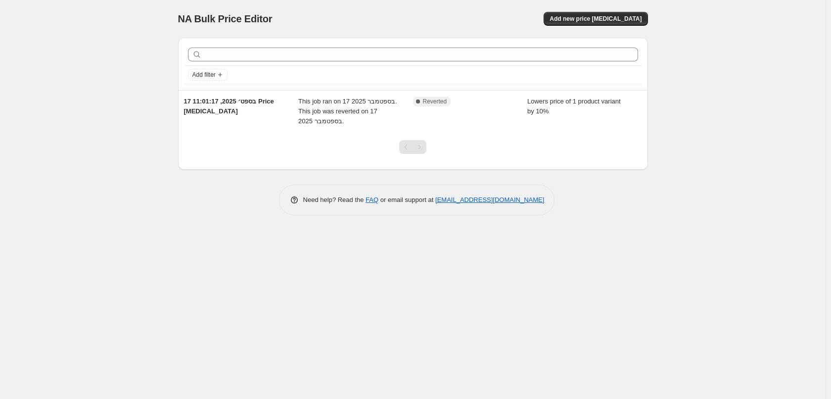
click at [380, 306] on div "NA Bulk Price Editor. This page is ready NA Bulk Price Editor Add new price cha…" at bounding box center [412, 199] width 825 height 399
click at [624, 21] on span "Add new price [MEDICAL_DATA]" at bounding box center [595, 19] width 92 height 8
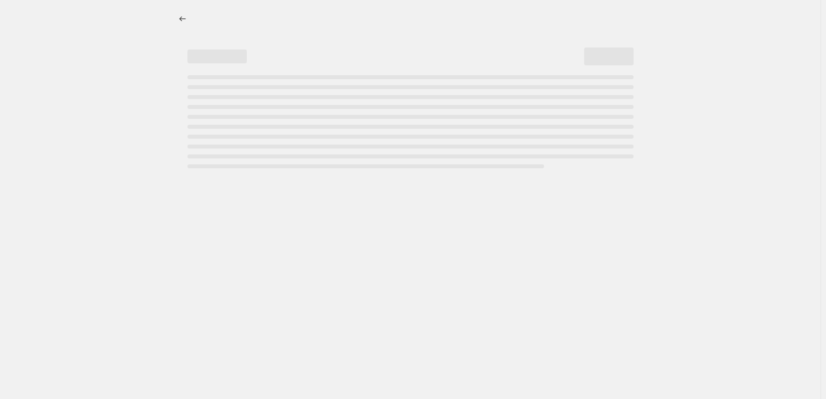
select select "percentage"
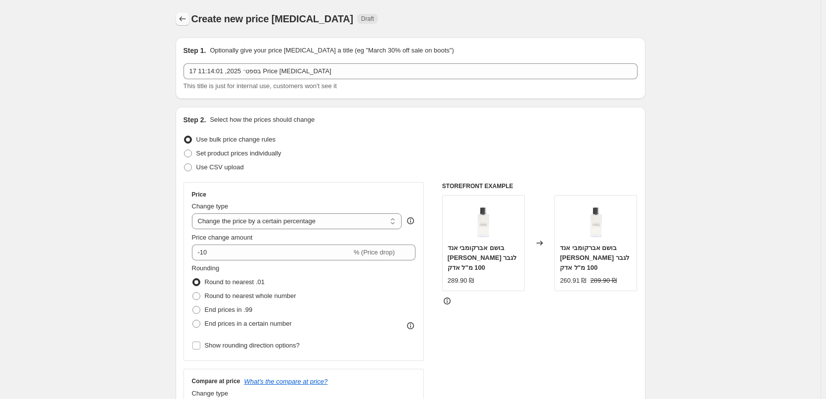
click at [185, 19] on icon "Price change jobs" at bounding box center [183, 19] width 10 height 10
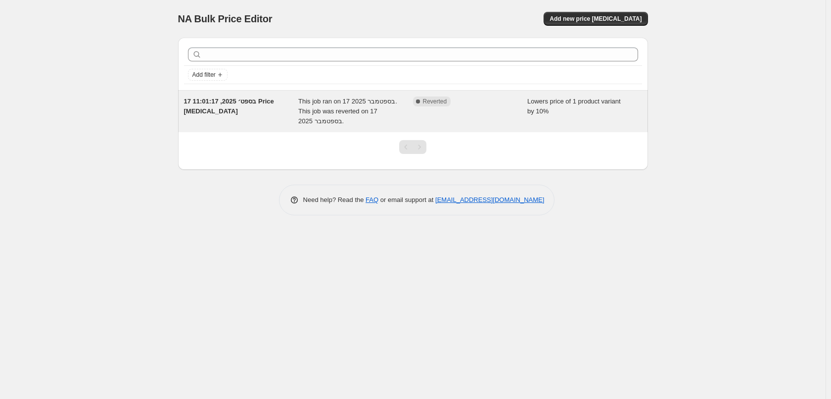
click at [266, 110] on div "17 בספט׳ 2025, 11:01:17 Price [MEDICAL_DATA]" at bounding box center [241, 111] width 115 height 30
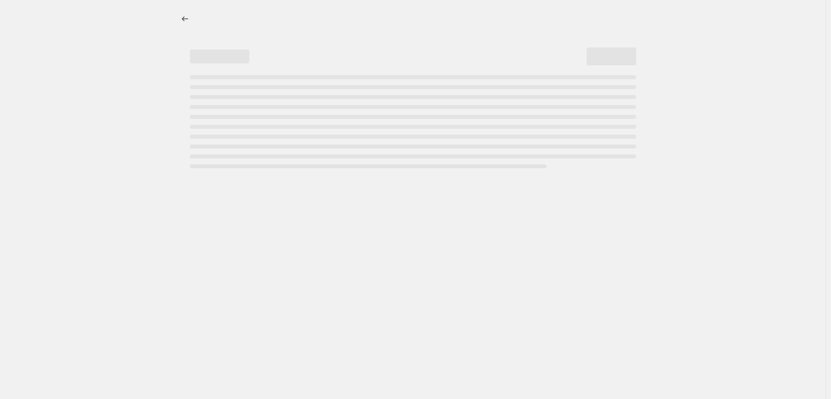
select select "percentage"
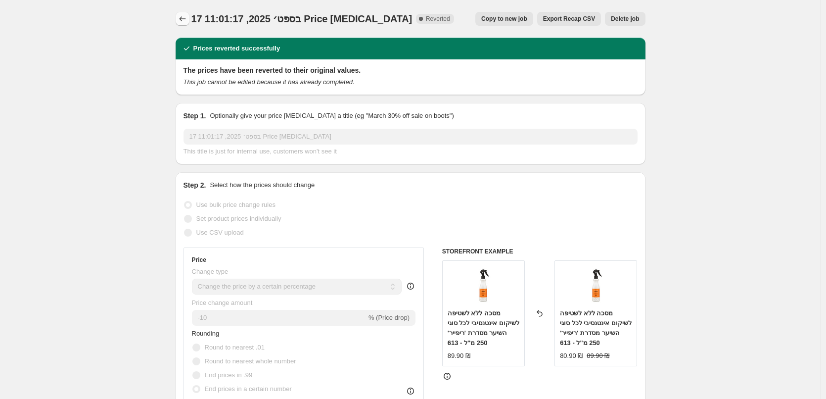
click at [184, 22] on icon "Price change jobs" at bounding box center [183, 19] width 10 height 10
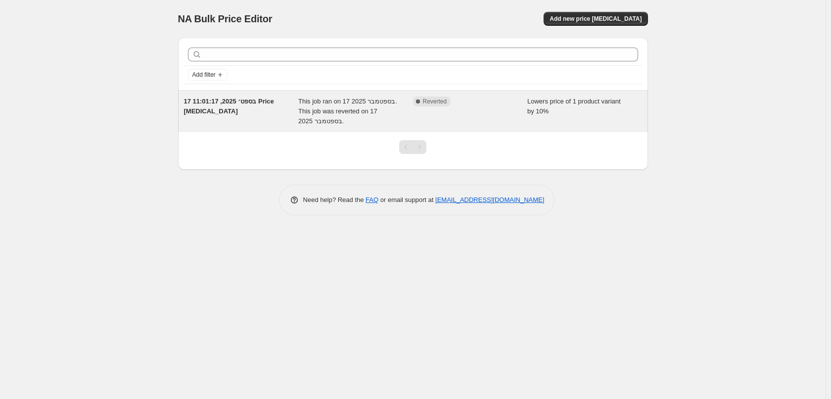
click at [240, 105] on div "[DATE], 11:01:17 Price [MEDICAL_DATA]" at bounding box center [241, 111] width 115 height 30
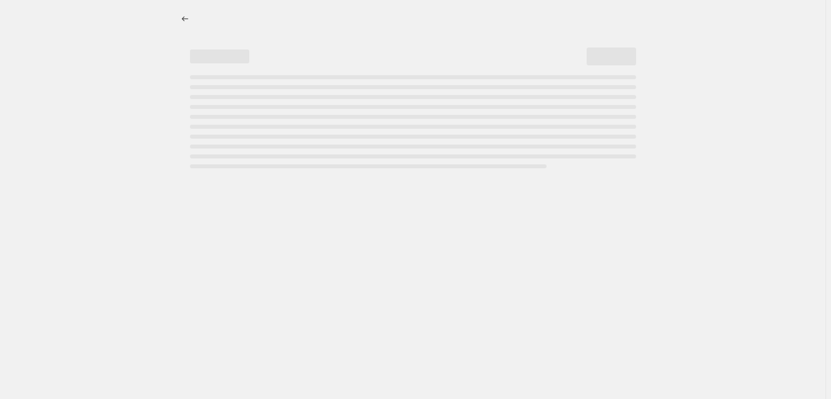
select select "percentage"
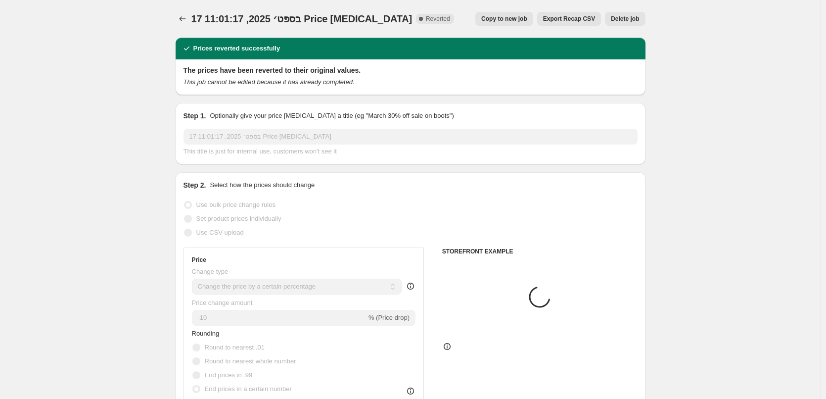
click at [181, 26] on div "17 בספט׳ 2025, 11:01:17 Price change job. This page is ready 17 בספט׳ 2025, 11:…" at bounding box center [411, 19] width 470 height 38
click at [185, 20] on icon "Price change jobs" at bounding box center [183, 19] width 10 height 10
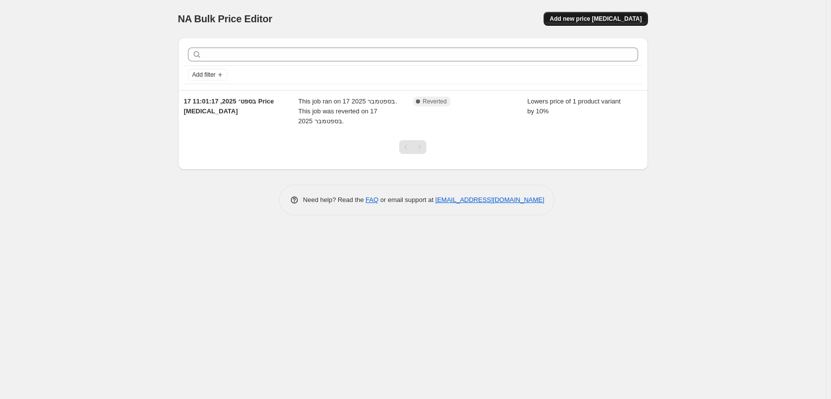
click at [630, 23] on button "Add new price [MEDICAL_DATA]" at bounding box center [595, 19] width 104 height 14
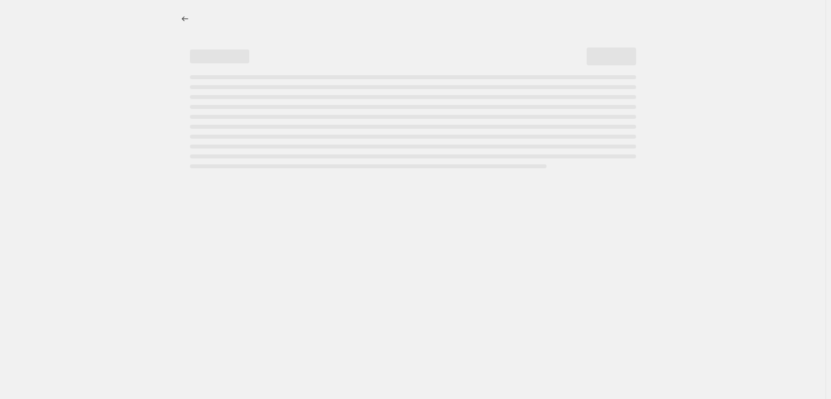
select select "percentage"
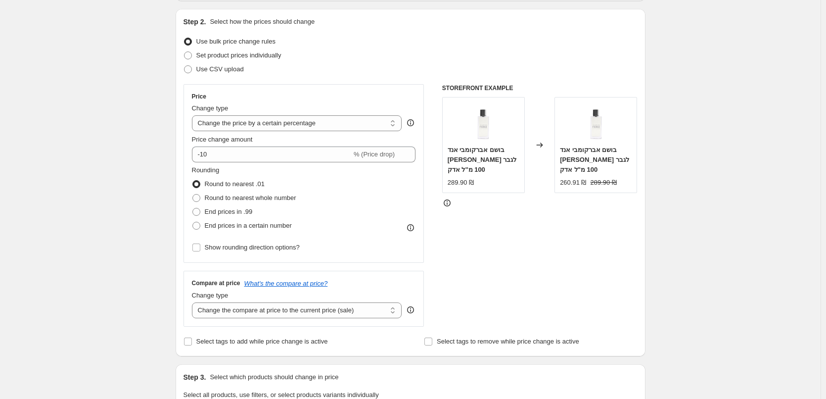
scroll to position [99, 0]
click at [234, 200] on span "Round to nearest whole number" at bounding box center [250, 196] width 91 height 7
click at [193, 193] on input "Round to nearest whole number" at bounding box center [192, 193] width 0 height 0
radio input "true"
click at [231, 209] on span "End prices in .99" at bounding box center [229, 210] width 48 height 7
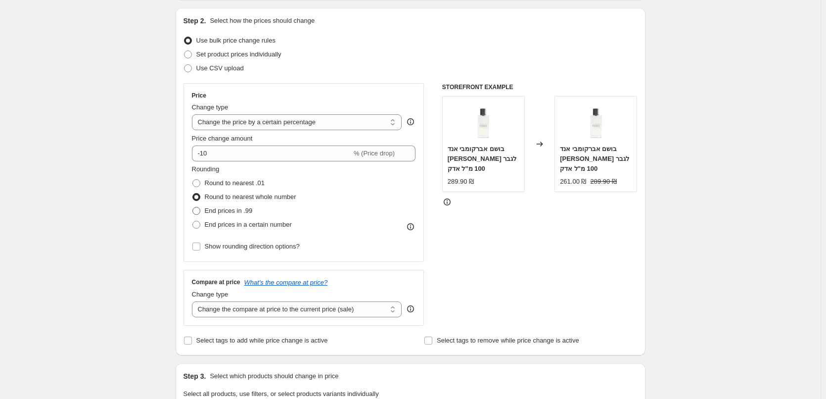
click at [193, 207] on input "End prices in .99" at bounding box center [192, 207] width 0 height 0
radio input "true"
click at [231, 225] on span "End prices in a certain number" at bounding box center [248, 224] width 87 height 7
click at [193, 221] on input "End prices in a certain number" at bounding box center [192, 221] width 0 height 0
radio input "true"
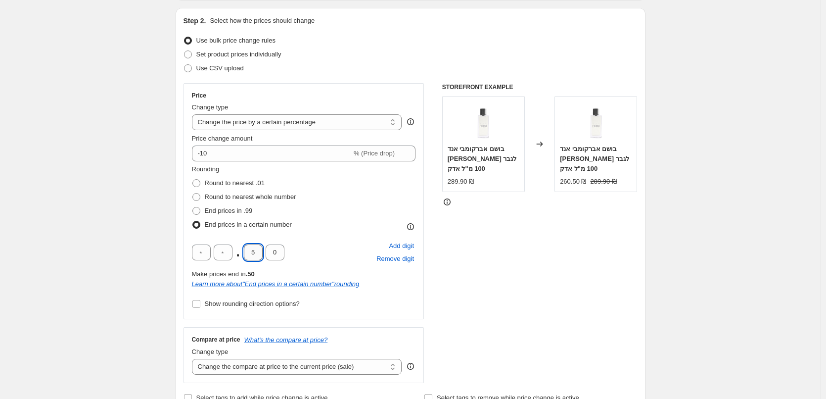
drag, startPoint x: 261, startPoint y: 254, endPoint x: 249, endPoint y: 255, distance: 11.4
click at [249, 255] on input "5" at bounding box center [253, 252] width 19 height 16
type input "9"
click at [542, 282] on div "STOREFRONT EXAMPLE בושם אברקומבי אנד פיץ' פירס קולון לגבר 100 מ"ל אדק 289.90 ₪ …" at bounding box center [539, 233] width 195 height 300
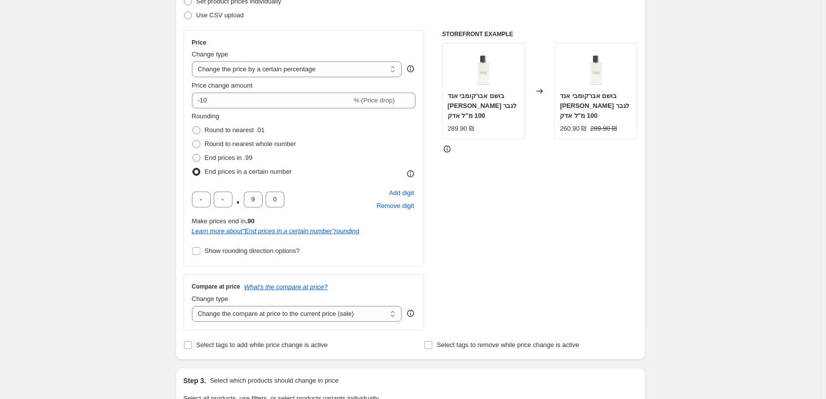
scroll to position [247, 0]
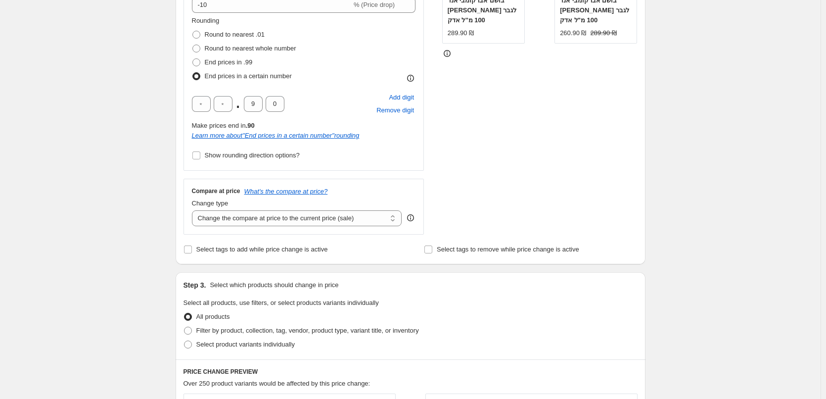
click at [441, 199] on div "Price Change type Change the price to a certain amount Change the price by a ce…" at bounding box center [410, 85] width 454 height 300
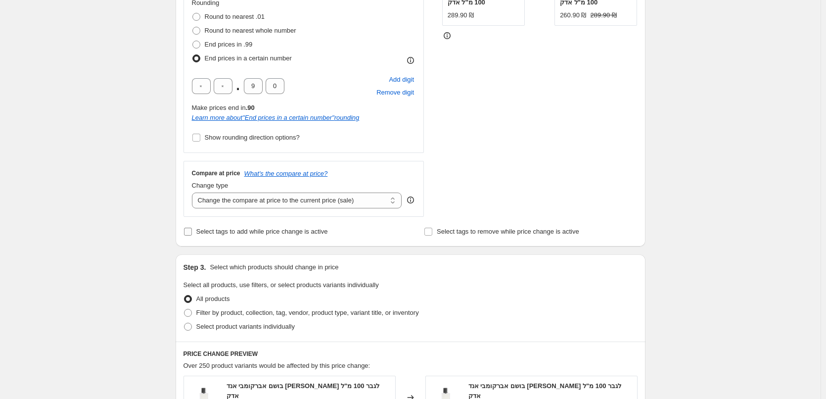
scroll to position [297, 0]
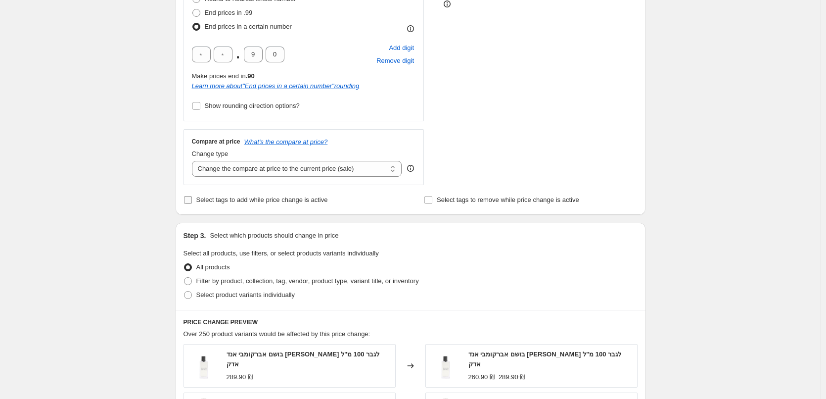
click at [294, 203] on span "Select tags to add while price change is active" at bounding box center [262, 199] width 132 height 7
click at [192, 204] on input "Select tags to add while price change is active" at bounding box center [188, 200] width 8 height 8
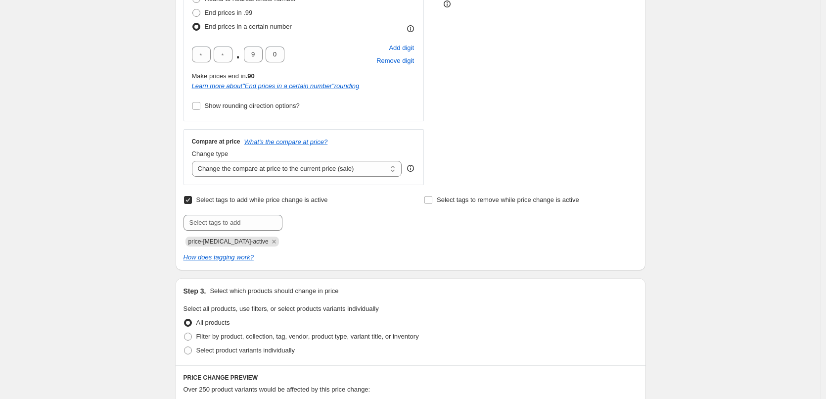
click at [294, 203] on span "Select tags to add while price change is active" at bounding box center [262, 199] width 132 height 7
click at [192, 204] on input "Select tags to add while price change is active" at bounding box center [188, 200] width 8 height 8
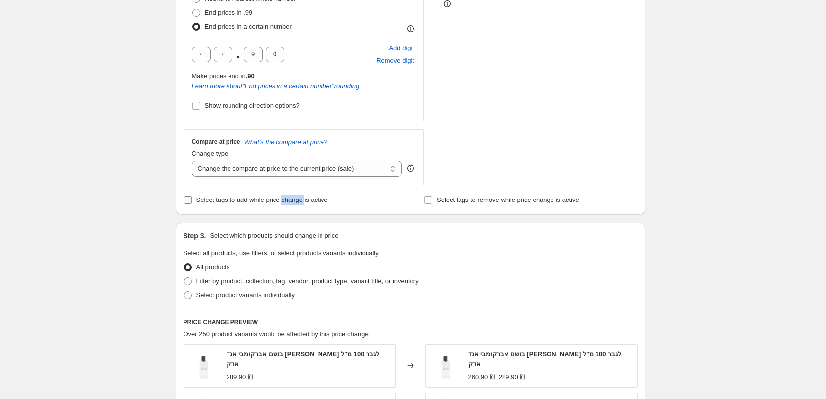
click at [294, 203] on span "Select tags to add while price change is active" at bounding box center [262, 199] width 132 height 7
click at [192, 204] on input "Select tags to add while price change is active" at bounding box center [188, 200] width 8 height 8
checkbox input "true"
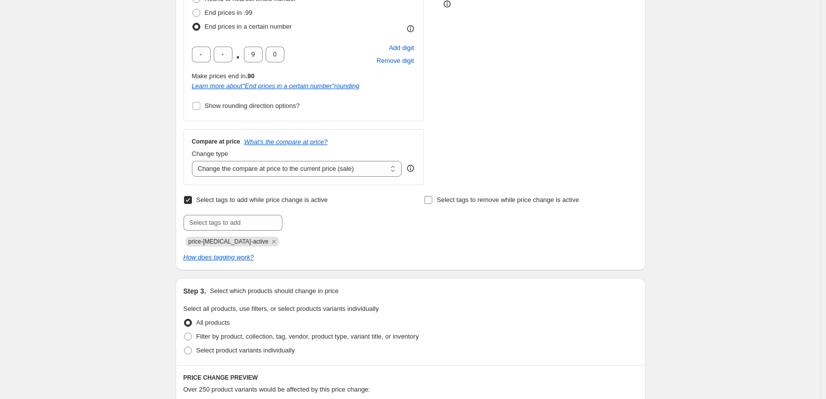
click at [445, 201] on span "Select tags to remove while price change is active" at bounding box center [508, 199] width 142 height 7
click at [432, 201] on input "Select tags to remove while price change is active" at bounding box center [428, 200] width 8 height 8
checkbox input "true"
drag, startPoint x: 583, startPoint y: 201, endPoint x: 438, endPoint y: 206, distance: 145.5
click at [438, 206] on div "Select tags to remove while price change is active Submit" at bounding box center [530, 212] width 213 height 38
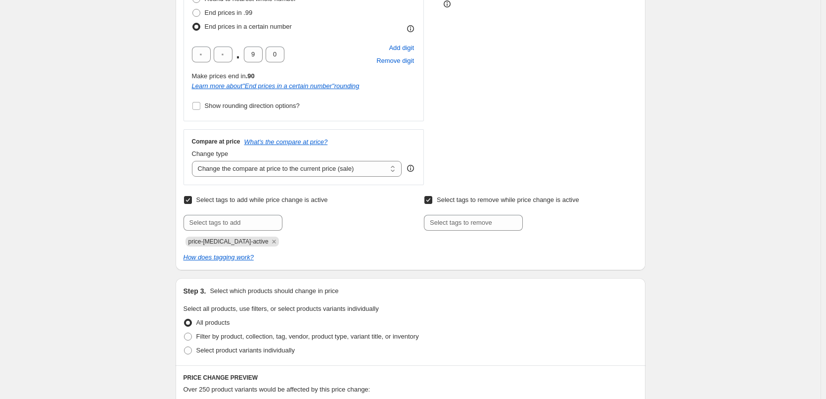
click at [223, 246] on span "price-change-job-active" at bounding box center [228, 241] width 80 height 10
copy span "price-change-job-active"
click at [469, 227] on input "text" at bounding box center [473, 223] width 99 height 16
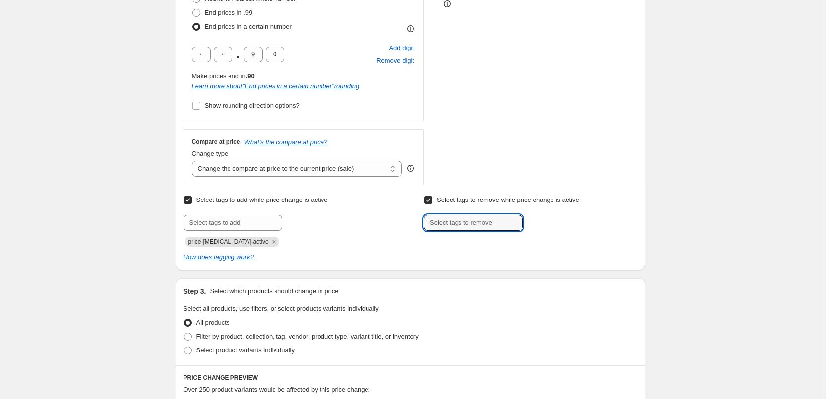
paste input "price-change-job-active"
type input "price-change-job-active"
click at [595, 230] on div "price-change-job-active Add price-change..." at bounding box center [530, 223] width 213 height 16
click at [571, 220] on span "price-change..." at bounding box center [565, 221] width 42 height 7
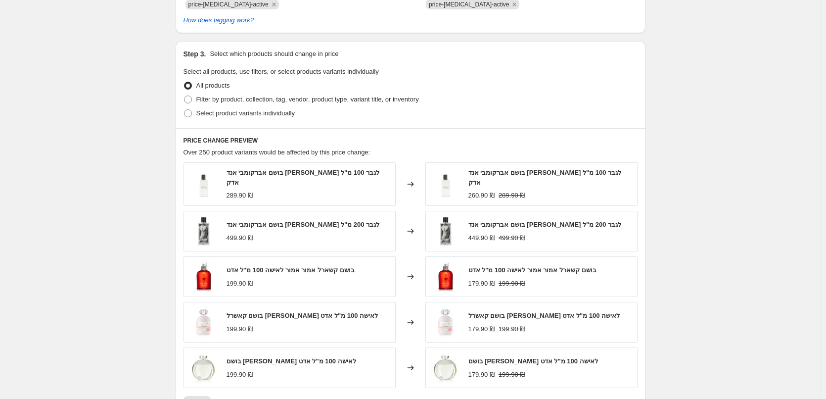
scroll to position [593, 0]
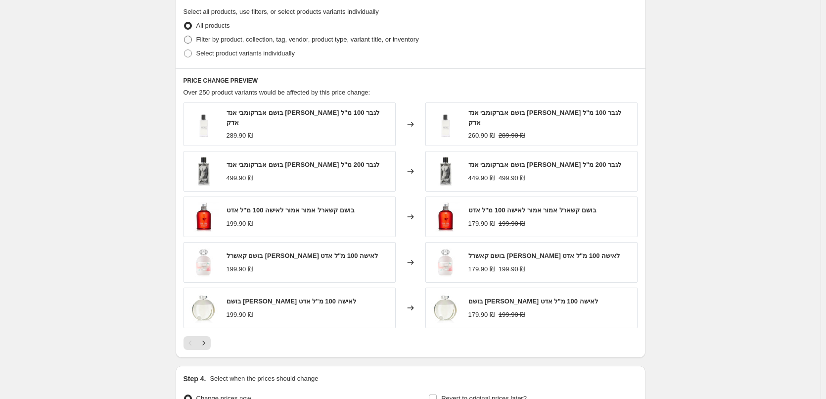
click at [266, 41] on span "Filter by product, collection, tag, vendor, product type, variant title, or inv…" at bounding box center [307, 39] width 223 height 7
click at [184, 36] on input "Filter by product, collection, tag, vendor, product type, variant title, or inv…" at bounding box center [184, 36] width 0 height 0
radio input "true"
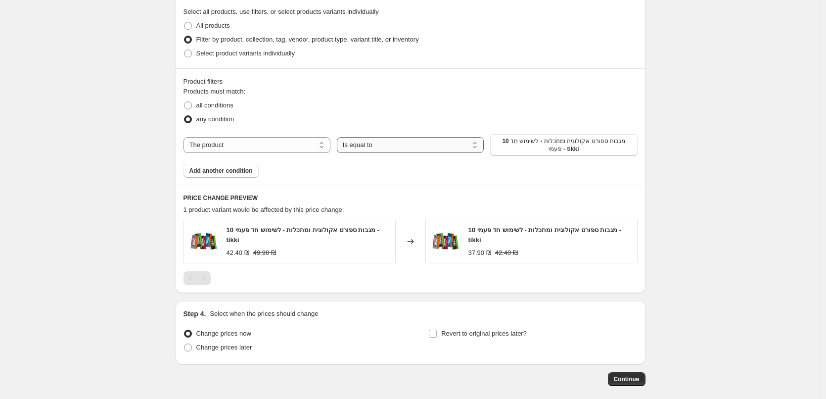
click at [406, 142] on select "Is equal to Is not equal to" at bounding box center [410, 145] width 147 height 16
click at [406, 144] on select "Is equal to Is not equal to" at bounding box center [410, 145] width 147 height 16
click at [339, 137] on select "Is equal to Is not equal to" at bounding box center [410, 145] width 147 height 16
click at [577, 152] on span "10 מגבות ספורט אקולוגית ומתכלות - לשימוש חד פעמי - tikki" at bounding box center [563, 145] width 135 height 16
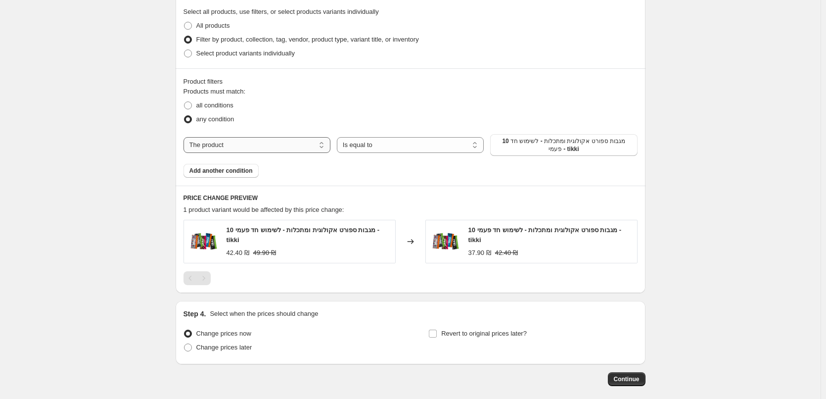
click at [254, 143] on select "The product The product's collection The product's tag The product's vendor The…" at bounding box center [256, 145] width 147 height 16
select select "collection"
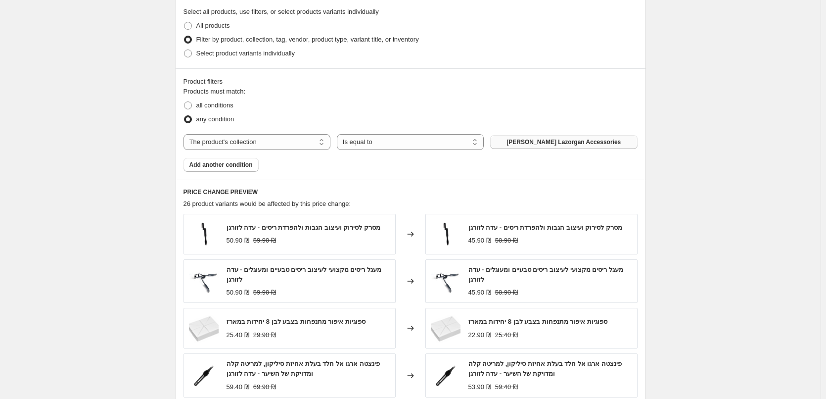
click at [585, 145] on span "Adah Lazorgan Accessories" at bounding box center [563, 142] width 114 height 8
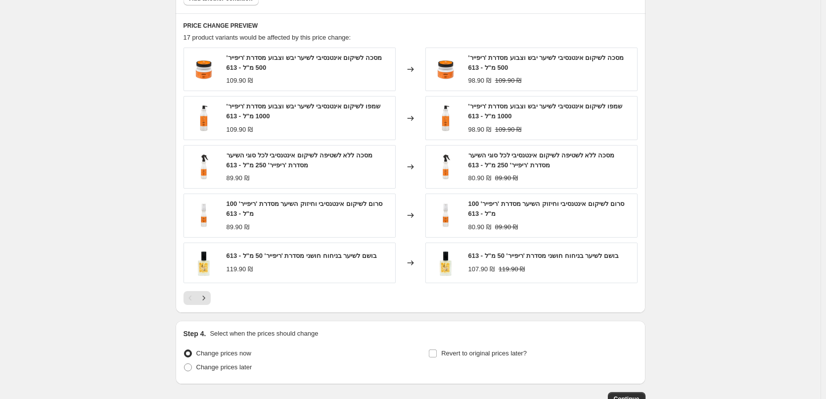
scroll to position [827, 0]
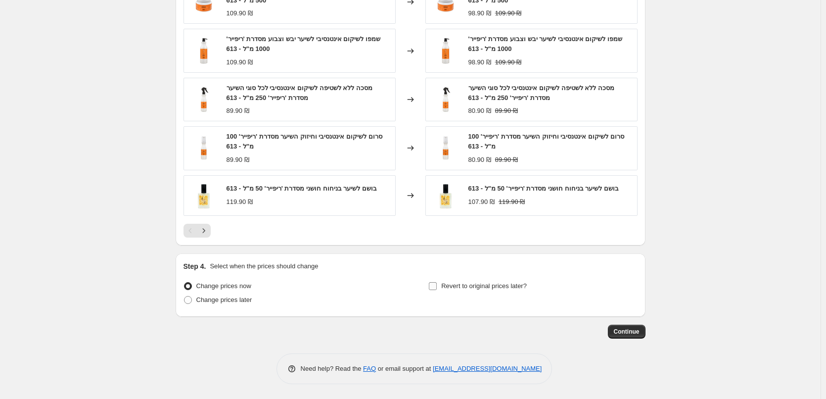
click at [443, 285] on label "Revert to original prices later?" at bounding box center [477, 286] width 98 height 14
click at [437, 285] on input "Revert to original prices later?" at bounding box center [433, 286] width 8 height 8
checkbox input "true"
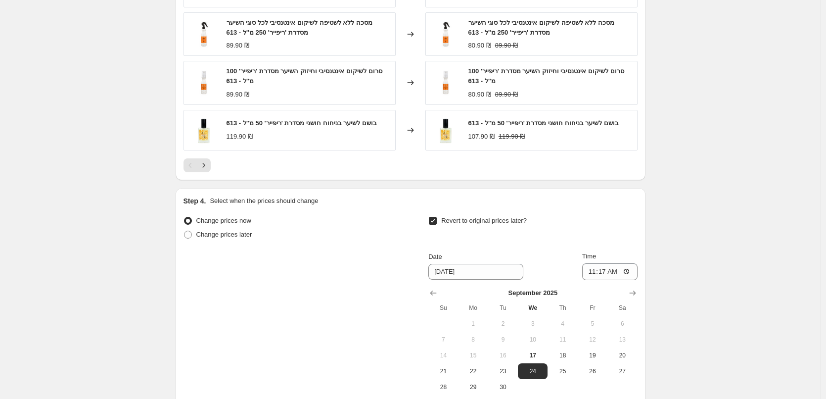
scroll to position [926, 0]
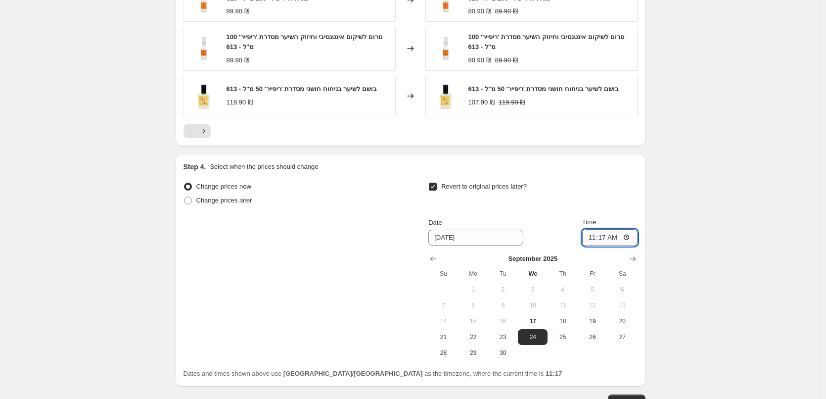
click at [632, 235] on input "11:17" at bounding box center [609, 237] width 55 height 17
type input "11:20"
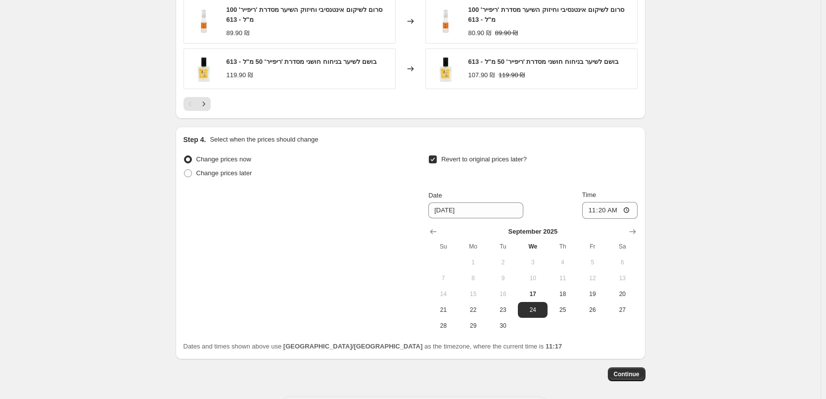
scroll to position [996, 0]
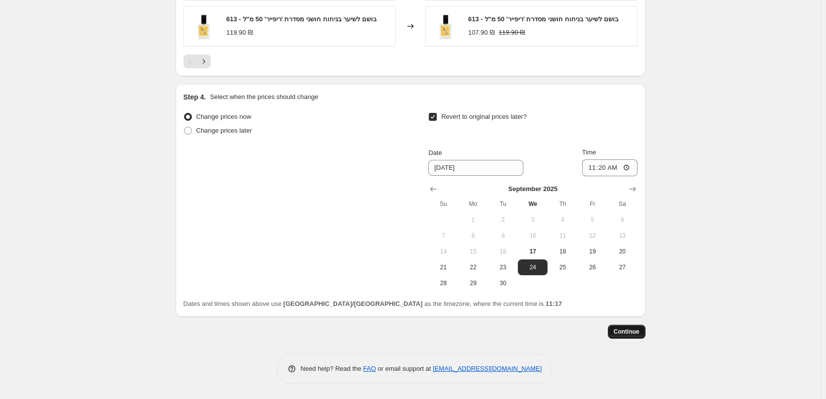
click at [625, 331] on span "Continue" at bounding box center [627, 331] width 26 height 8
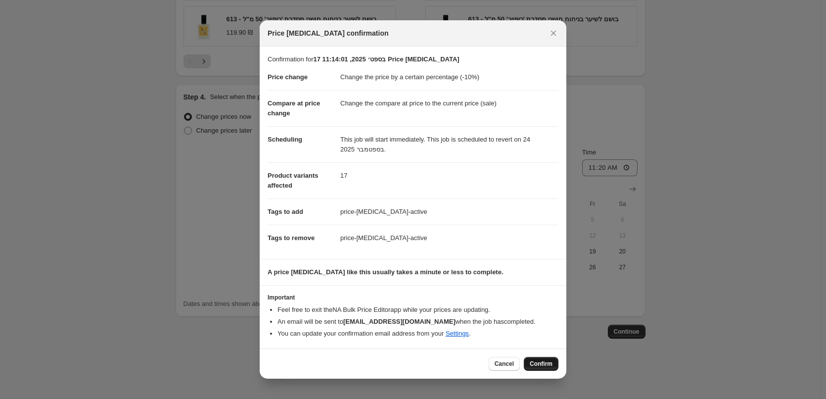
click at [544, 361] on span "Confirm" at bounding box center [541, 364] width 23 height 8
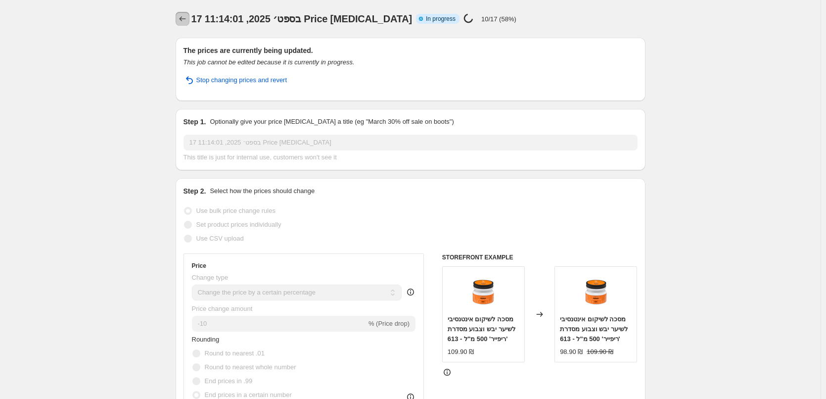
click at [186, 16] on icon "Price change jobs" at bounding box center [183, 19] width 10 height 10
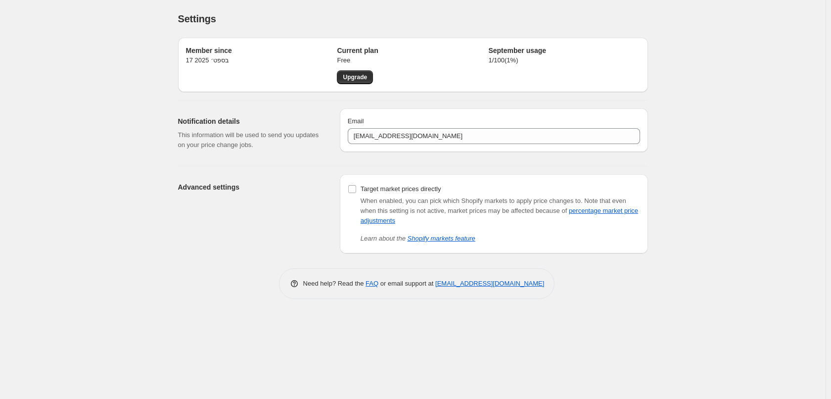
click at [525, 55] on p "1 / 100 ( 1 %)" at bounding box center [563, 60] width 151 height 10
drag, startPoint x: 524, startPoint y: 51, endPoint x: 301, endPoint y: 22, distance: 224.5
click at [511, 50] on h2 "September usage" at bounding box center [563, 50] width 151 height 10
click at [253, 92] on div "Member since 17 בספט׳ 2025 Current plan Free Upgrade September usage 1 / 100 ( …" at bounding box center [409, 142] width 478 height 224
click at [509, 54] on h2 "September usage" at bounding box center [563, 50] width 151 height 10
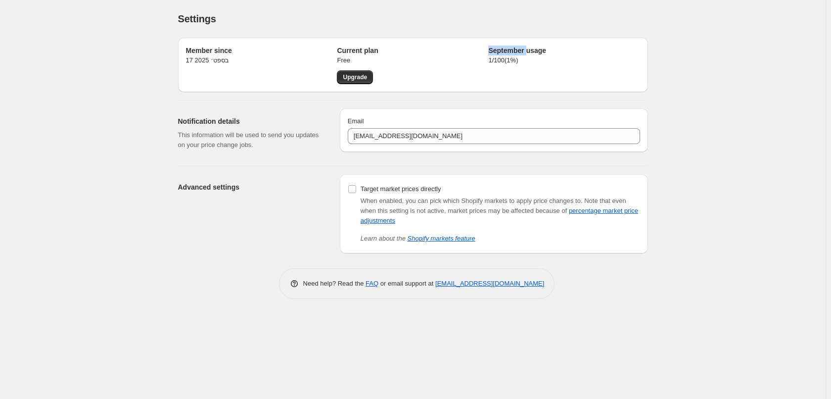
click at [509, 54] on h2 "September usage" at bounding box center [563, 50] width 151 height 10
click at [352, 76] on span "Upgrade" at bounding box center [355, 77] width 24 height 8
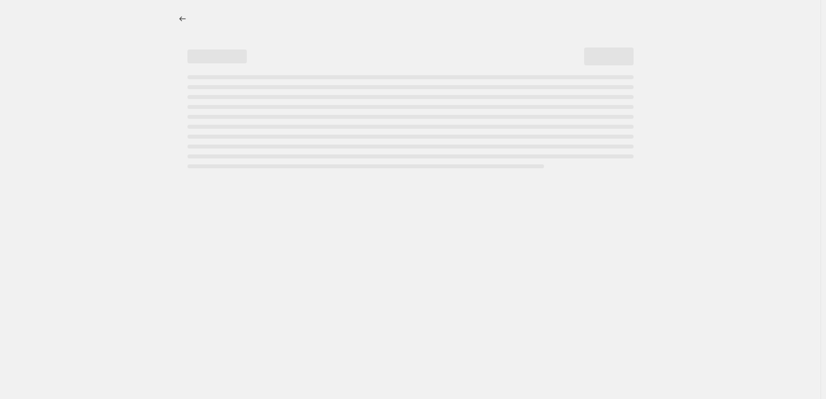
select select "percentage"
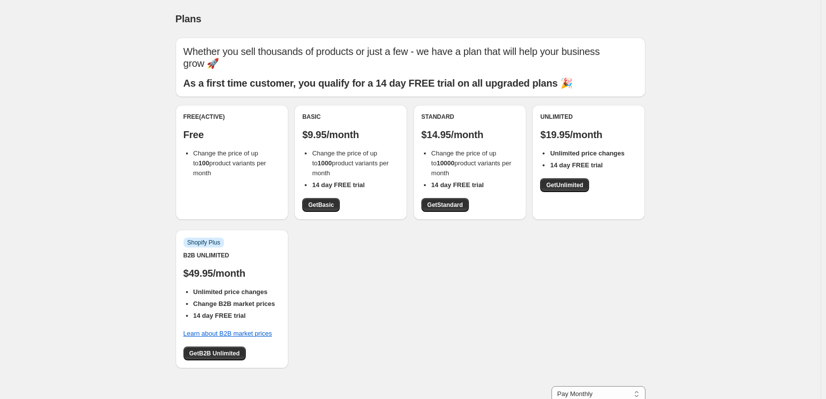
drag, startPoint x: 455, startPoint y: 337, endPoint x: 456, endPoint y: 332, distance: 5.0
click at [455, 337] on div "Free (Active) Free Change the price of up to 100 product variants per month Bas…" at bounding box center [411, 241] width 470 height 273
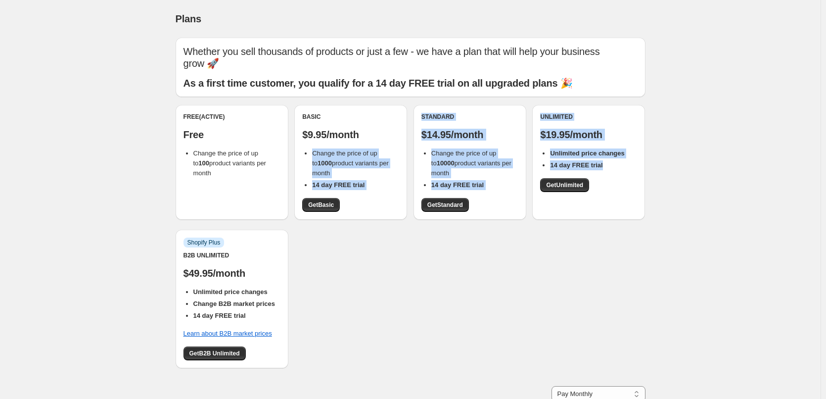
drag, startPoint x: 307, startPoint y: 145, endPoint x: 665, endPoint y: 162, distance: 358.4
click at [665, 162] on div "Plans. This page is ready Plans Whether you sell thousands of products or just …" at bounding box center [410, 265] width 820 height 530
click at [665, 163] on div "Plans. This page is ready Plans Whether you sell thousands of products or just …" at bounding box center [410, 265] width 820 height 530
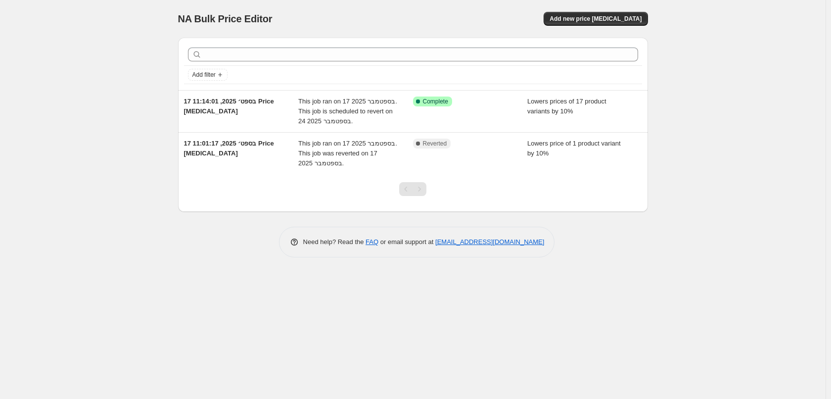
click at [254, 256] on div "Need help? Read the FAQ or email support at [EMAIL_ADDRESS][DOMAIN_NAME]" at bounding box center [417, 241] width 462 height 31
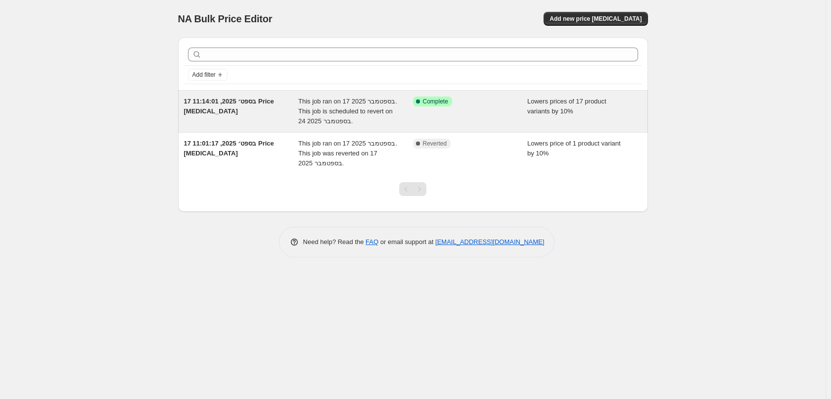
click at [306, 117] on span "This job ran on 17 בספטמבר 2025. This job is scheduled to revert on 24 בספטמבר …" at bounding box center [347, 110] width 99 height 27
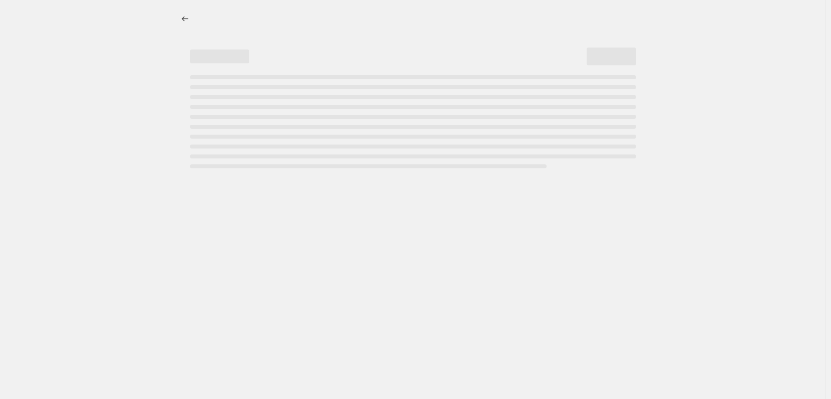
select select "percentage"
select select "collection"
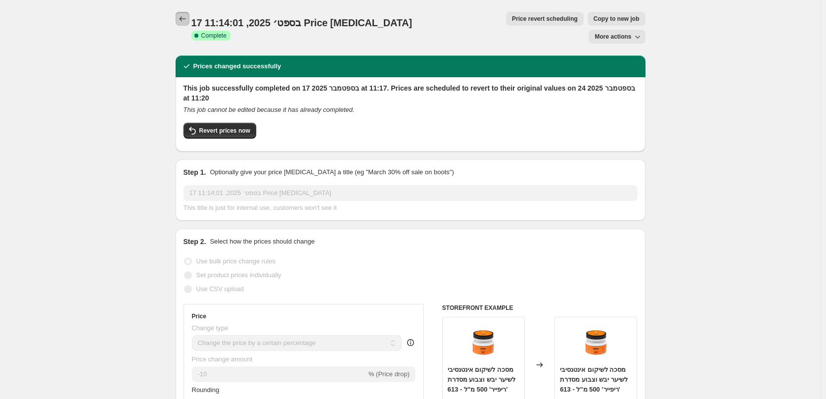
click at [180, 19] on icon "Price change jobs" at bounding box center [183, 19] width 10 height 10
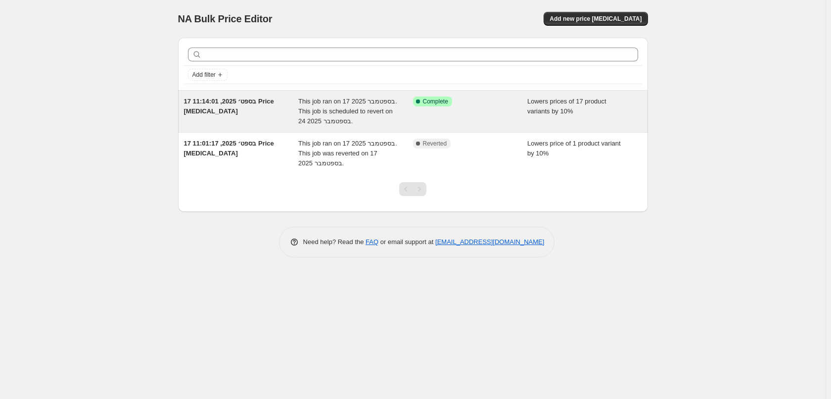
click at [246, 112] on div "17 בספט׳ 2025, 11:14:01 Price [MEDICAL_DATA]" at bounding box center [241, 111] width 115 height 30
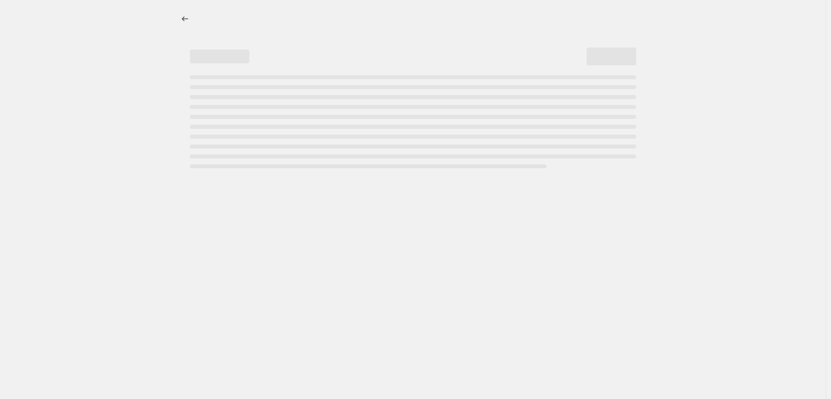
select select "percentage"
select select "collection"
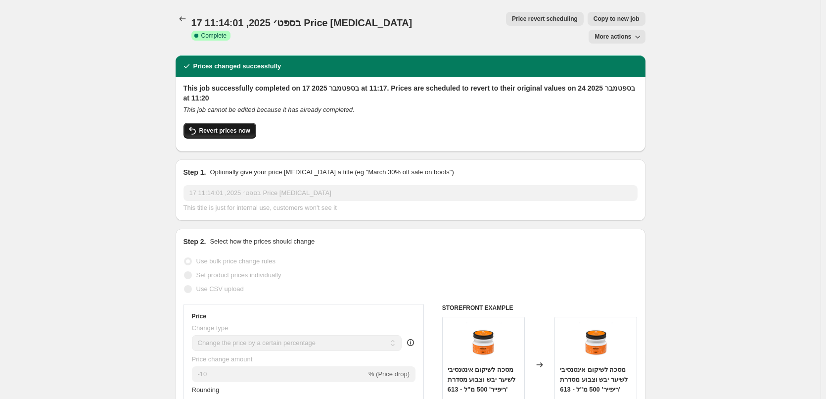
click at [217, 127] on span "Revert prices now" at bounding box center [224, 131] width 51 height 8
checkbox input "false"
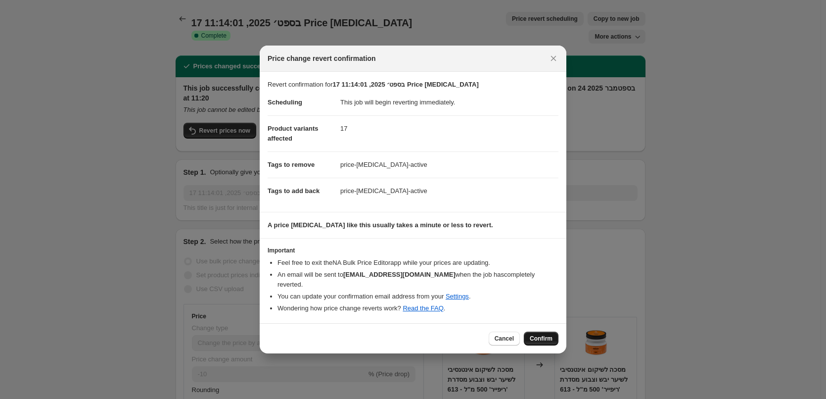
click at [543, 334] on span "Confirm" at bounding box center [541, 338] width 23 height 8
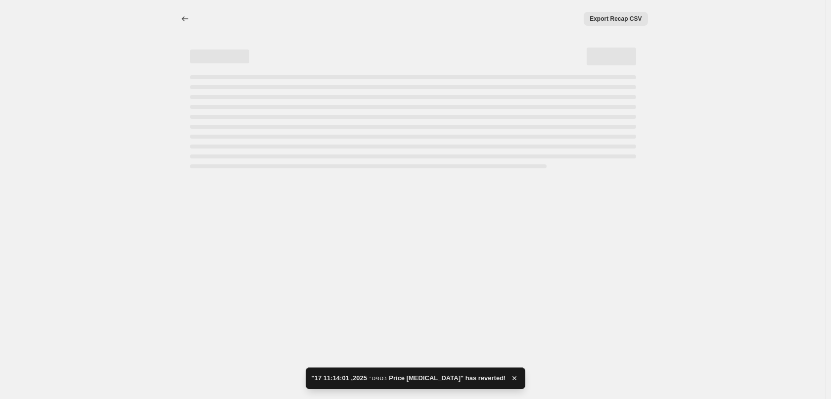
select select "percentage"
select select "collection"
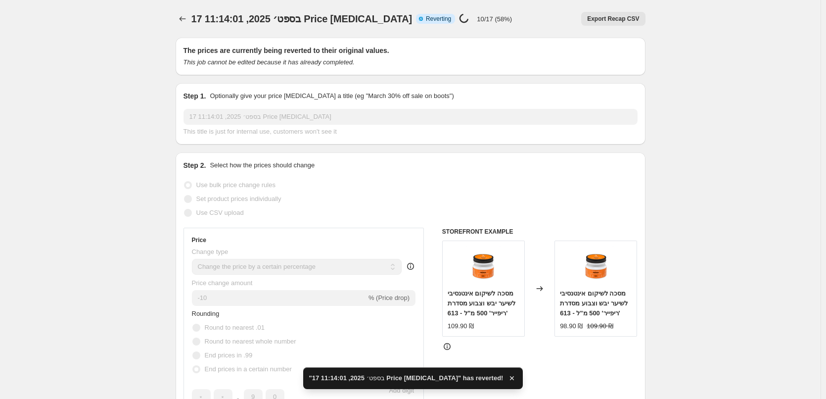
checkbox input "true"
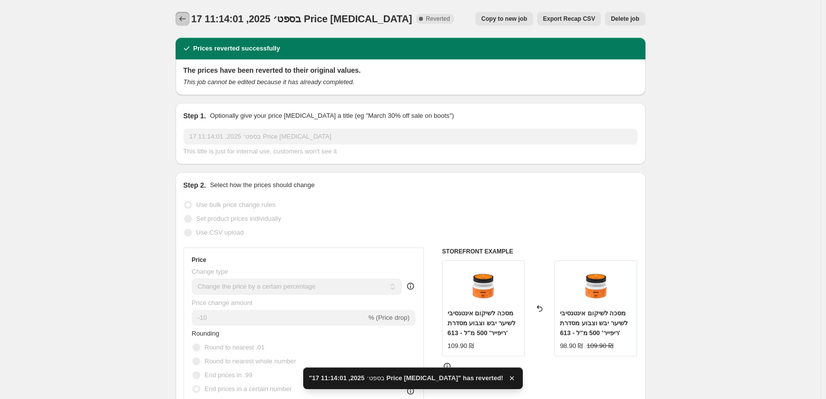
click at [185, 20] on icon "Price change jobs" at bounding box center [183, 19] width 10 height 10
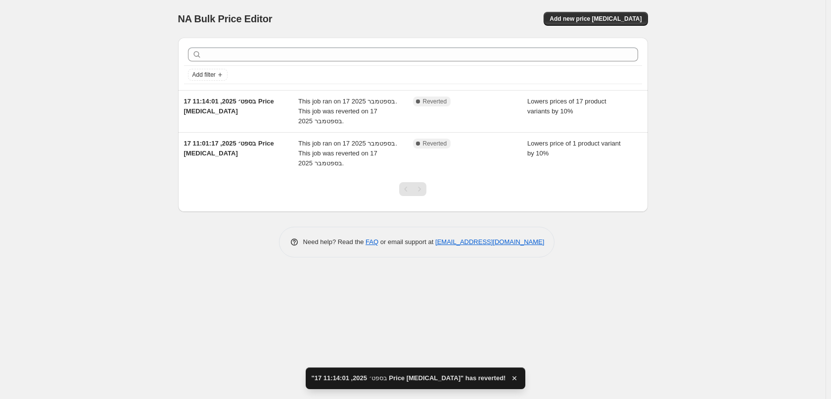
click at [183, 217] on div "Add filter 17 בספט׳ 2025, 11:14:01 Price [MEDICAL_DATA] This job ran on 17 בספט…" at bounding box center [413, 143] width 470 height 227
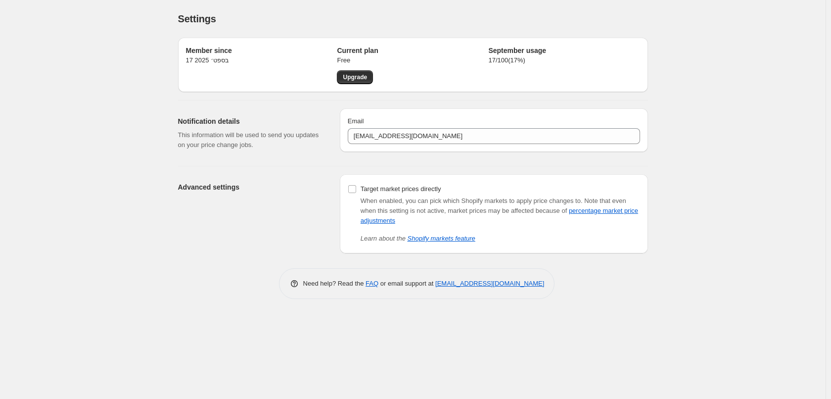
click at [520, 58] on p "17 / 100 ( 17 %)" at bounding box center [563, 60] width 151 height 10
click at [522, 53] on h2 "September usage" at bounding box center [563, 50] width 151 height 10
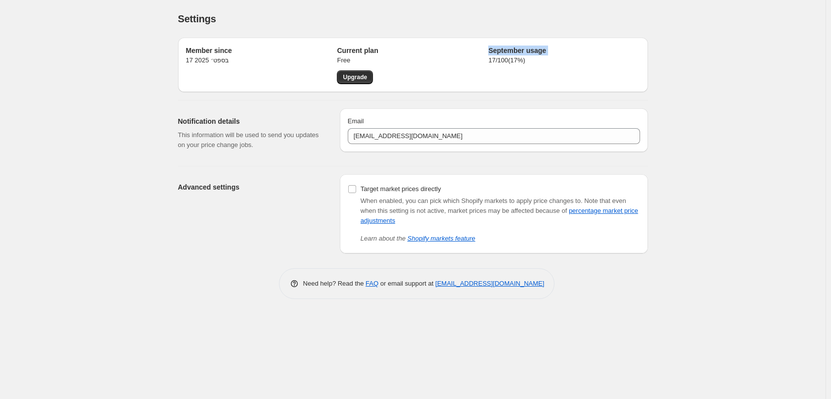
click at [522, 53] on h2 "September usage" at bounding box center [563, 50] width 151 height 10
click at [172, 197] on div "Advanced settings Target market prices directly When enabled, you can pick whic…" at bounding box center [409, 209] width 478 height 87
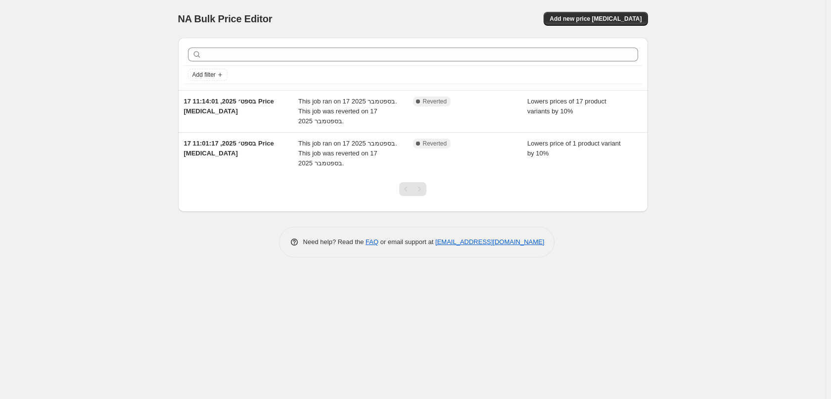
click at [57, 109] on div "NA Bulk Price Editor. This page is ready NA Bulk Price Editor Add new price cha…" at bounding box center [412, 199] width 825 height 399
drag, startPoint x: 691, startPoint y: 201, endPoint x: 697, endPoint y: 201, distance: 5.9
click at [690, 201] on div "NA Bulk Price Editor. This page is ready NA Bulk Price Editor Add new price cha…" at bounding box center [412, 199] width 825 height 399
click at [680, 243] on div "NA Bulk Price Editor. This page is ready NA Bulk Price Editor Add new price cha…" at bounding box center [412, 199] width 825 height 399
click at [52, 311] on div "NA Bulk Price Editor. This page is ready NA Bulk Price Editor Add new price [ME…" at bounding box center [412, 199] width 825 height 399
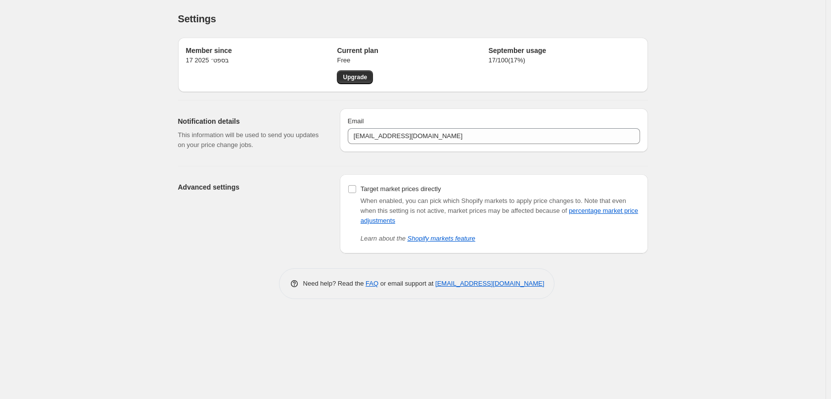
click at [511, 64] on p "17 / 100 ( 17 %)" at bounding box center [563, 60] width 151 height 10
click at [512, 59] on p "17 / 100 ( 17 %)" at bounding box center [563, 60] width 151 height 10
click at [351, 74] on span "Upgrade" at bounding box center [355, 77] width 24 height 8
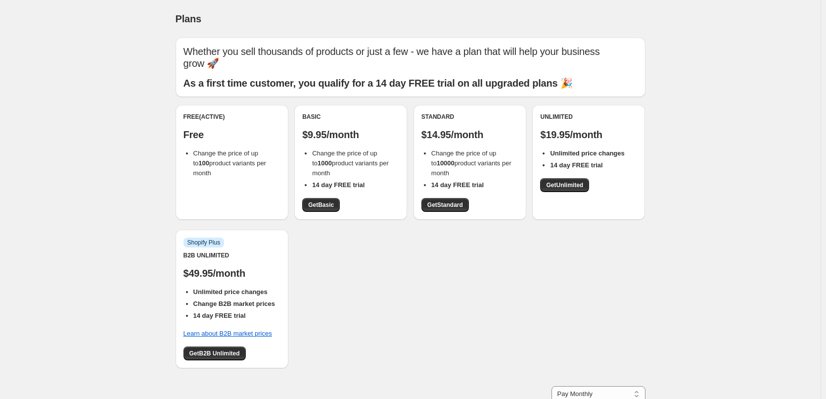
click at [404, 347] on div "Free (Active) Free Change the price of up to 100 product variants per month Bas…" at bounding box center [411, 241] width 470 height 273
drag, startPoint x: 391, startPoint y: 265, endPoint x: 338, endPoint y: 240, distance: 58.6
click at [391, 265] on div "Free (Active) Free Change the price of up to 100 product variants per month Bas…" at bounding box center [411, 241] width 470 height 273
click at [619, 337] on div "Free (Active) Free Change the price of up to 100 product variants per month Bas…" at bounding box center [411, 241] width 470 height 273
click at [540, 321] on div "Free (Active) Free Change the price of up to 100 product variants per month Bas…" at bounding box center [411, 241] width 470 height 273
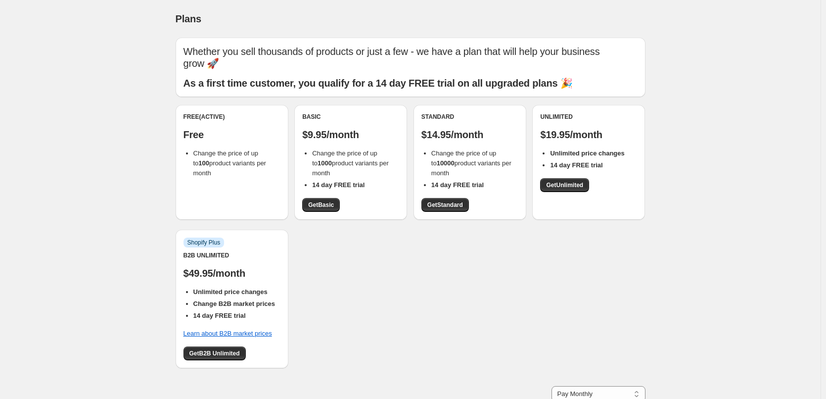
drag, startPoint x: 394, startPoint y: 308, endPoint x: 364, endPoint y: 311, distance: 29.8
click at [394, 308] on div "Free (Active) Free Change the price of up to 100 product variants per month Bas…" at bounding box center [411, 241] width 470 height 273
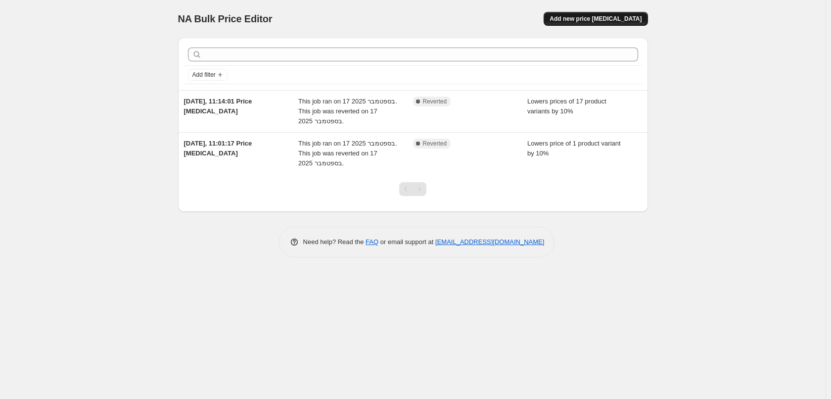
click at [604, 25] on button "Add new price [MEDICAL_DATA]" at bounding box center [595, 19] width 104 height 14
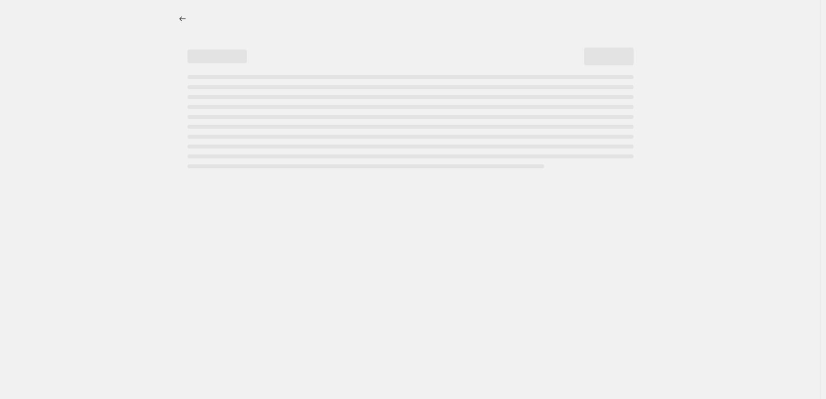
select select "percentage"
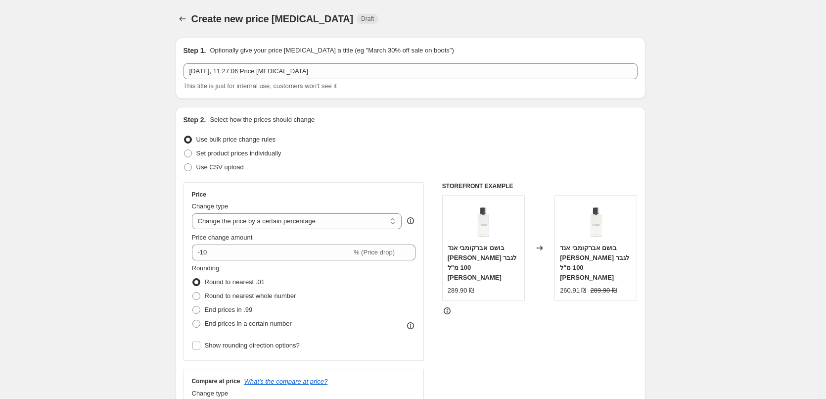
click at [194, 19] on span "Create new price [MEDICAL_DATA]" at bounding box center [272, 18] width 162 height 11
click at [187, 19] on icon "Price change jobs" at bounding box center [183, 19] width 10 height 10
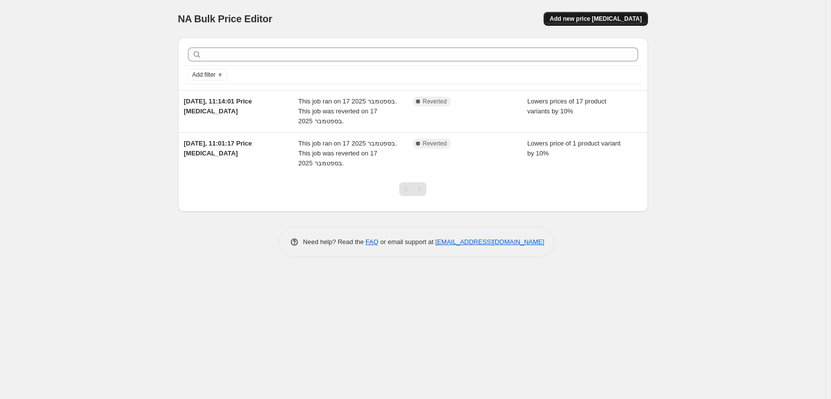
click at [578, 15] on button "Add new price [MEDICAL_DATA]" at bounding box center [595, 19] width 104 height 14
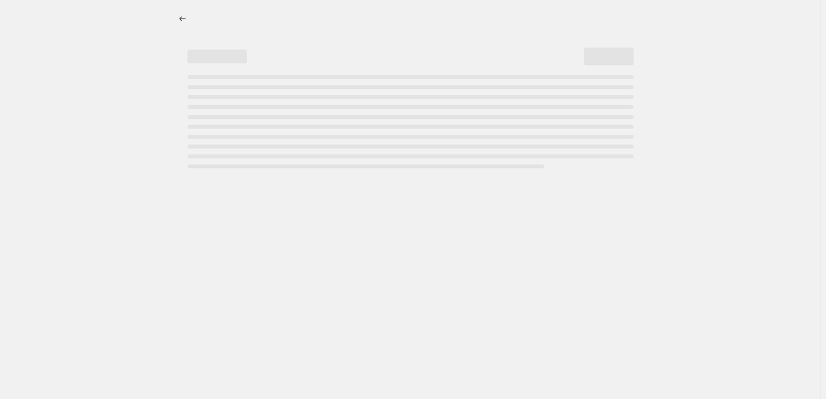
select select "percentage"
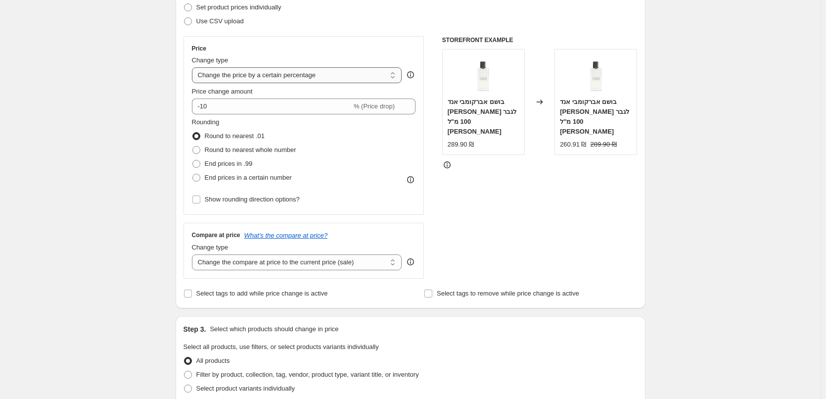
scroll to position [148, 0]
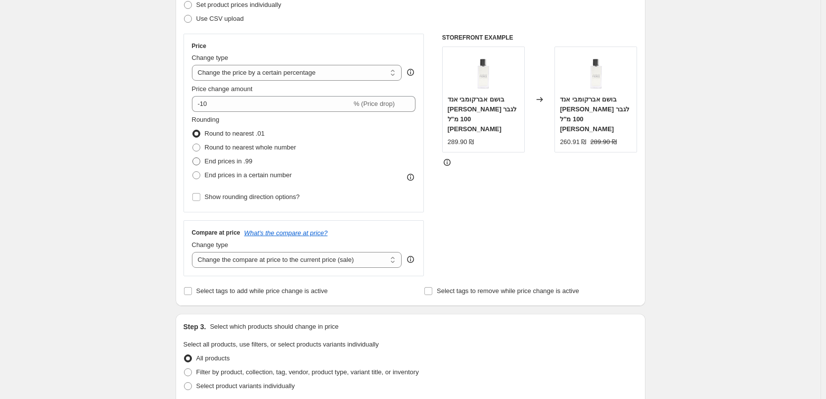
click at [212, 158] on span "End prices in .99" at bounding box center [229, 160] width 48 height 7
click at [193, 158] on input "End prices in .99" at bounding box center [192, 157] width 0 height 0
radio input "true"
click at [225, 179] on span "End prices in a certain number" at bounding box center [248, 174] width 87 height 7
click at [193, 172] on input "End prices in a certain number" at bounding box center [192, 171] width 0 height 0
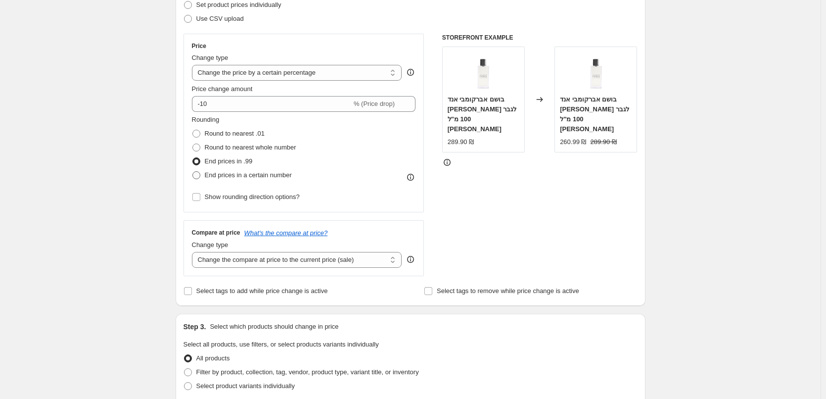
radio input "true"
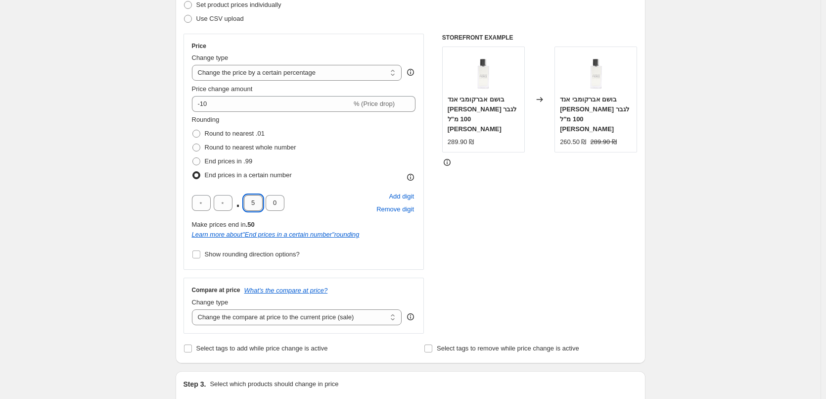
drag, startPoint x: 257, startPoint y: 200, endPoint x: 248, endPoint y: 198, distance: 9.1
click at [248, 198] on input "5" at bounding box center [253, 203] width 19 height 16
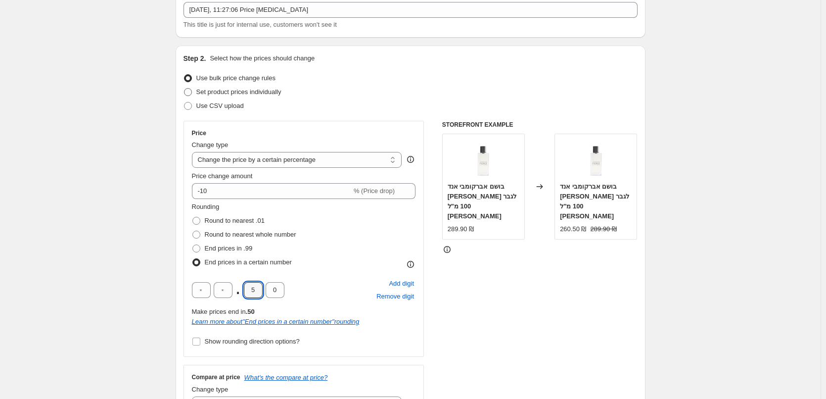
scroll to position [0, 0]
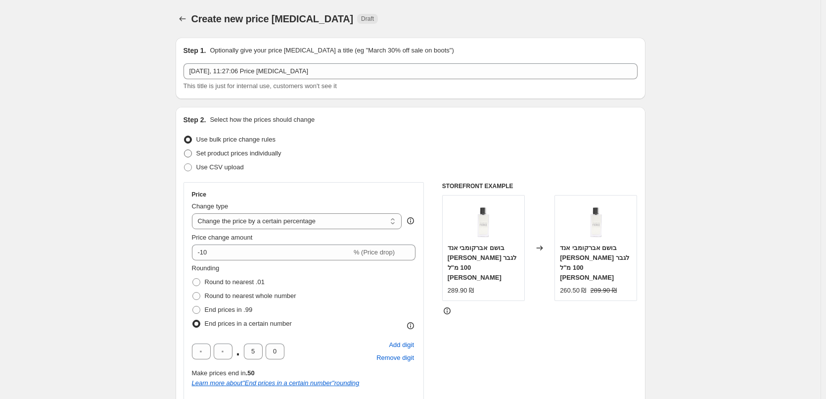
click at [204, 154] on span "Set product prices individually" at bounding box center [238, 152] width 85 height 7
click at [184, 150] on input "Set product prices individually" at bounding box center [184, 149] width 0 height 0
radio input "true"
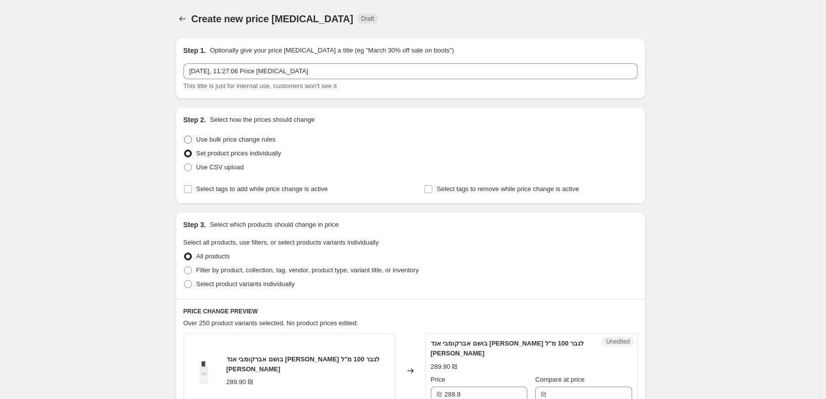
click at [234, 141] on span "Use bulk price change rules" at bounding box center [235, 138] width 79 height 7
click at [184, 136] on input "Use bulk price change rules" at bounding box center [184, 135] width 0 height 0
radio input "true"
select select "percentage"
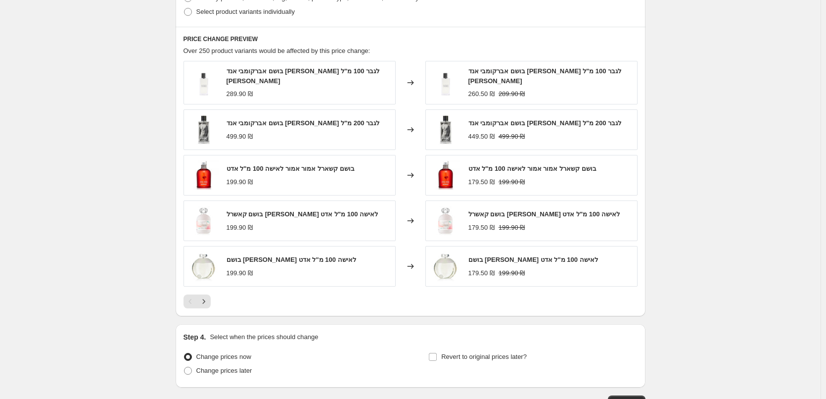
scroll to position [648, 0]
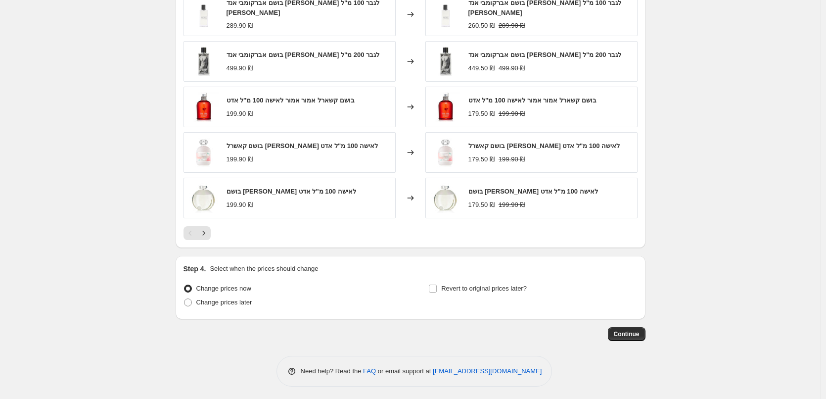
drag, startPoint x: 566, startPoint y: 370, endPoint x: 189, endPoint y: 370, distance: 376.8
click at [189, 370] on div "Need help? Read the FAQ or email support at [EMAIL_ADDRESS][DOMAIN_NAME]" at bounding box center [414, 371] width 462 height 31
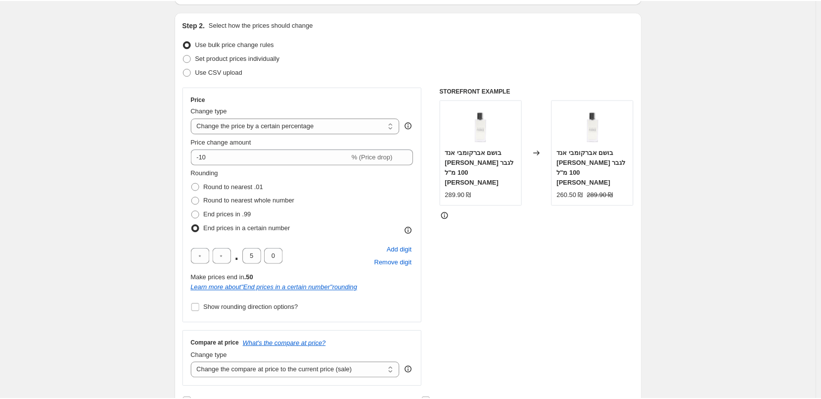
scroll to position [0, 0]
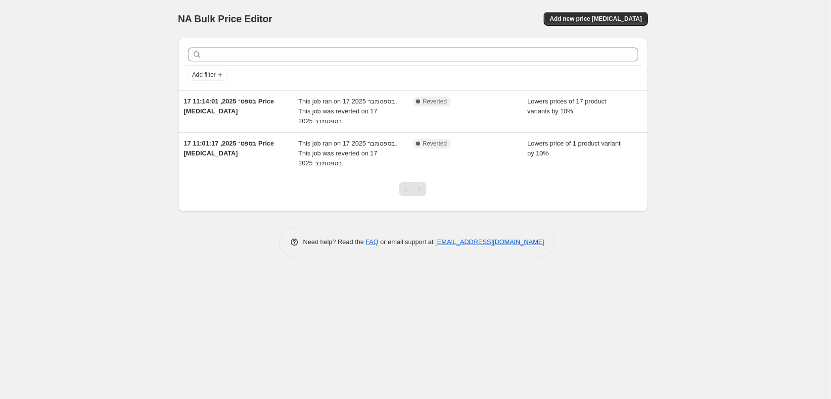
drag, startPoint x: 100, startPoint y: 69, endPoint x: 12, endPoint y: 90, distance: 90.6
click at [99, 69] on div "NA Bulk Price Editor. This page is ready NA Bulk Price Editor Add new price [ME…" at bounding box center [412, 199] width 825 height 399
